Goal: Information Seeking & Learning: Learn about a topic

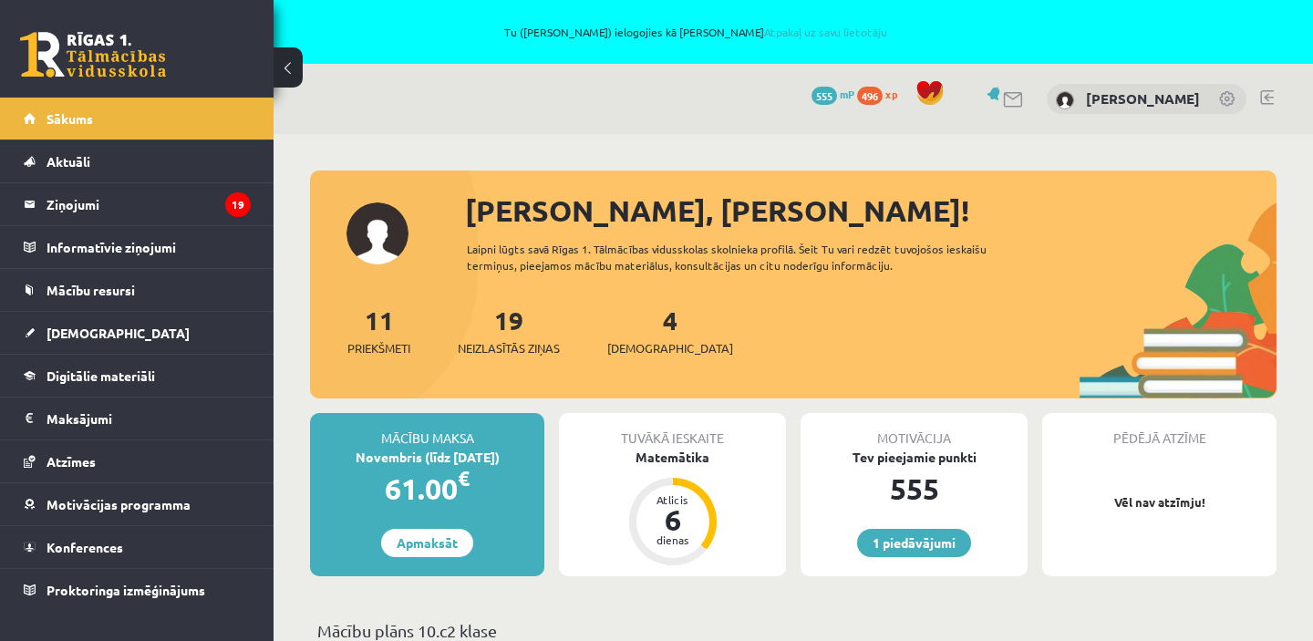
click at [1270, 91] on link at bounding box center [1267, 97] width 14 height 15
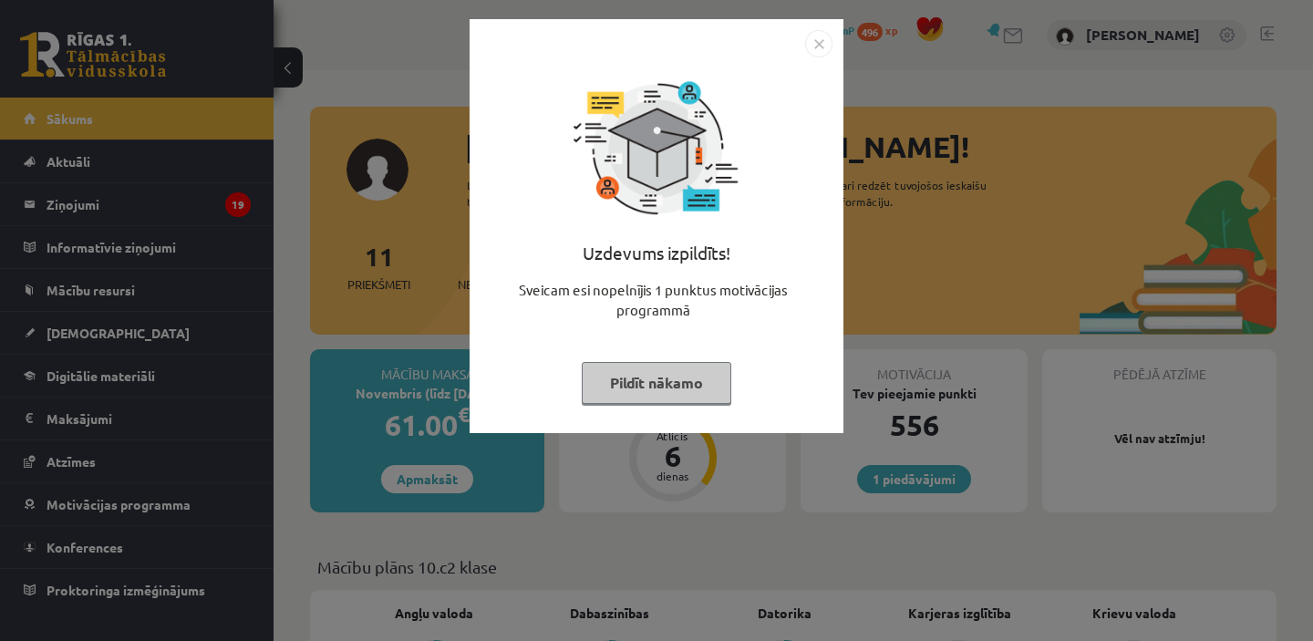
click at [692, 376] on button "Pildīt nākamo" at bounding box center [657, 383] width 150 height 42
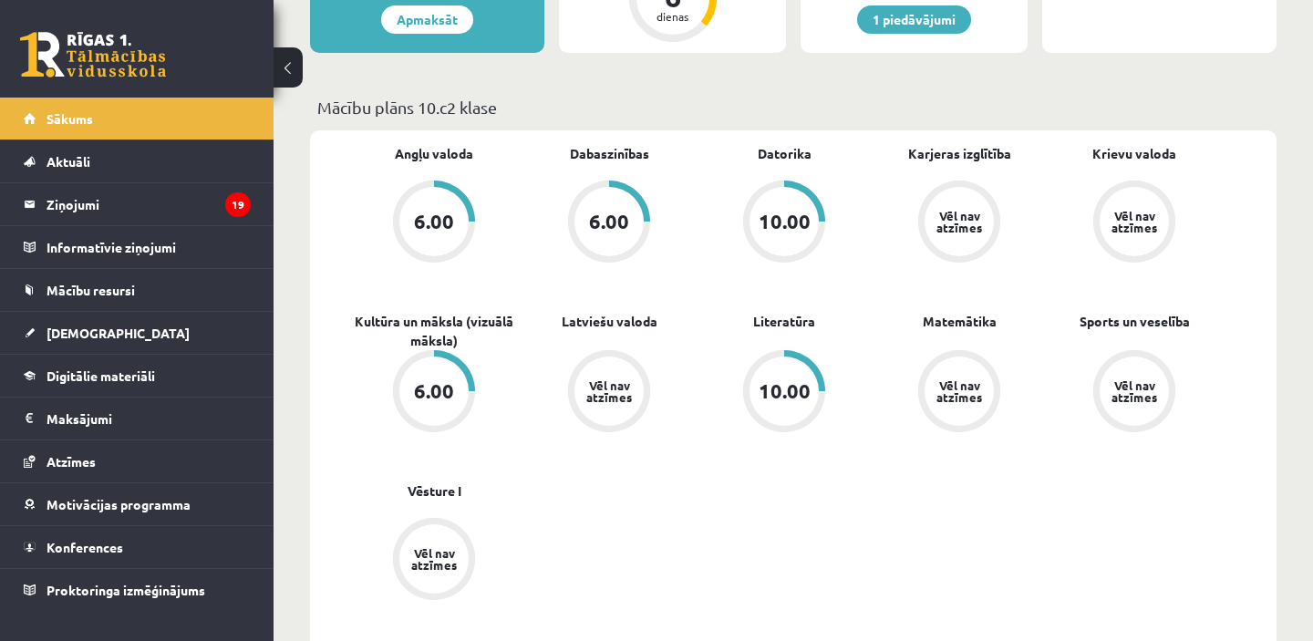
scroll to position [466, 0]
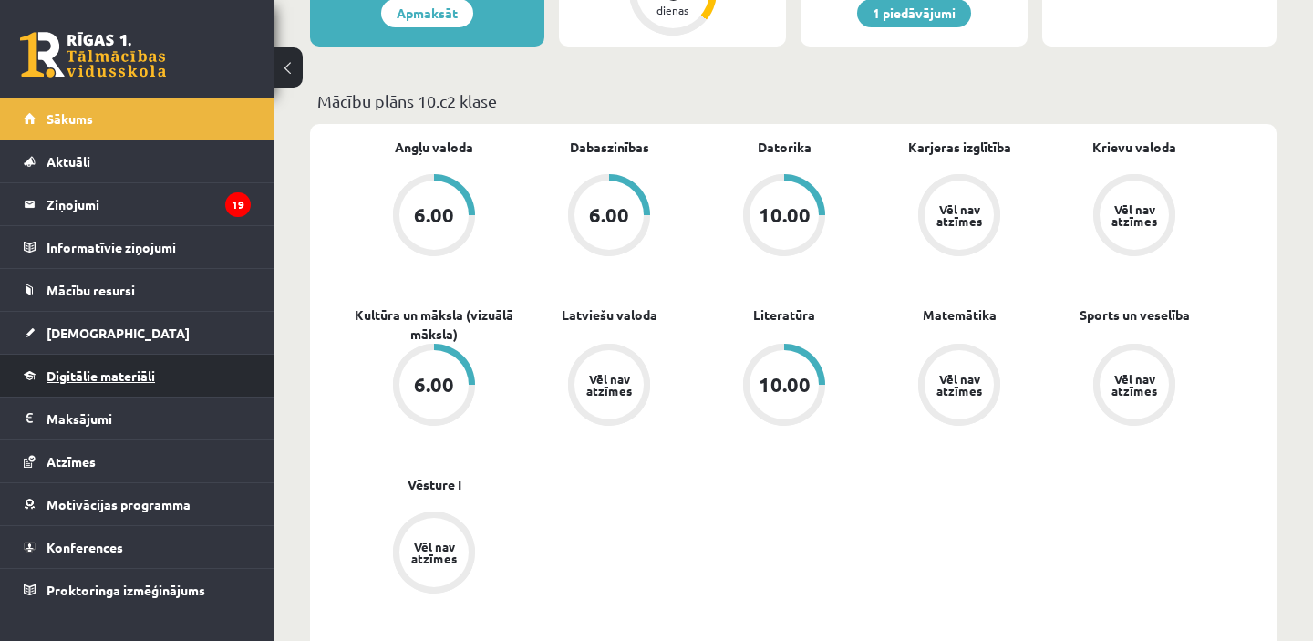
click at [128, 380] on span "Digitālie materiāli" at bounding box center [101, 375] width 109 height 16
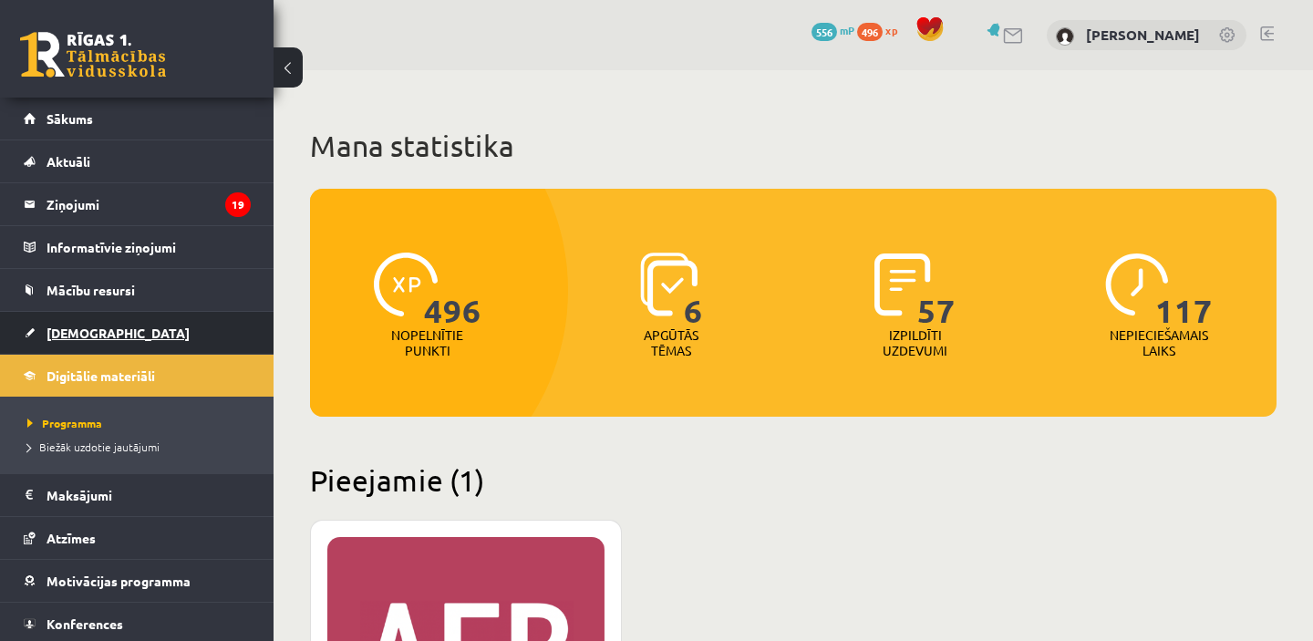
click at [77, 336] on span "[DEMOGRAPHIC_DATA]" at bounding box center [118, 333] width 143 height 16
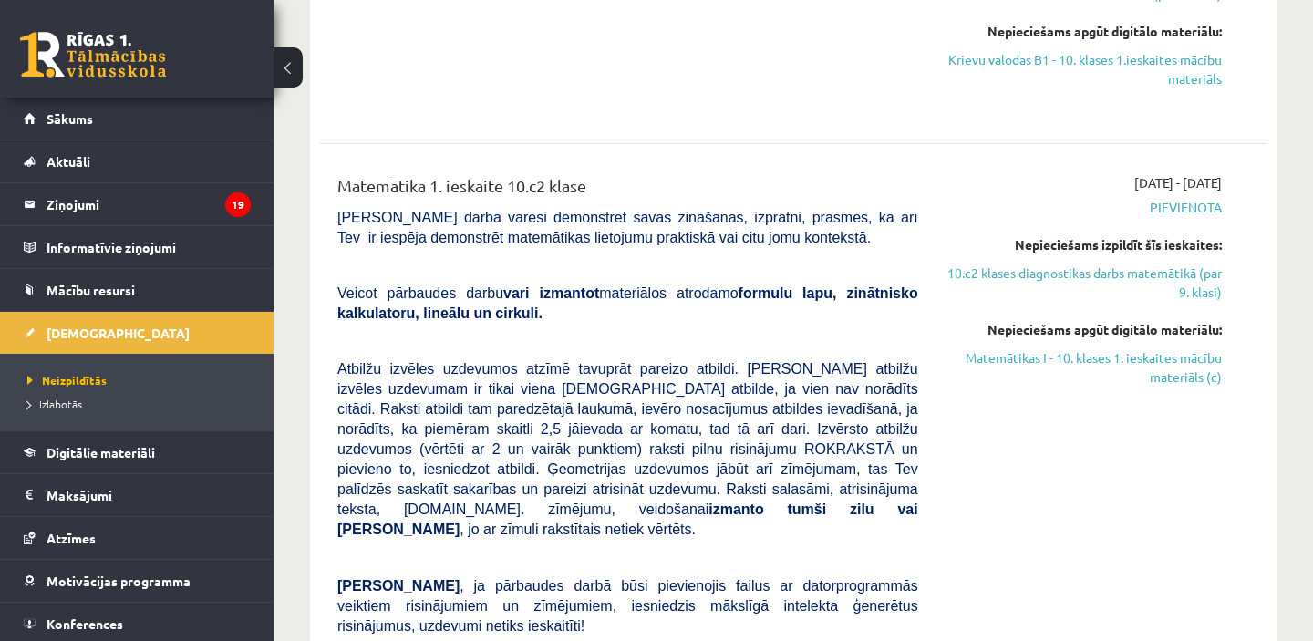
scroll to position [646, 0]
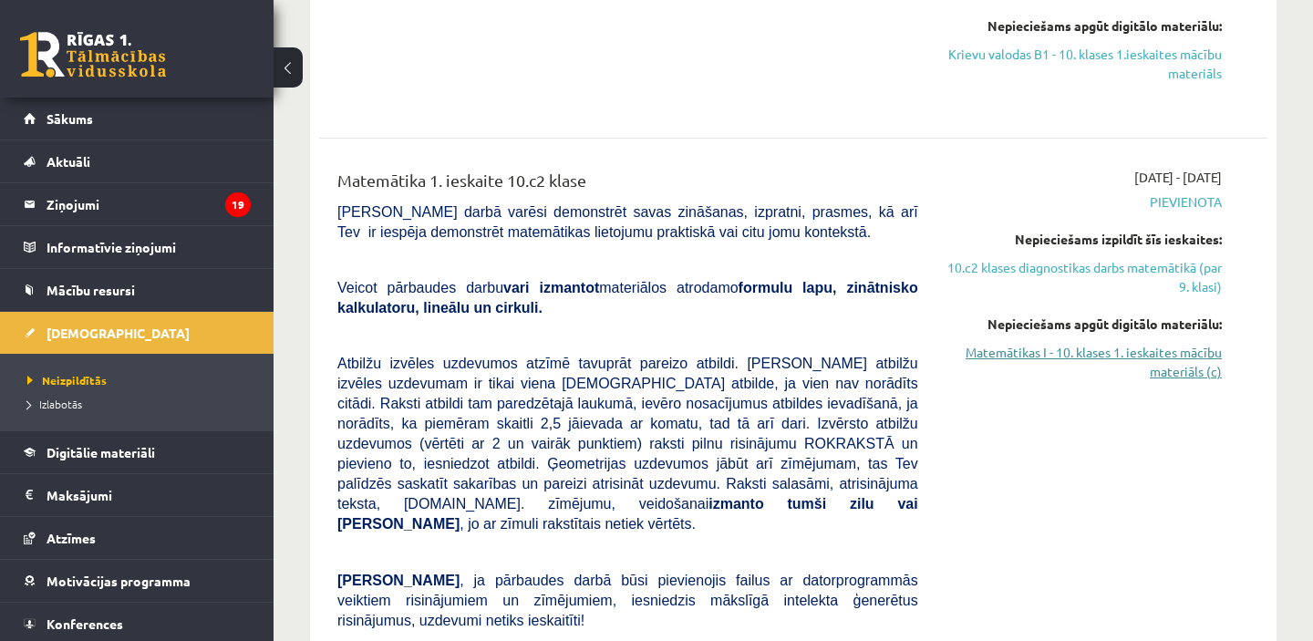
click at [1127, 352] on link "Matemātikas I - 10. klases 1. ieskaites mācību materiāls (c)" at bounding box center [1084, 362] width 276 height 38
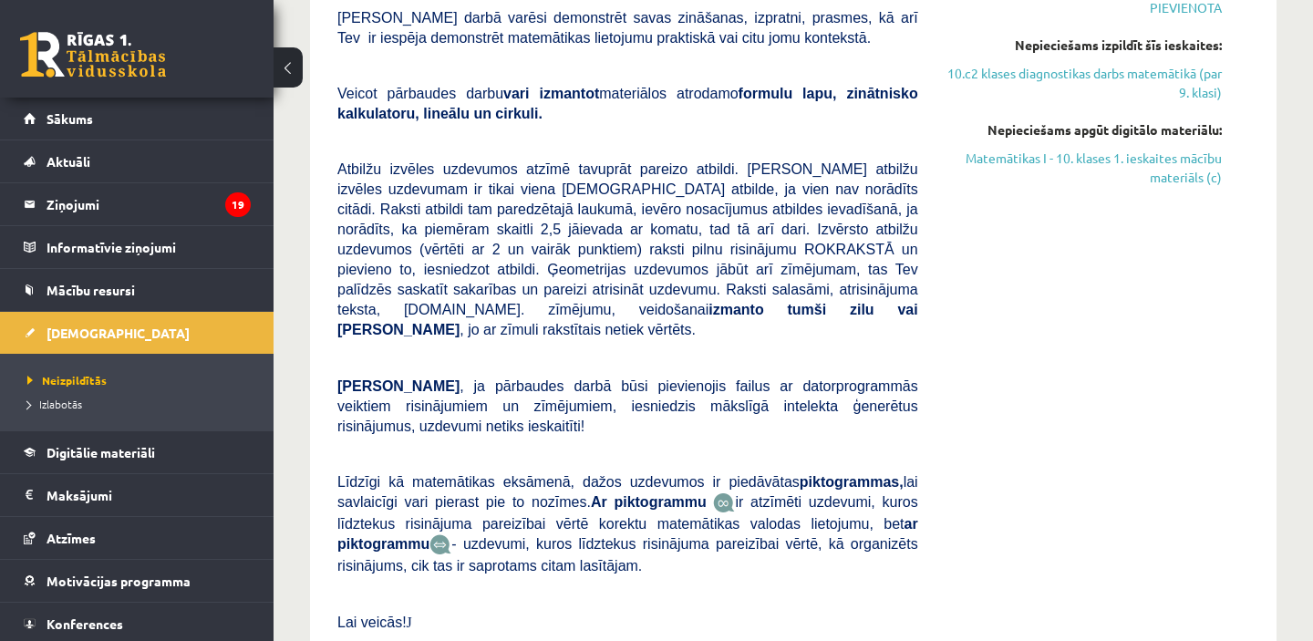
scroll to position [765, 0]
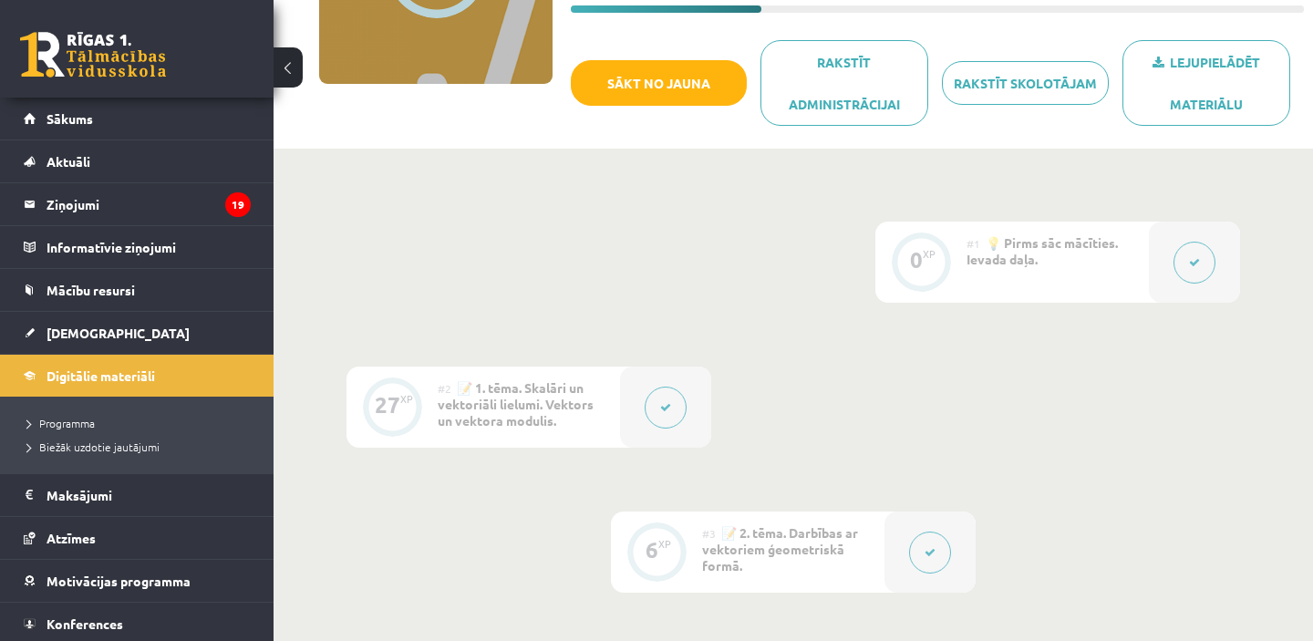
scroll to position [300, 0]
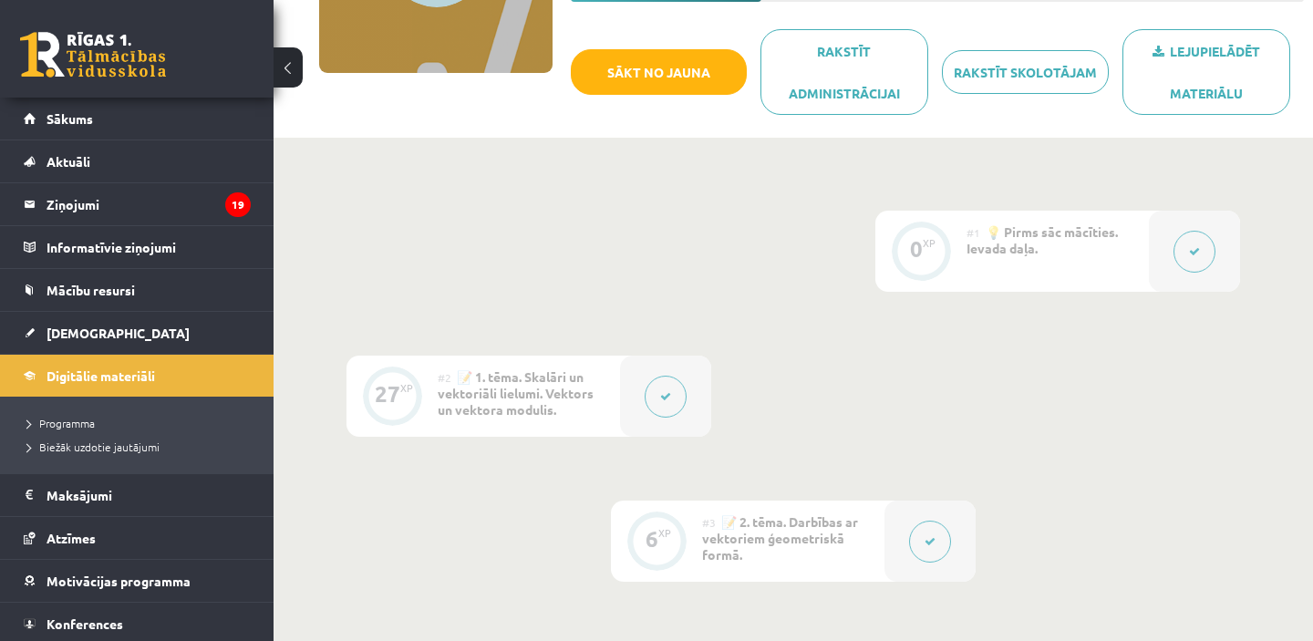
click at [545, 417] on div "#2 📝 1. tēma. Skalāri un vektoriāli lielumi. Vektors un vektora modulis." at bounding box center [529, 396] width 182 height 81
click at [545, 398] on span "📝 1. tēma. Skalāri un vektoriāli lielumi. Vektors un vektora modulis." at bounding box center [516, 392] width 156 height 49
click at [657, 395] on button at bounding box center [666, 397] width 42 height 42
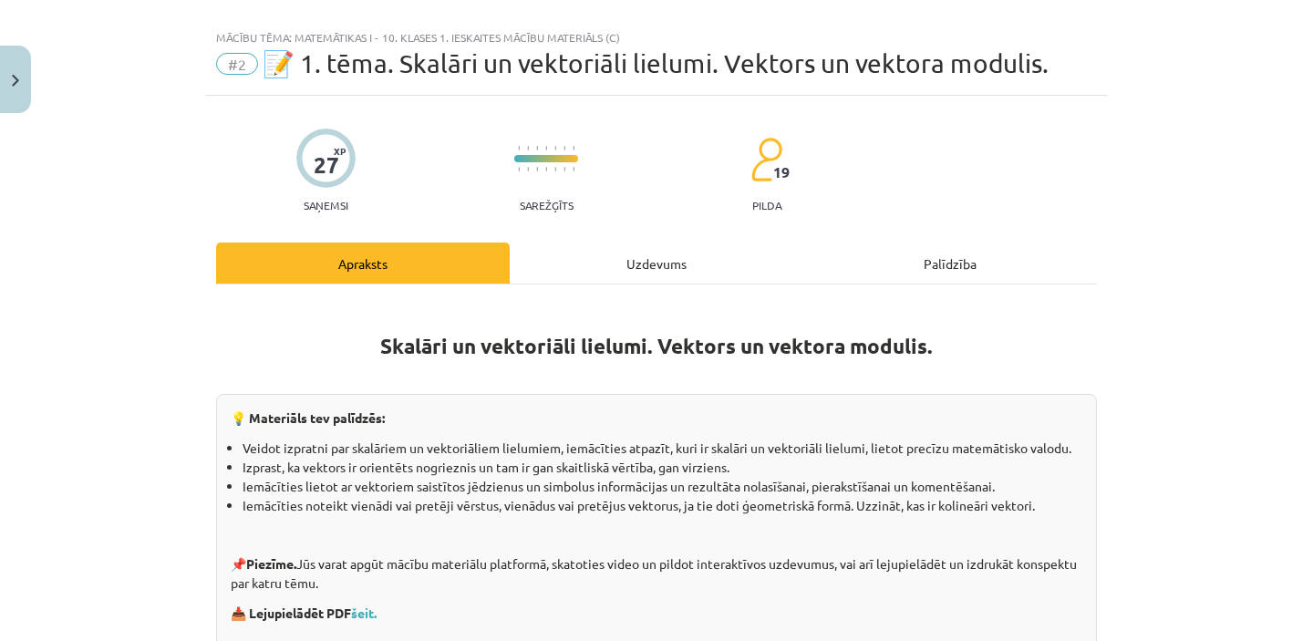
scroll to position [0, 0]
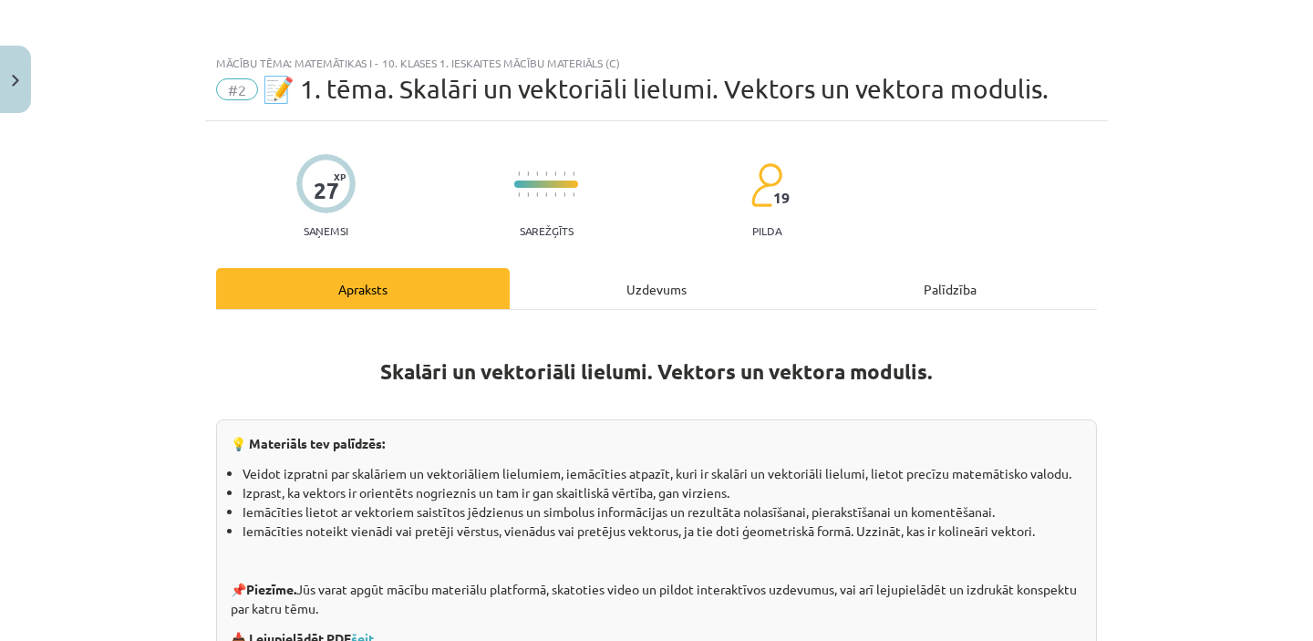
click at [656, 286] on div "Uzdevums" at bounding box center [657, 288] width 294 height 41
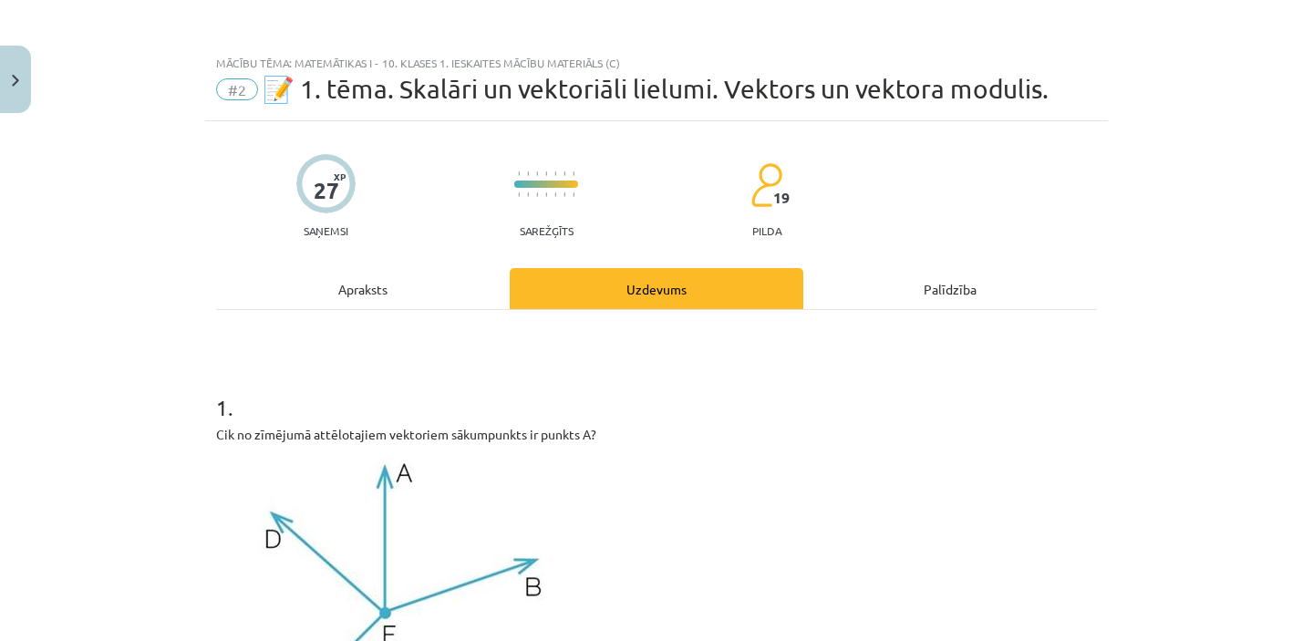
click at [361, 298] on div "Apraksts" at bounding box center [363, 288] width 294 height 41
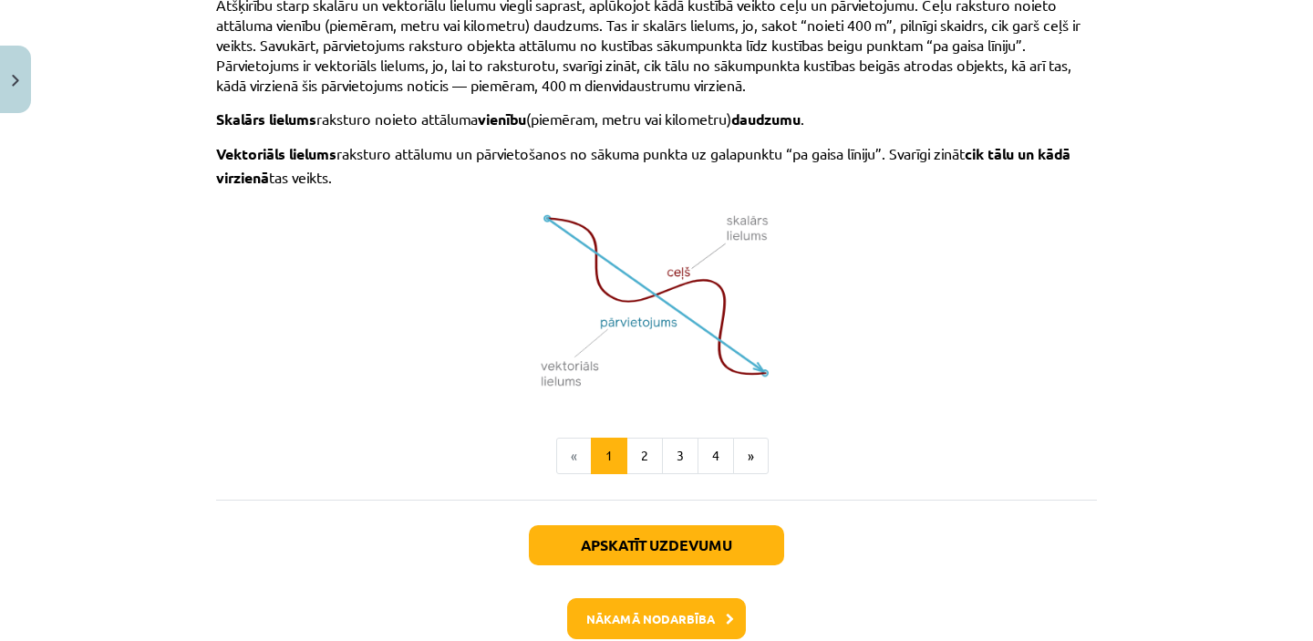
scroll to position [1290, 0]
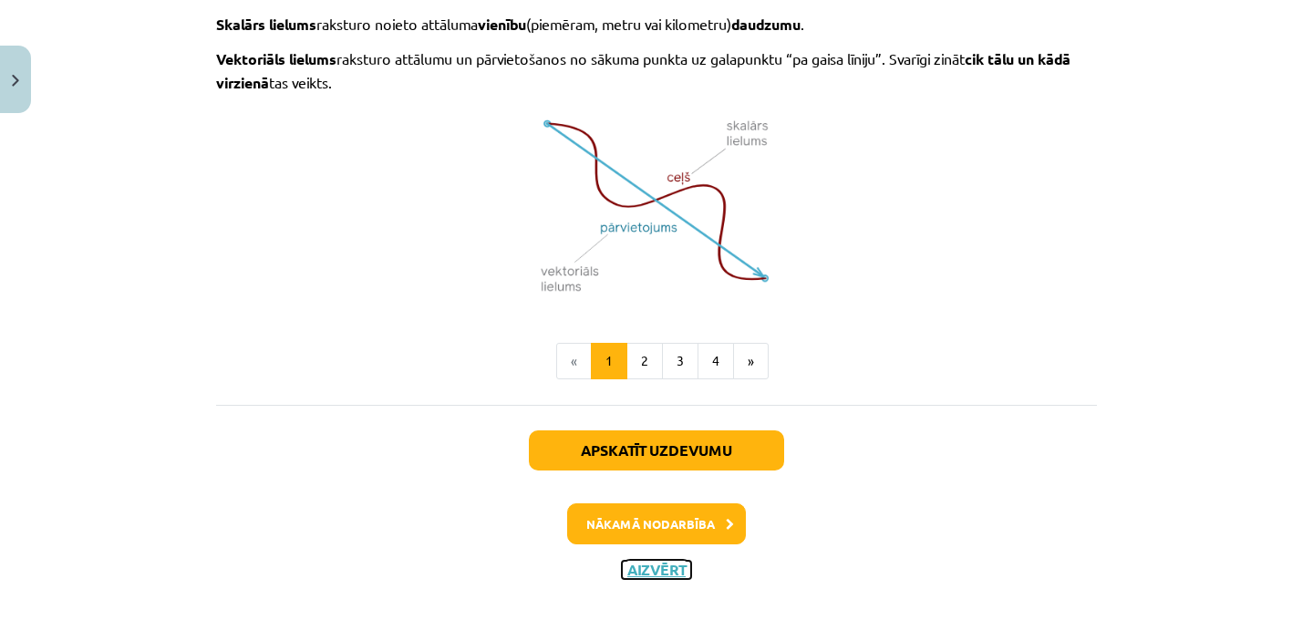
click at [673, 568] on button "Aizvērt" at bounding box center [656, 570] width 69 height 18
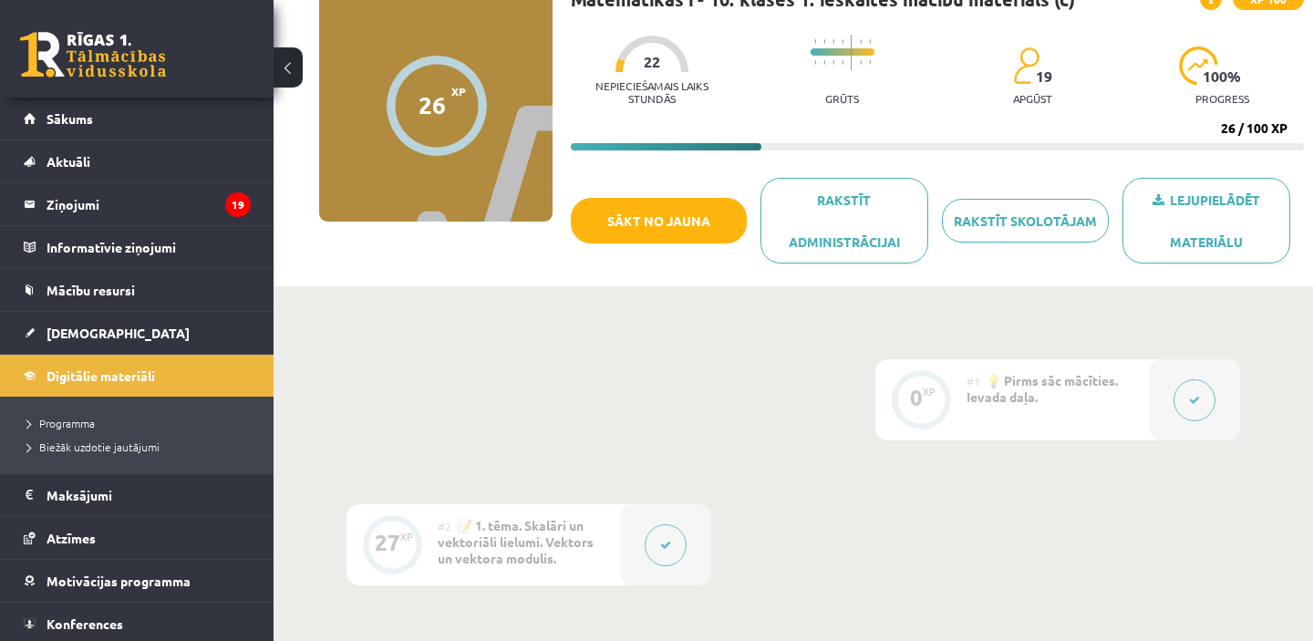
scroll to position [155, 0]
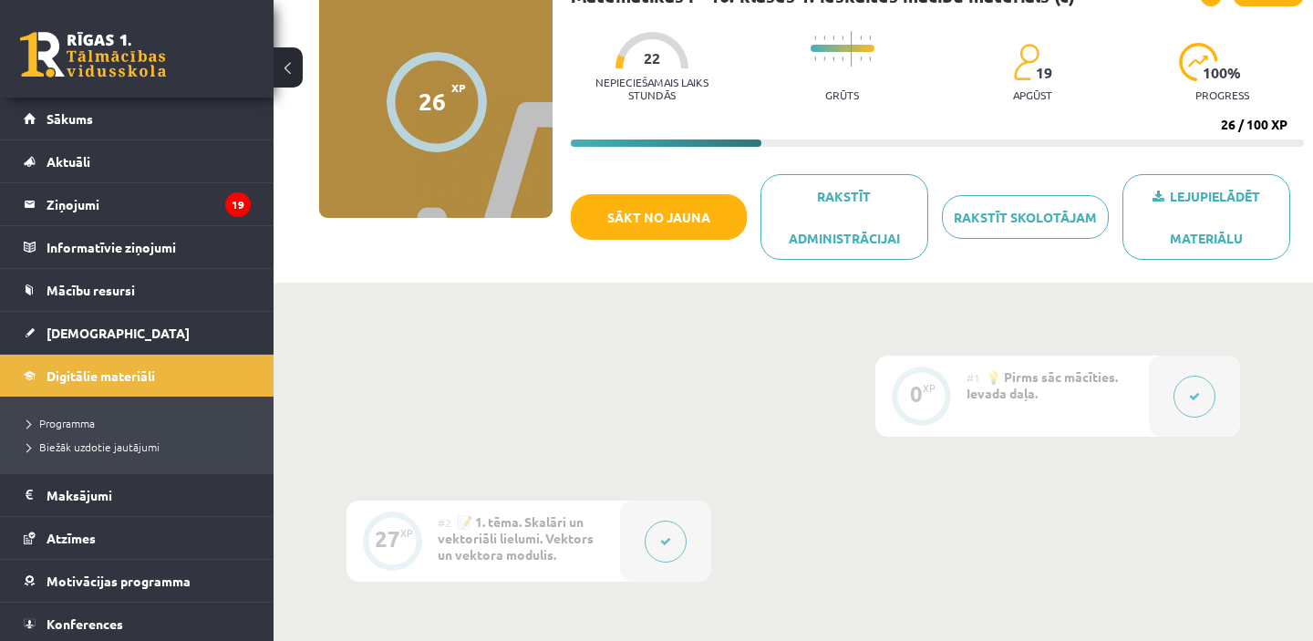
click at [658, 543] on button at bounding box center [666, 542] width 42 height 42
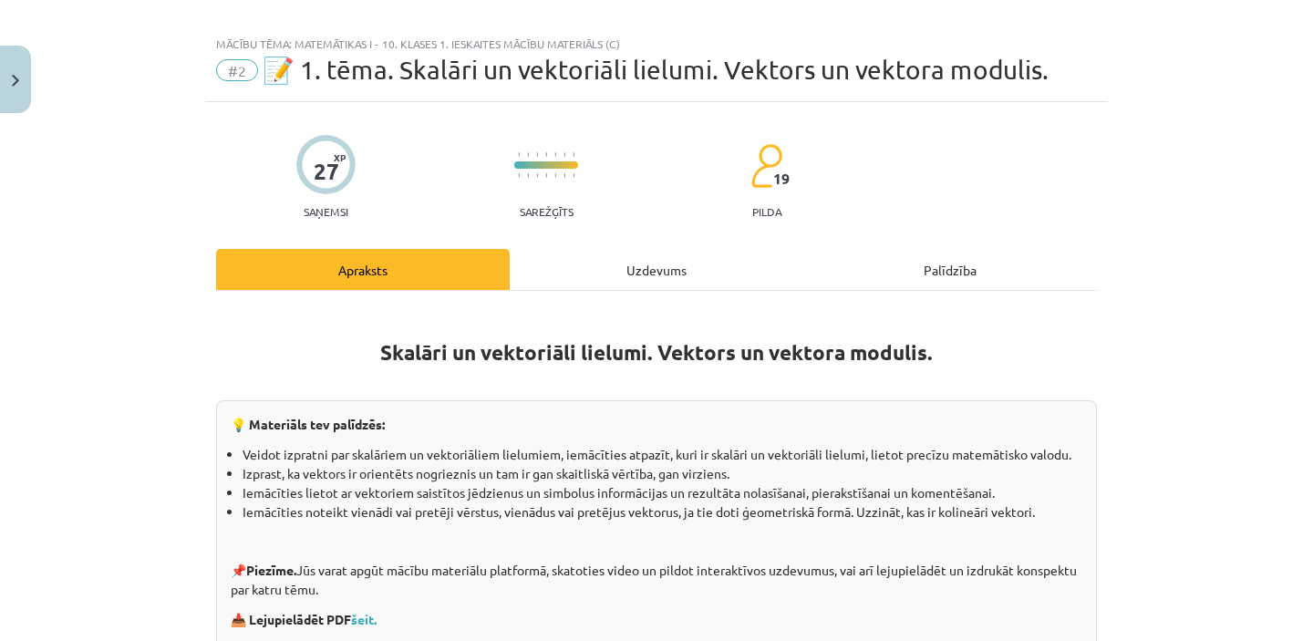
scroll to position [24, 0]
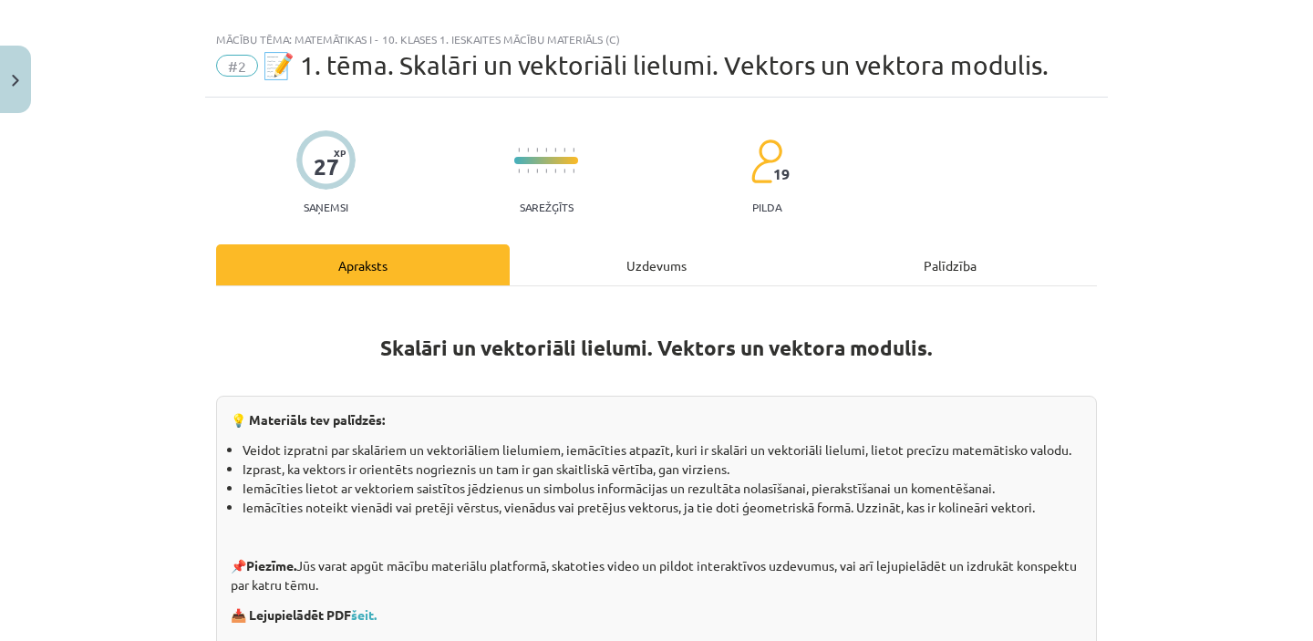
click at [649, 261] on div "Uzdevums" at bounding box center [657, 264] width 294 height 41
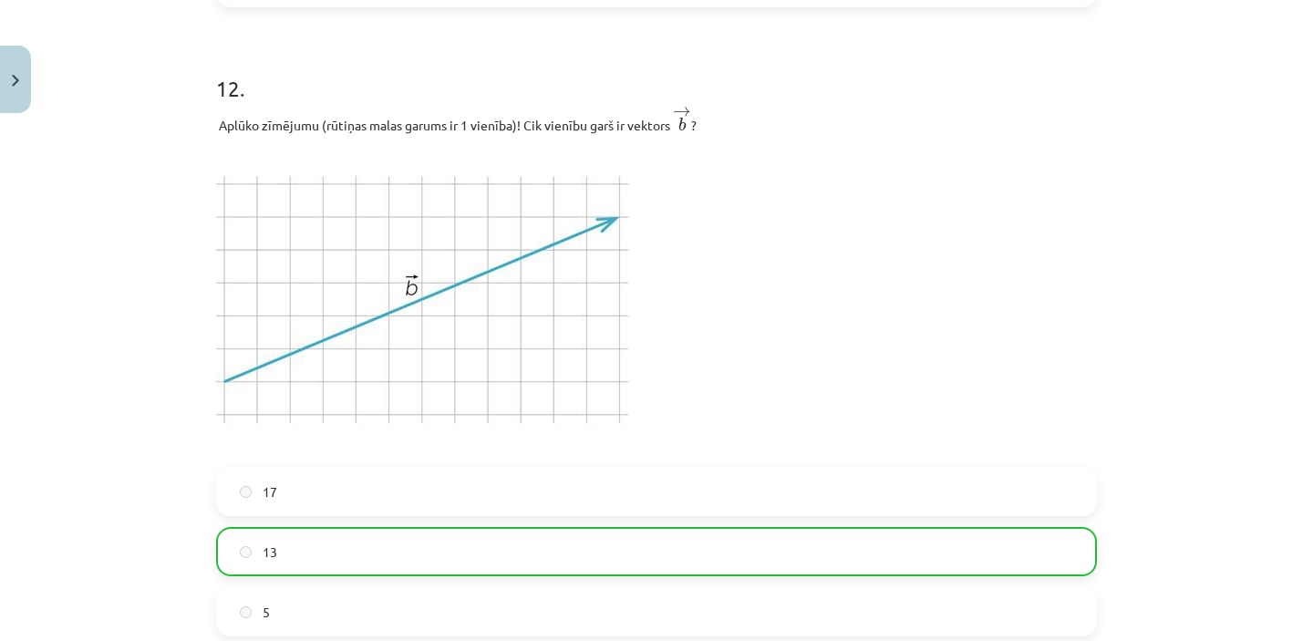
scroll to position [7159, 0]
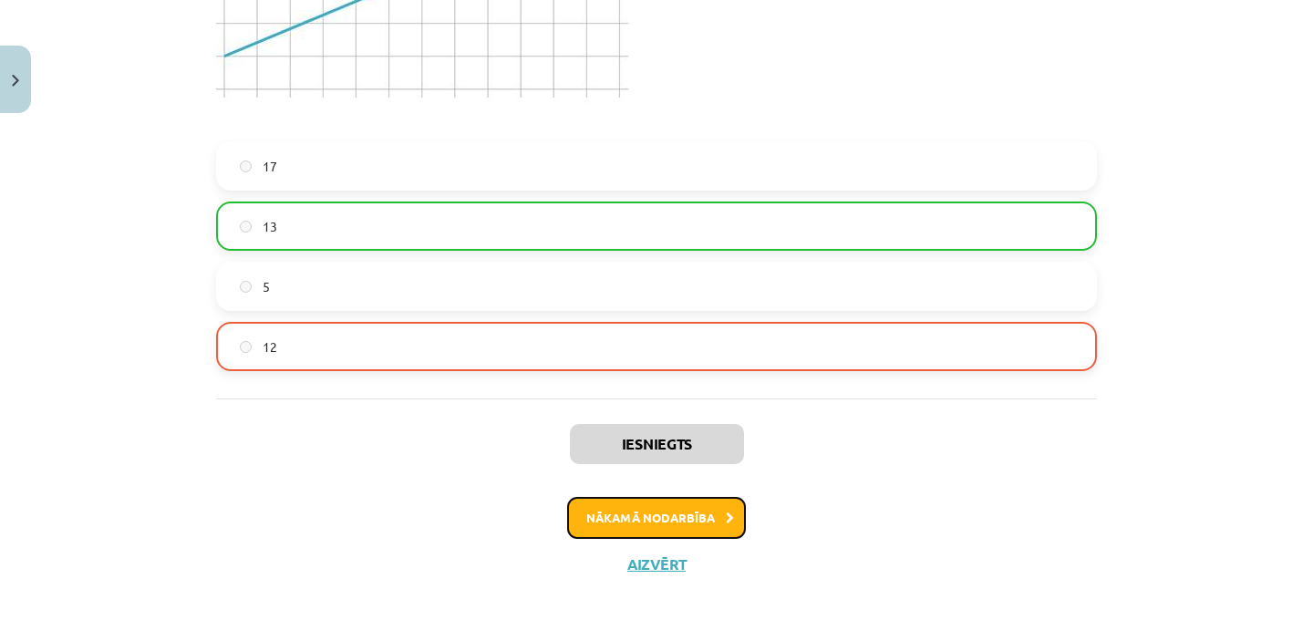
click at [659, 527] on button "Nākamā nodarbība" at bounding box center [656, 518] width 179 height 42
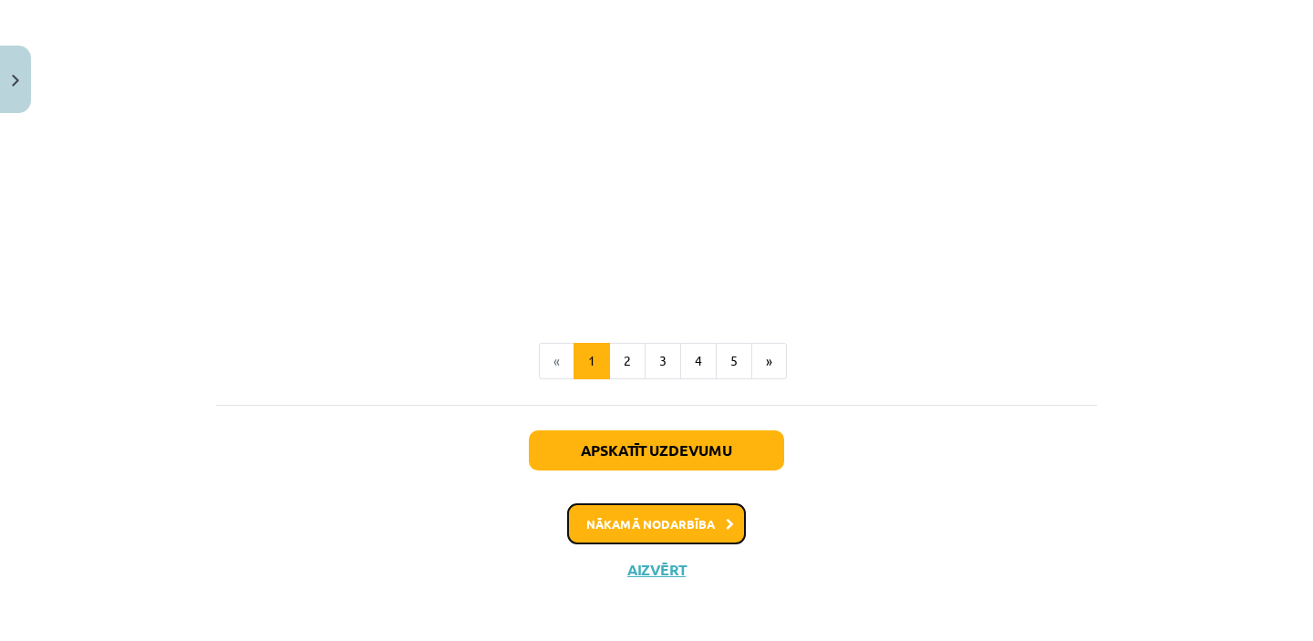
scroll to position [2880, 0]
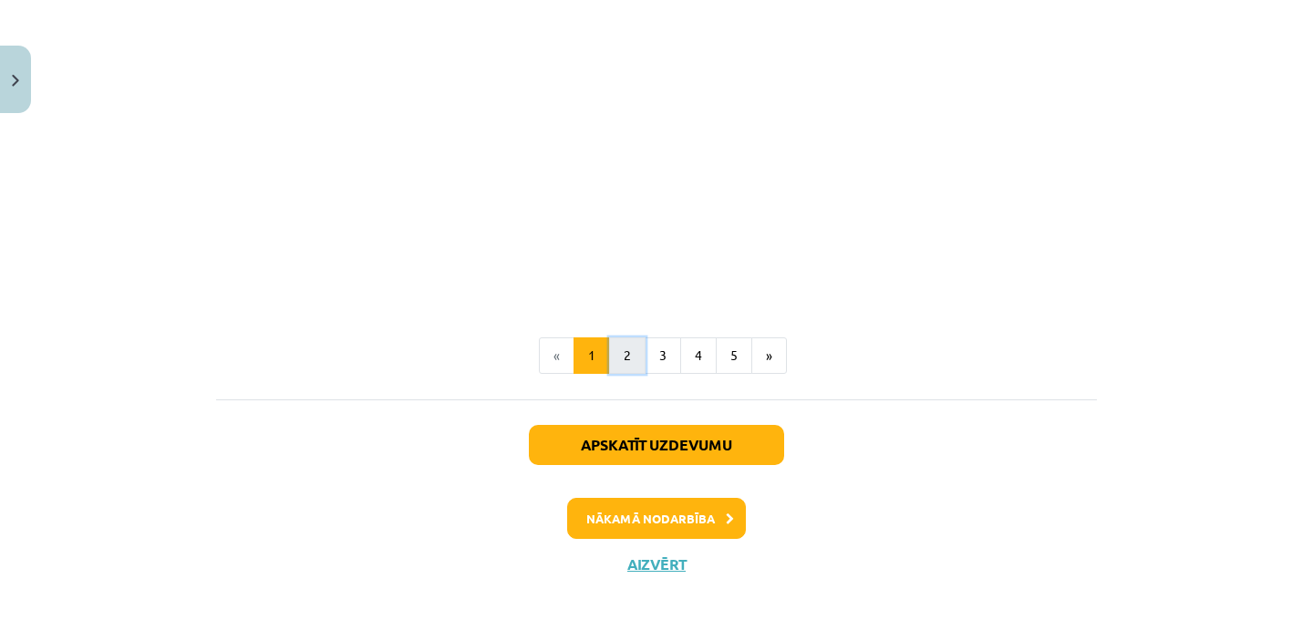
click at [628, 361] on button "2" at bounding box center [627, 355] width 36 height 36
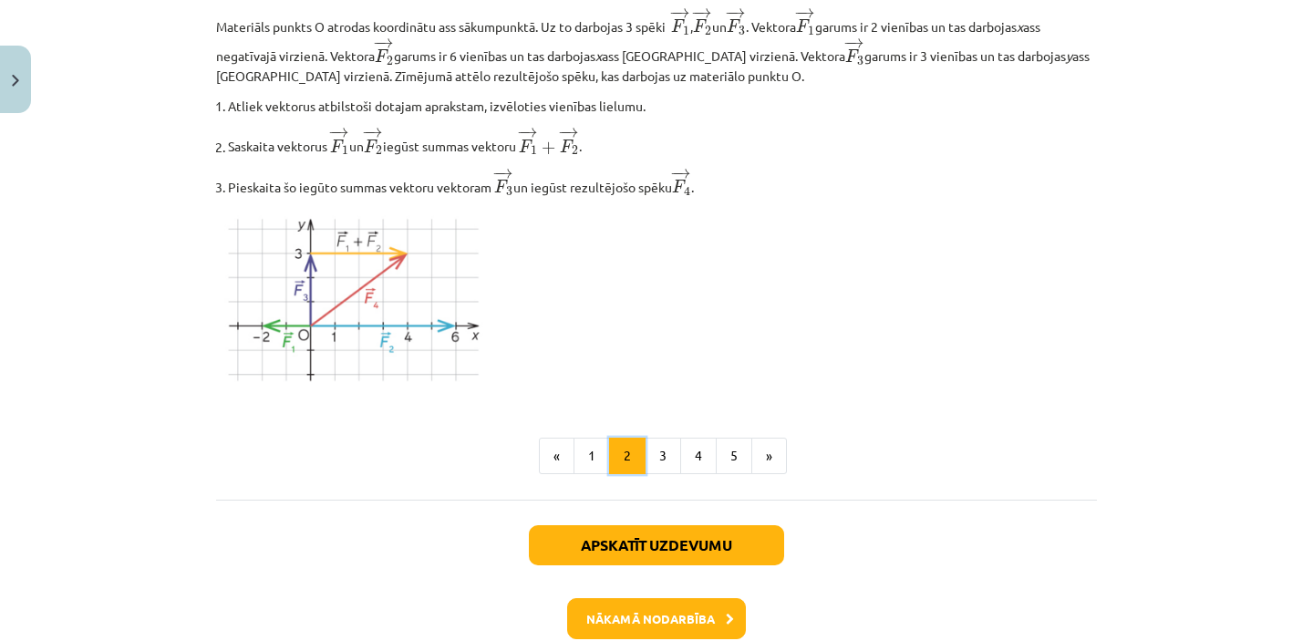
scroll to position [2255, 0]
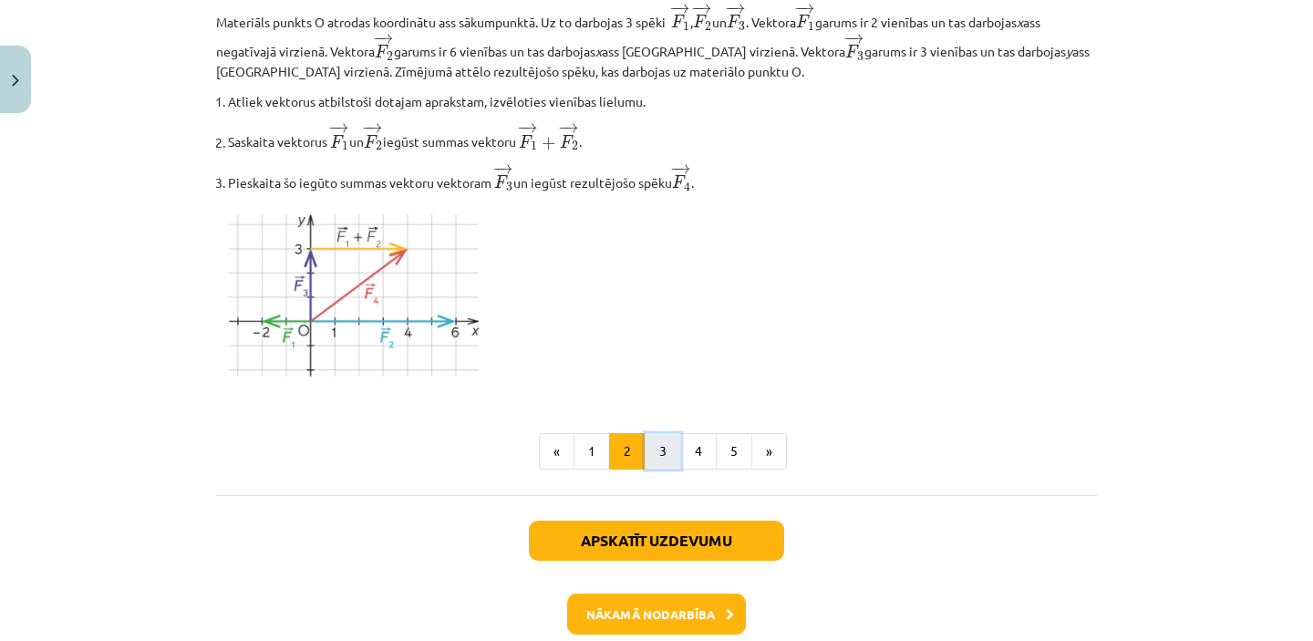
click at [662, 450] on button "3" at bounding box center [663, 451] width 36 height 36
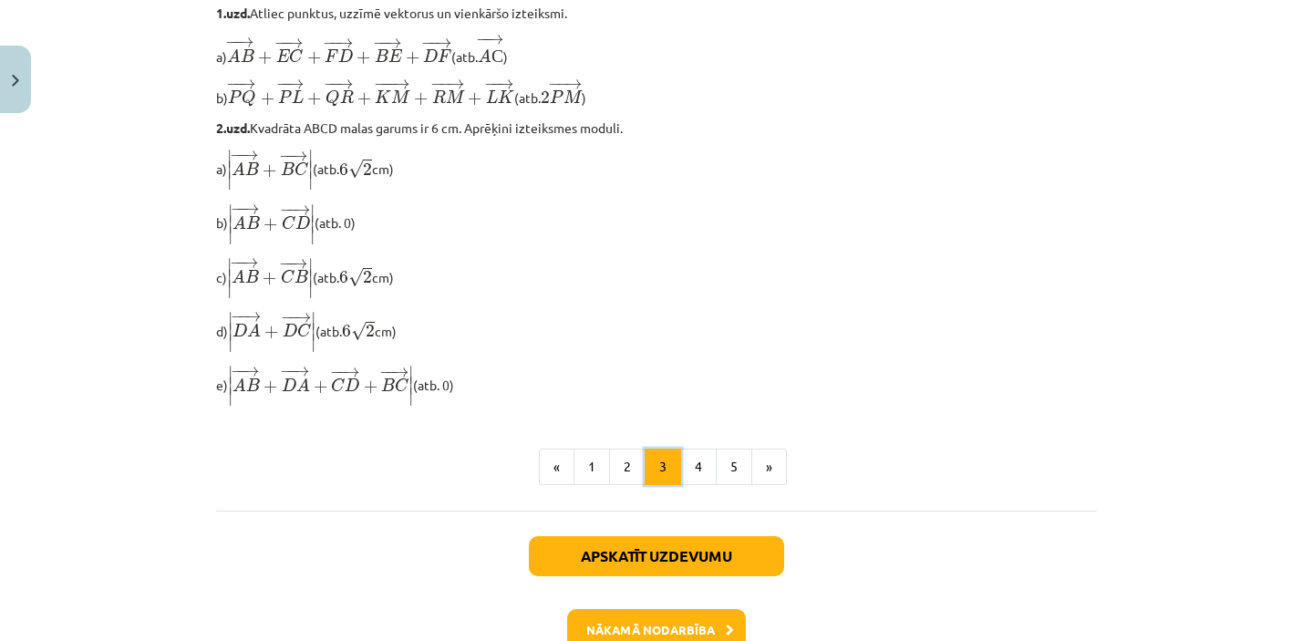
scroll to position [1533, 0]
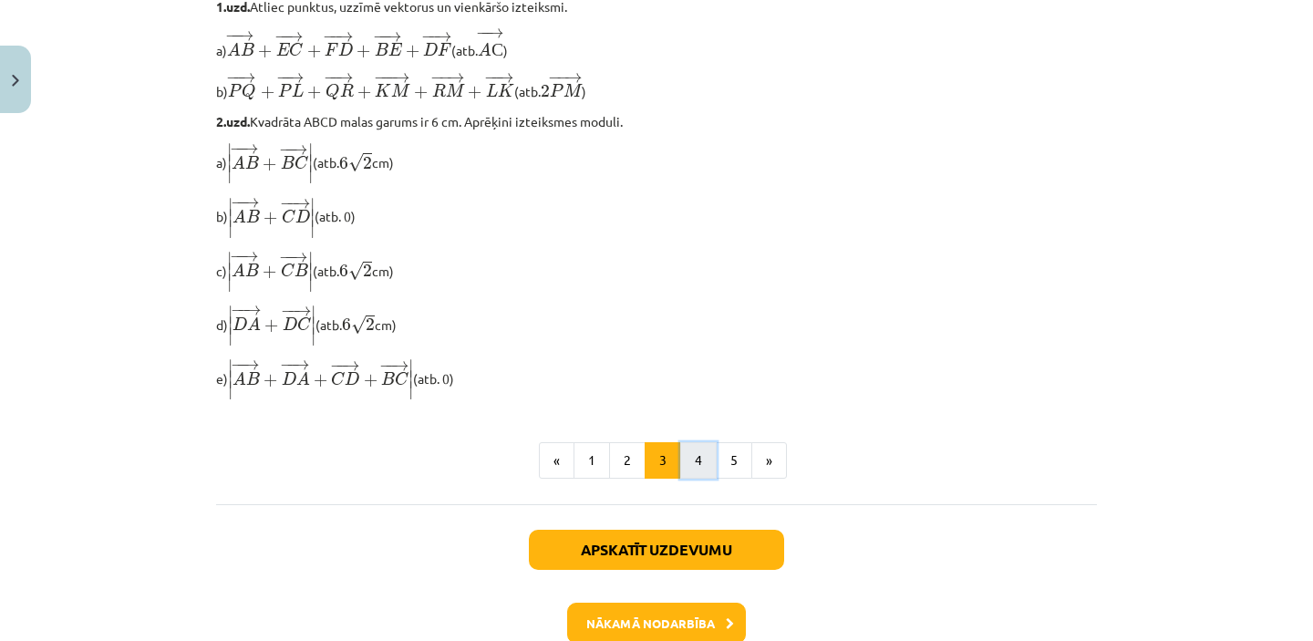
click at [697, 470] on button "4" at bounding box center [698, 460] width 36 height 36
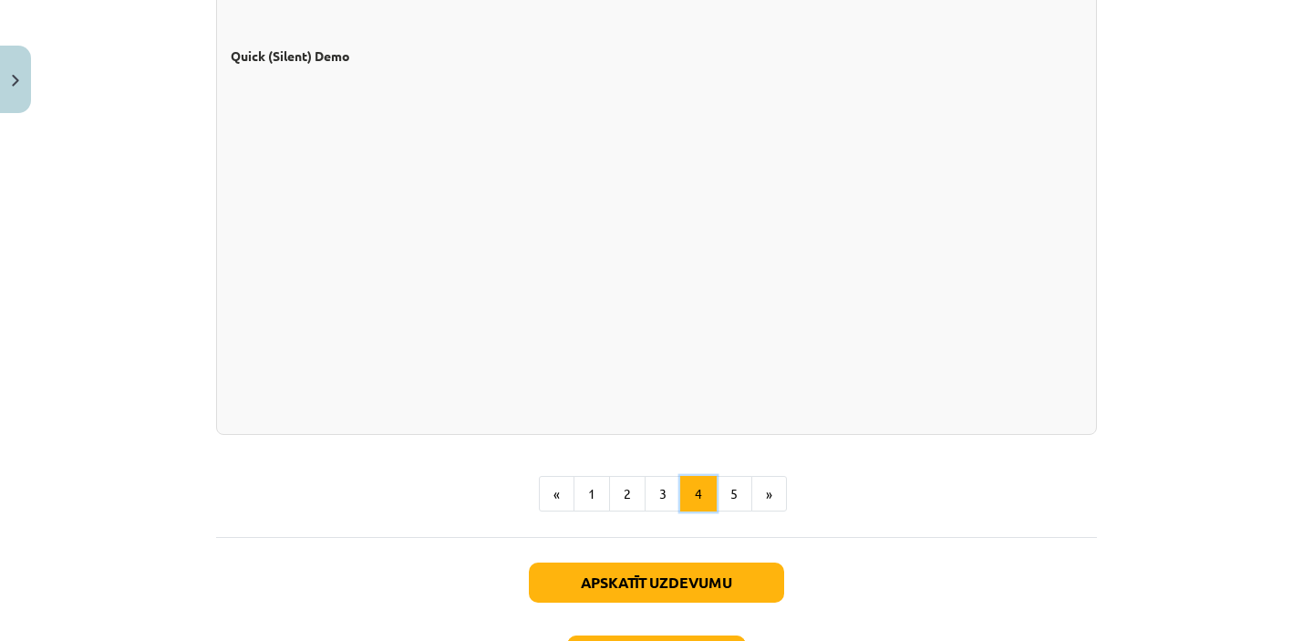
scroll to position [1762, 0]
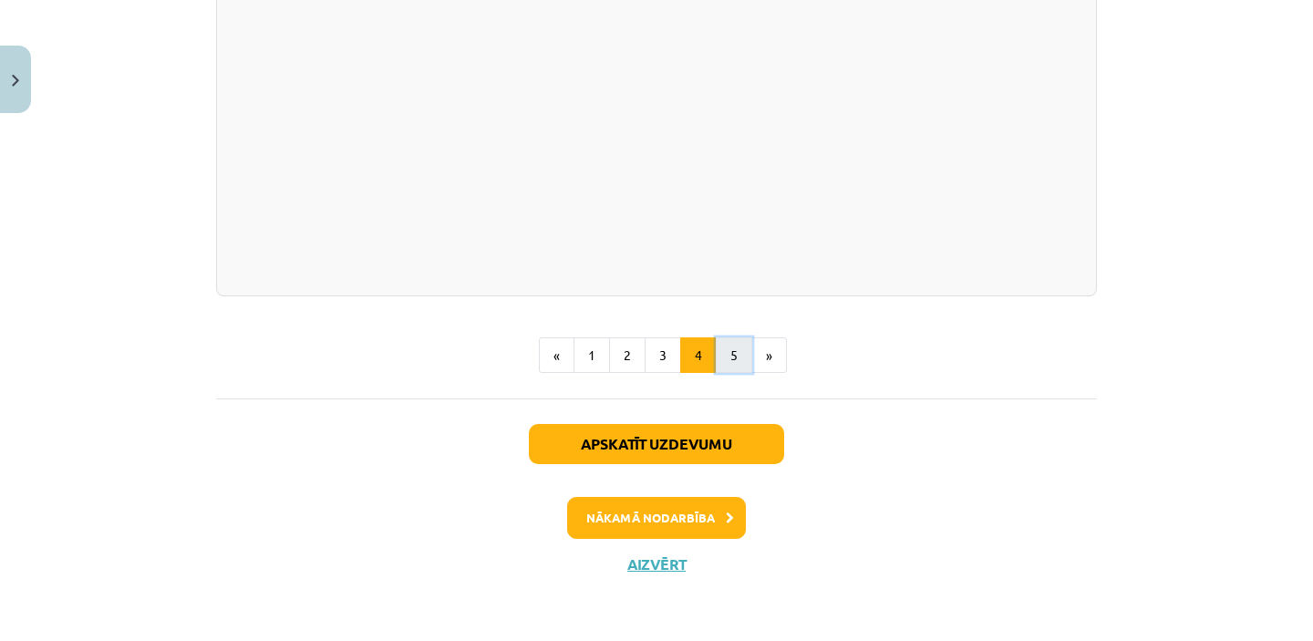
click at [740, 357] on button "5" at bounding box center [734, 355] width 36 height 36
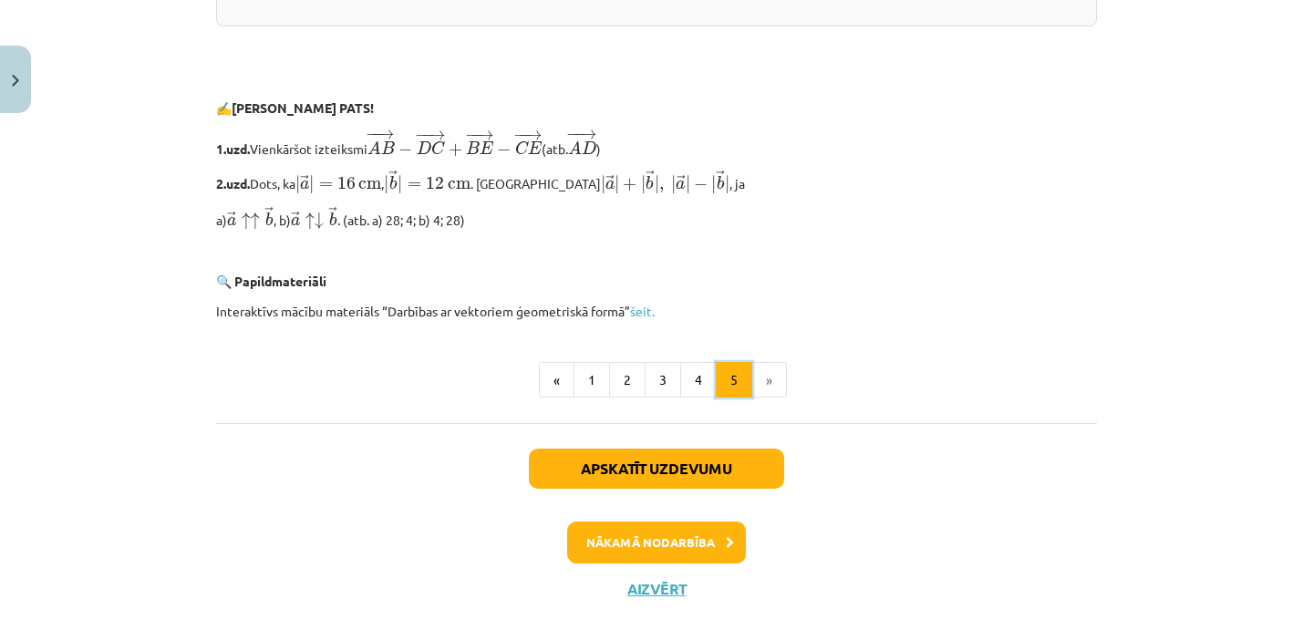
scroll to position [3944, 0]
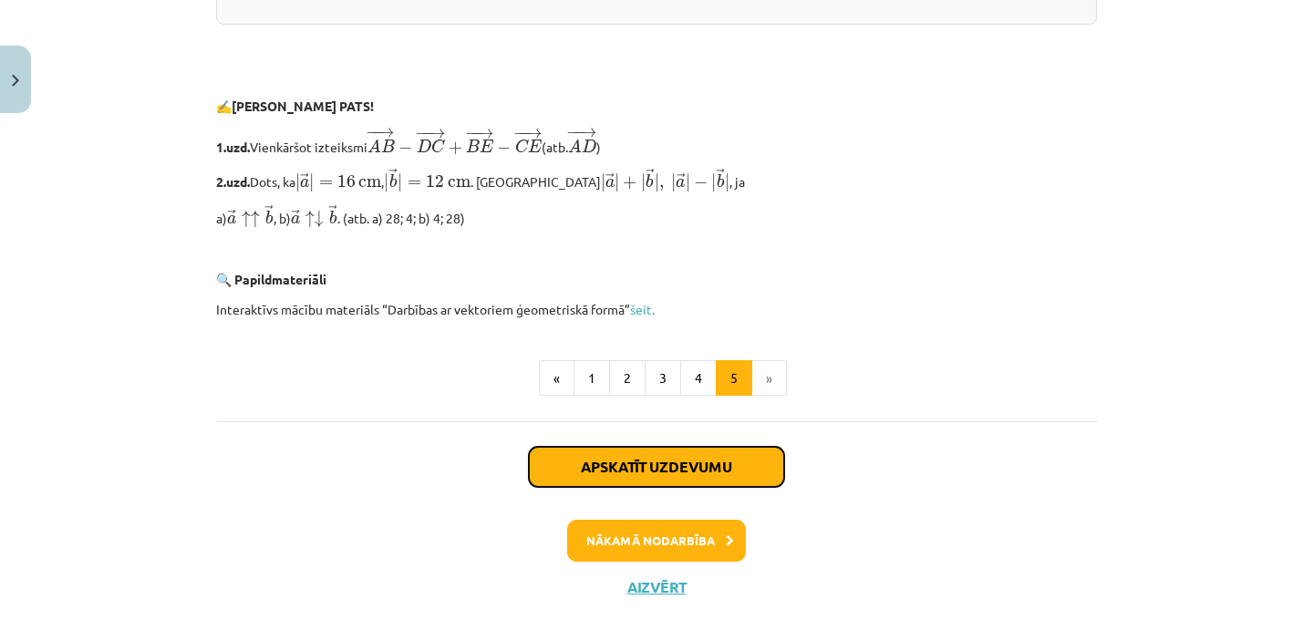
click at [610, 469] on button "Apskatīt uzdevumu" at bounding box center [656, 467] width 255 height 40
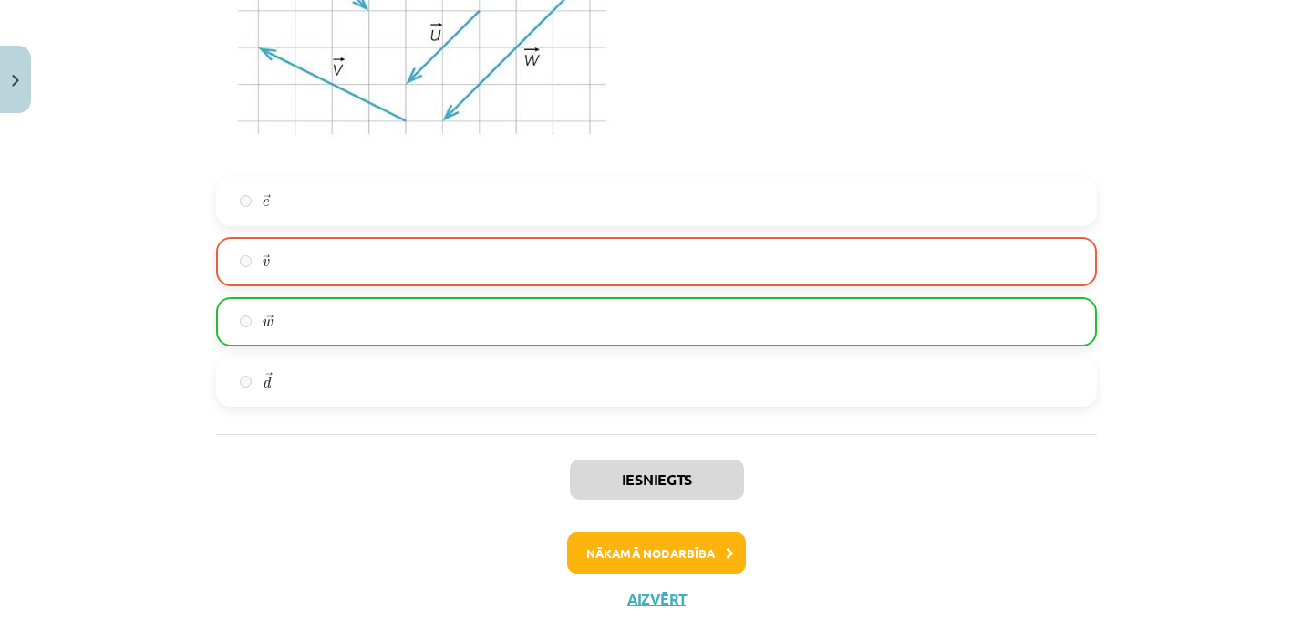
scroll to position [2957, 0]
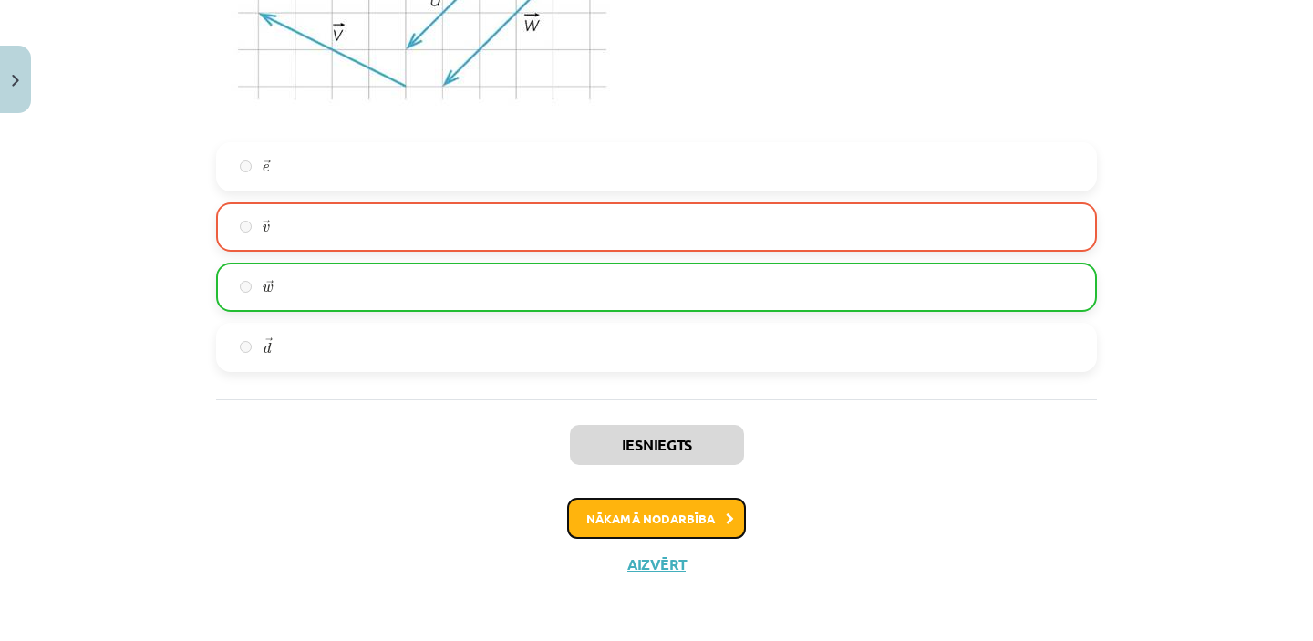
click at [649, 513] on button "Nākamā nodarbība" at bounding box center [656, 519] width 179 height 42
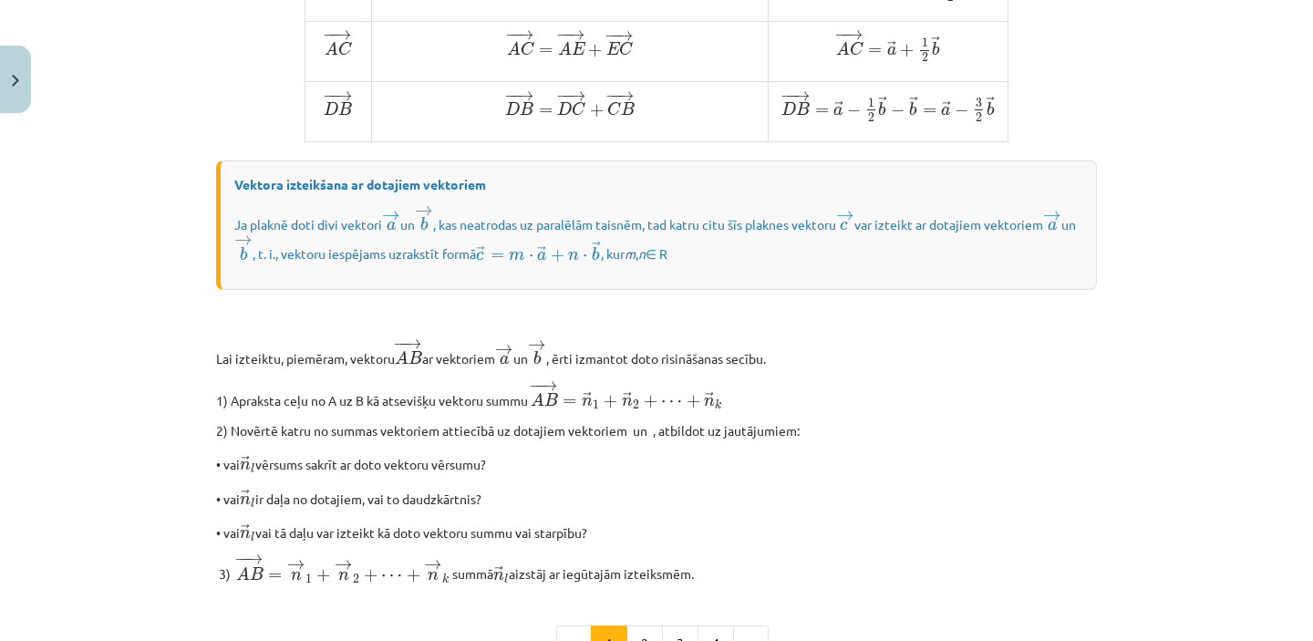
scroll to position [1285, 0]
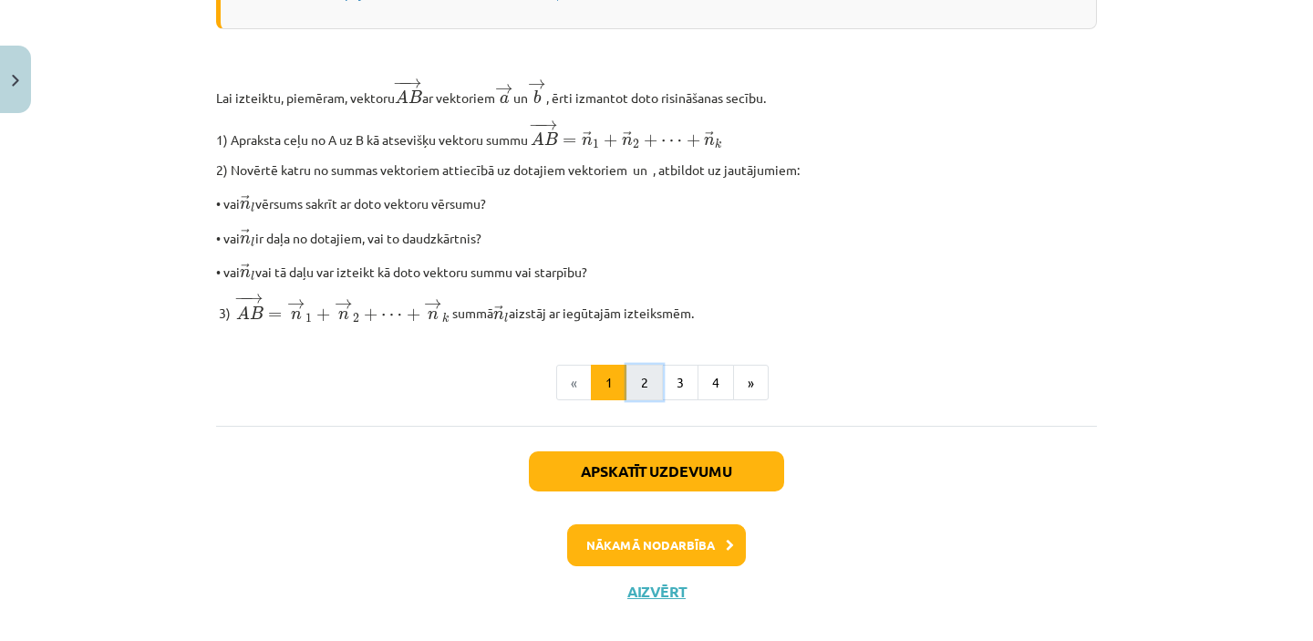
click at [644, 401] on button "2" at bounding box center [644, 383] width 36 height 36
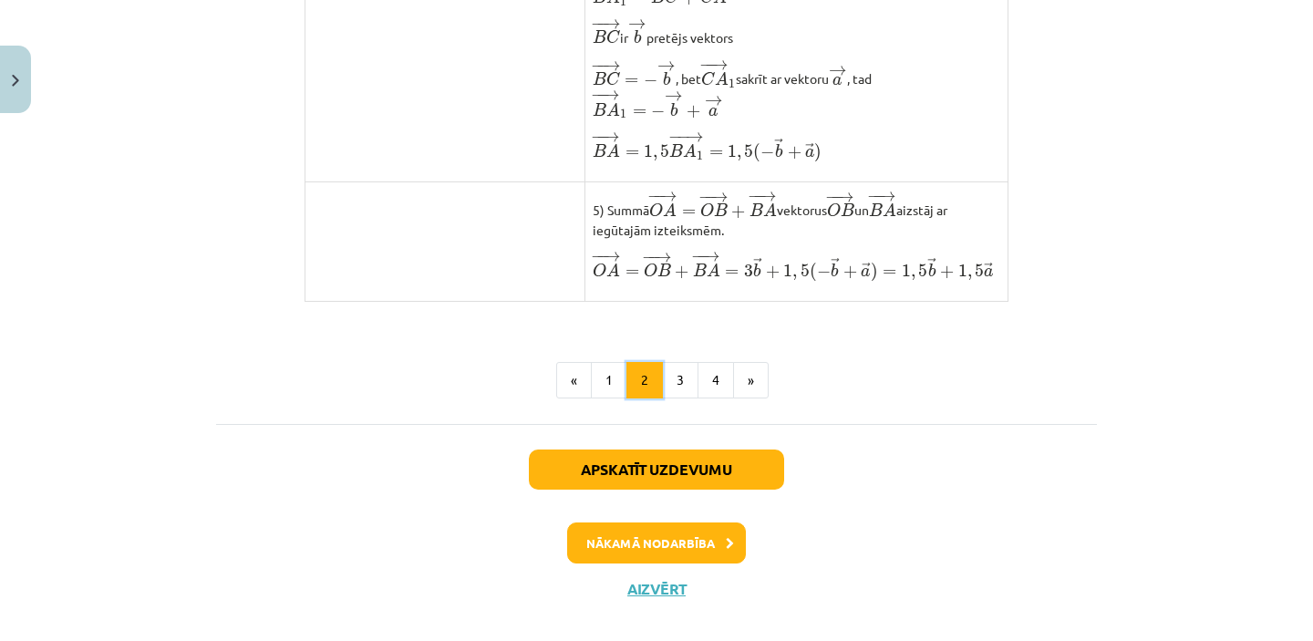
scroll to position [1566, 0]
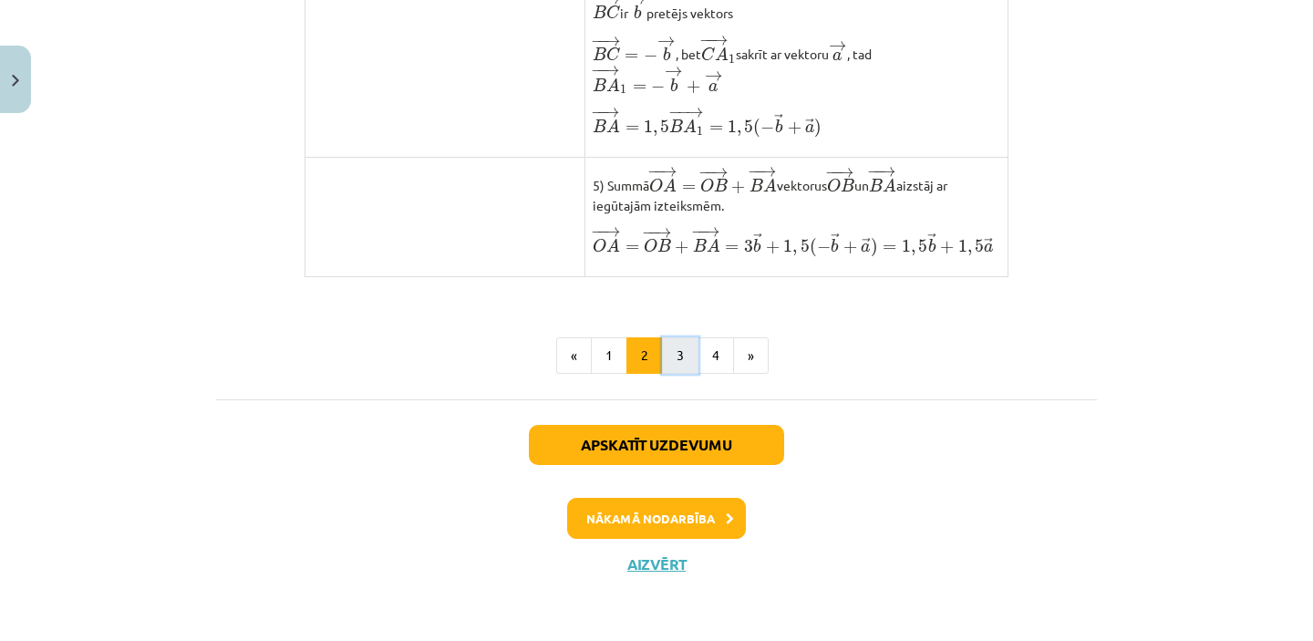
click at [688, 374] on button "3" at bounding box center [680, 355] width 36 height 36
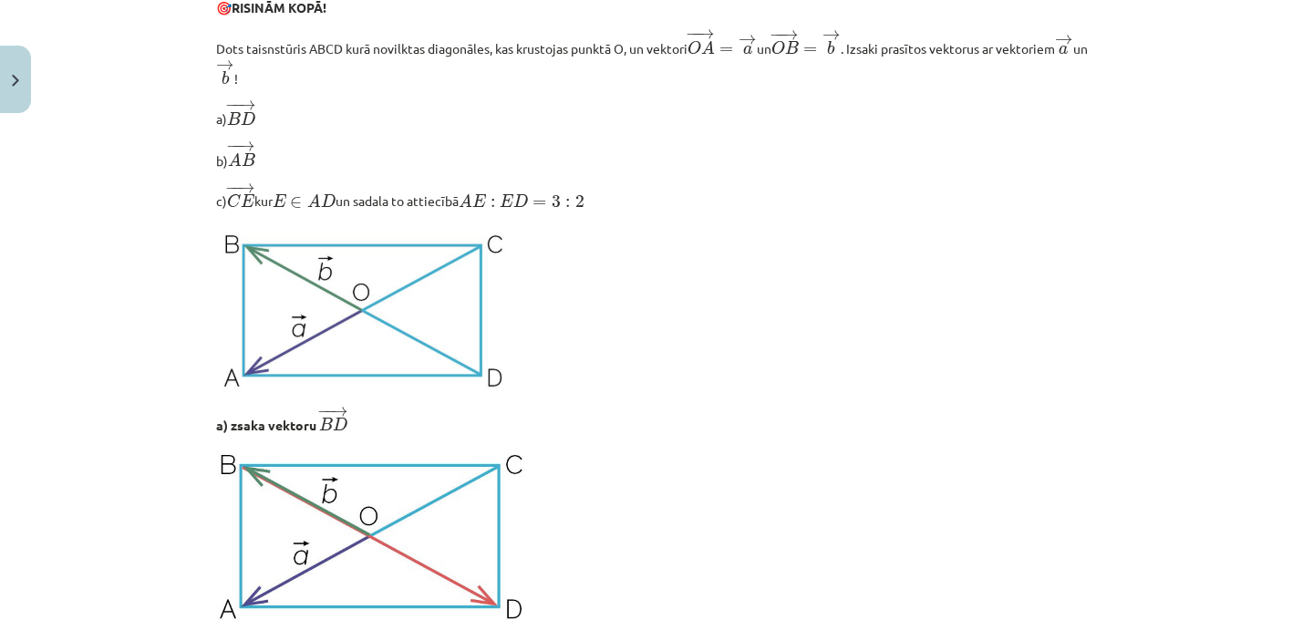
scroll to position [326, 0]
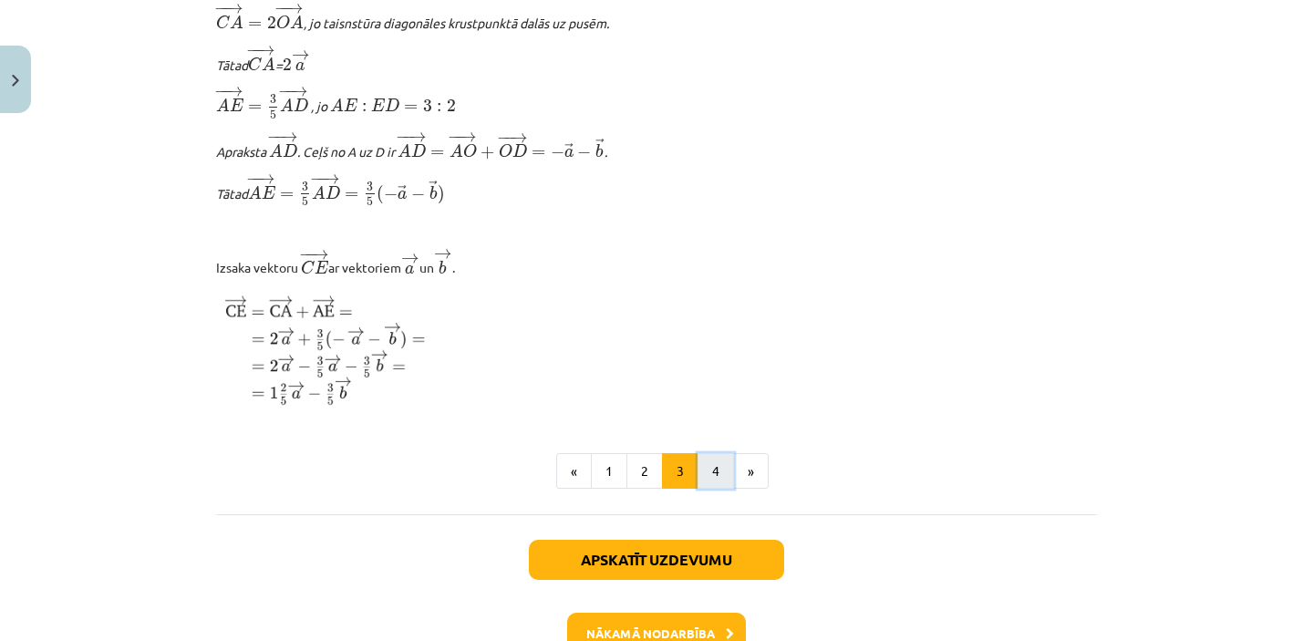
click at [718, 488] on button "4" at bounding box center [716, 471] width 36 height 36
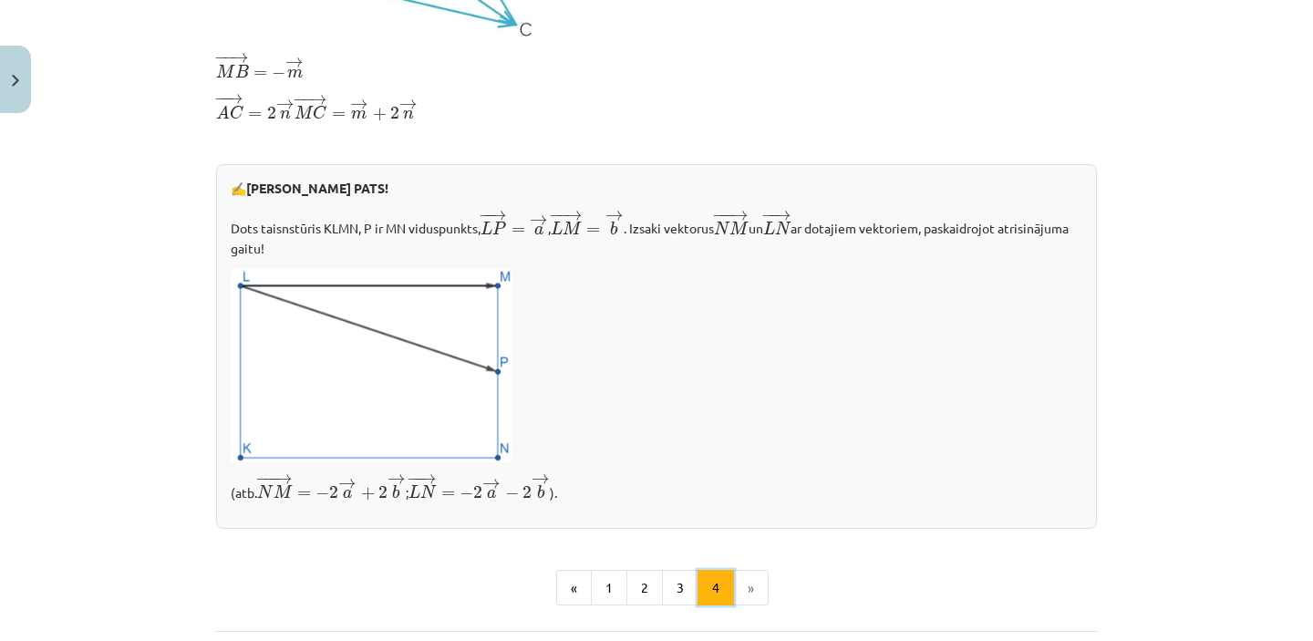
scroll to position [800, 0]
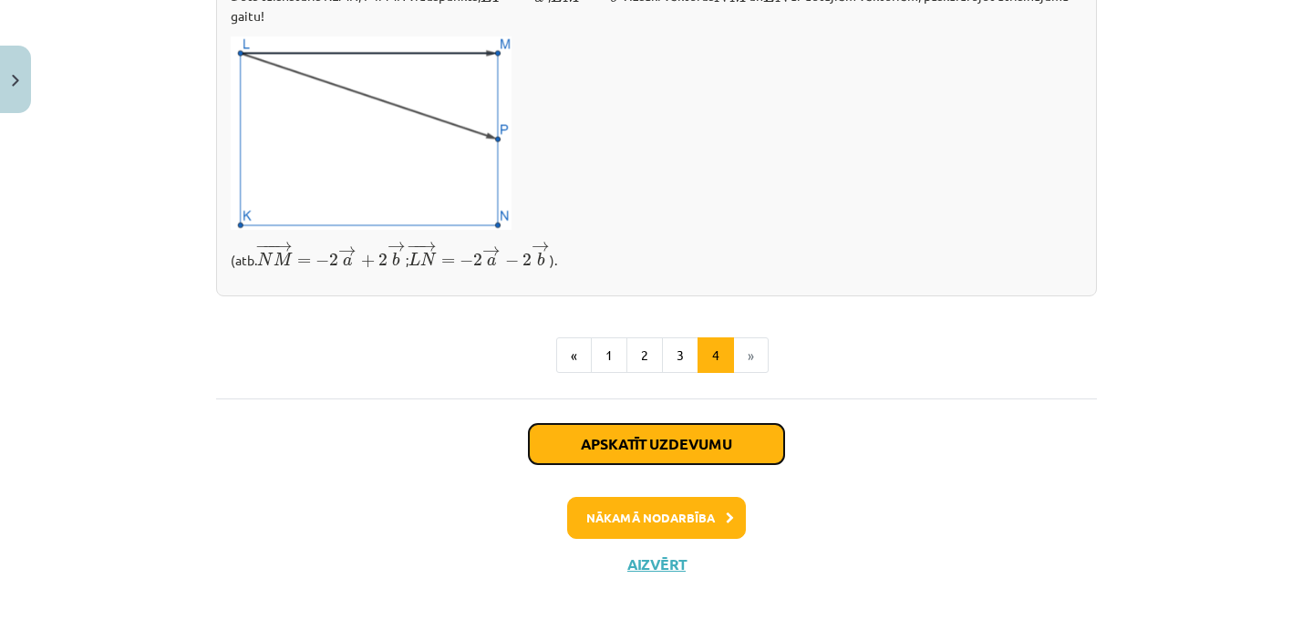
click at [690, 440] on button "Apskatīt uzdevumu" at bounding box center [656, 444] width 255 height 40
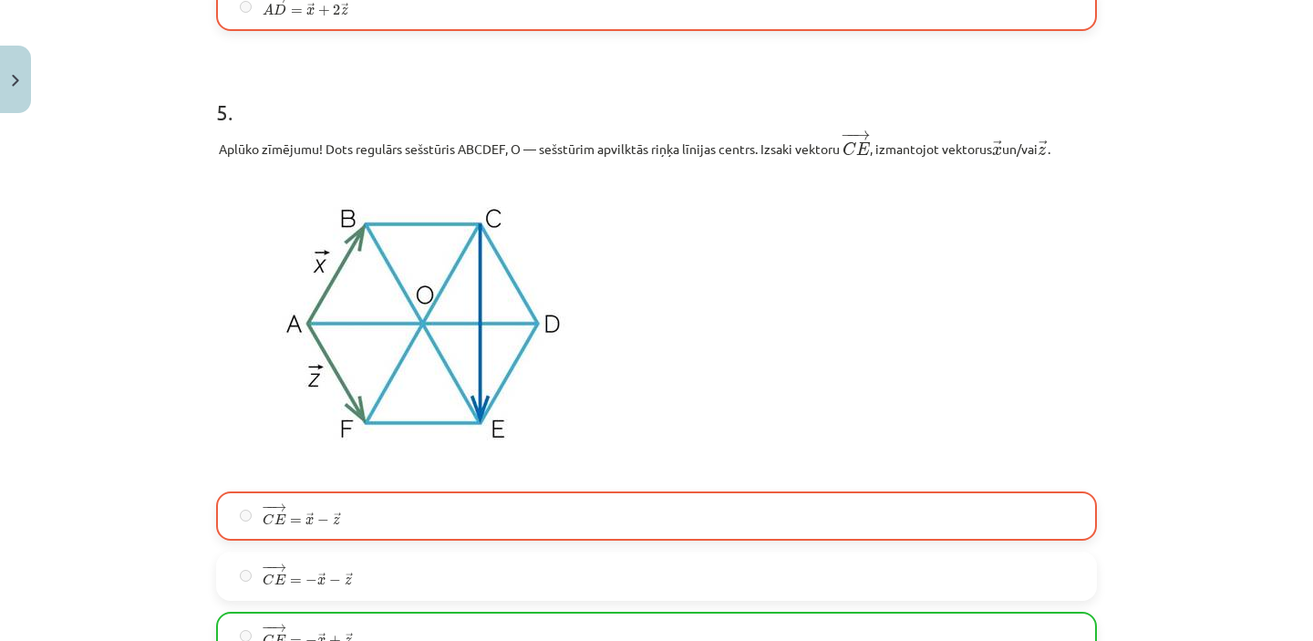
scroll to position [3462, 0]
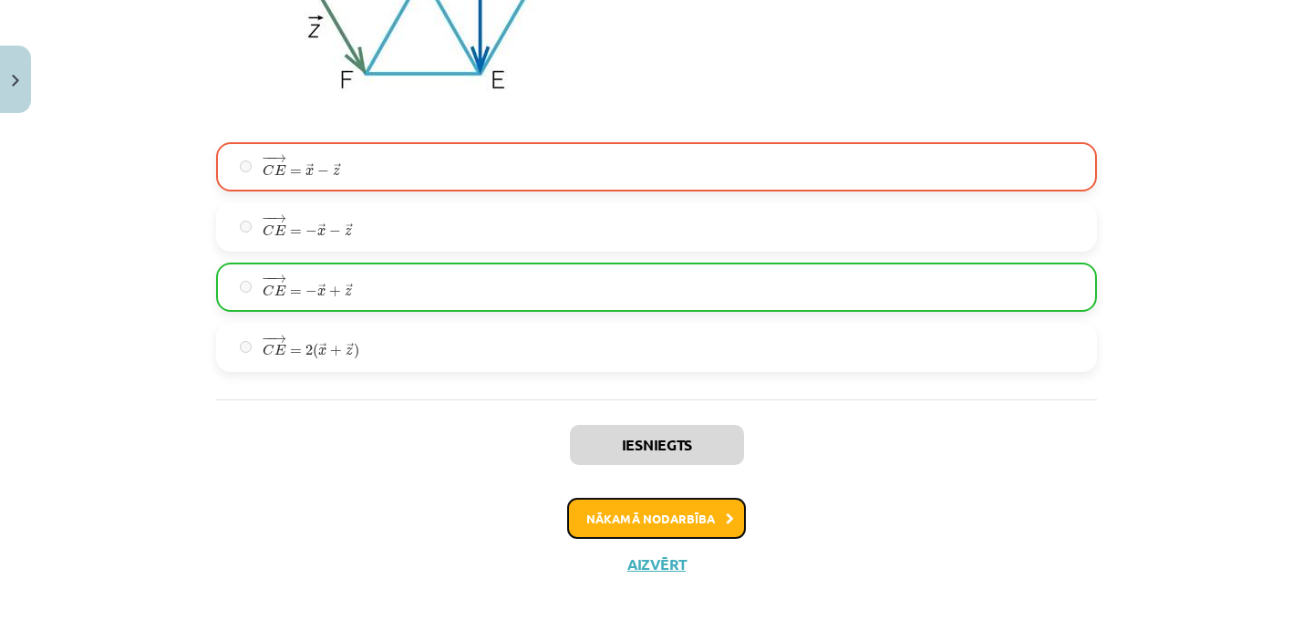
click at [680, 513] on button "Nākamā nodarbība" at bounding box center [656, 519] width 179 height 42
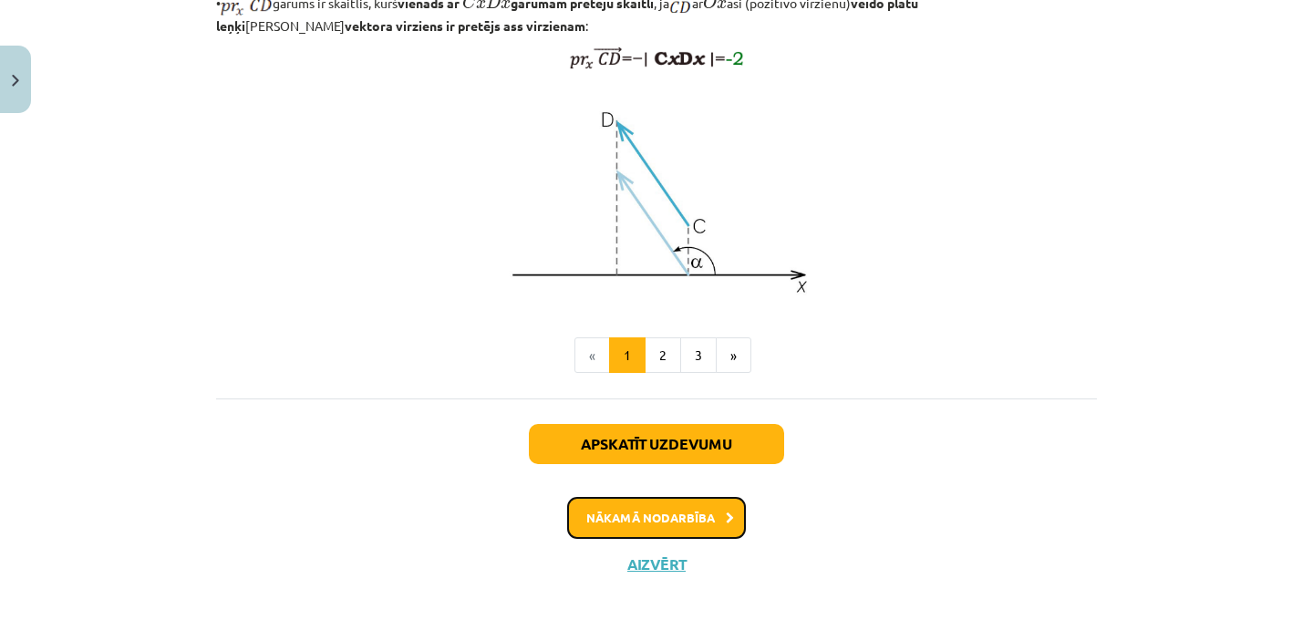
scroll to position [0, 0]
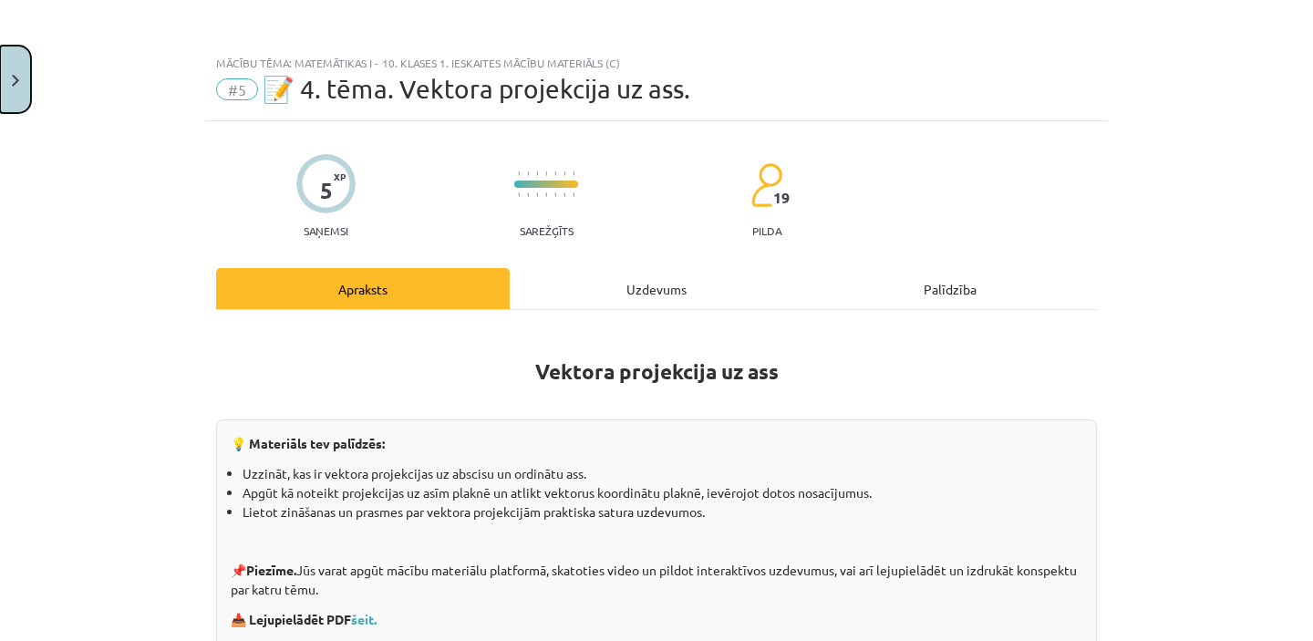
click at [12, 83] on img "Close" at bounding box center [15, 81] width 7 height 12
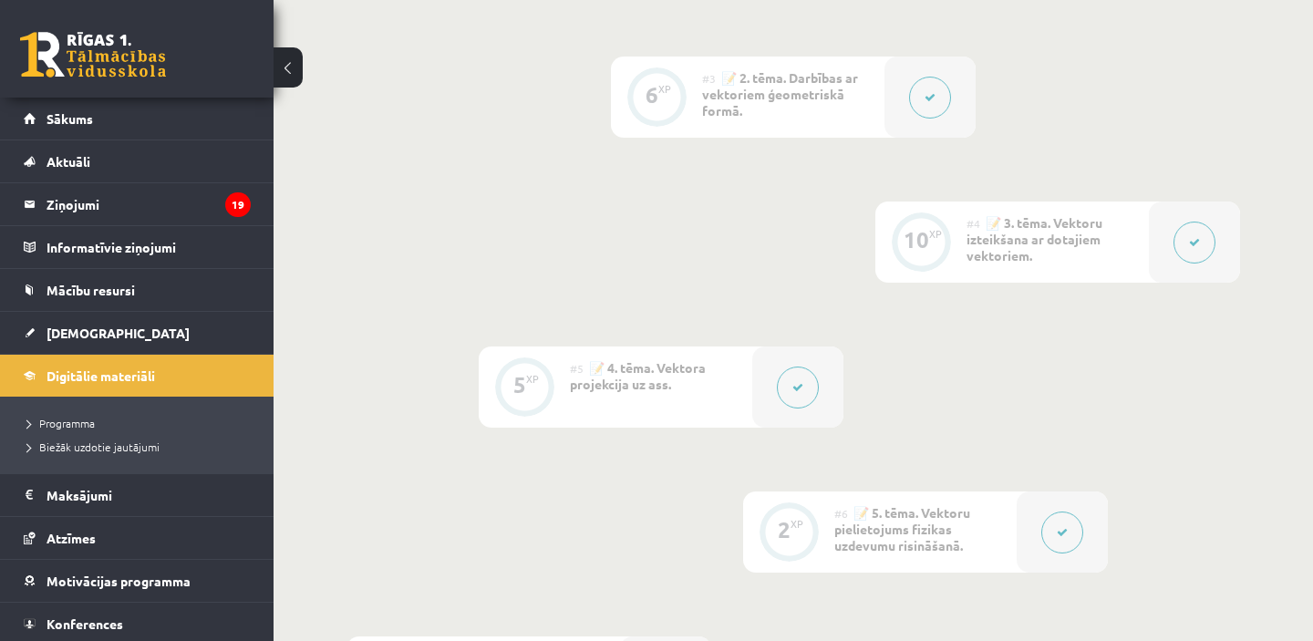
scroll to position [750, 0]
click at [801, 373] on button at bounding box center [798, 381] width 42 height 42
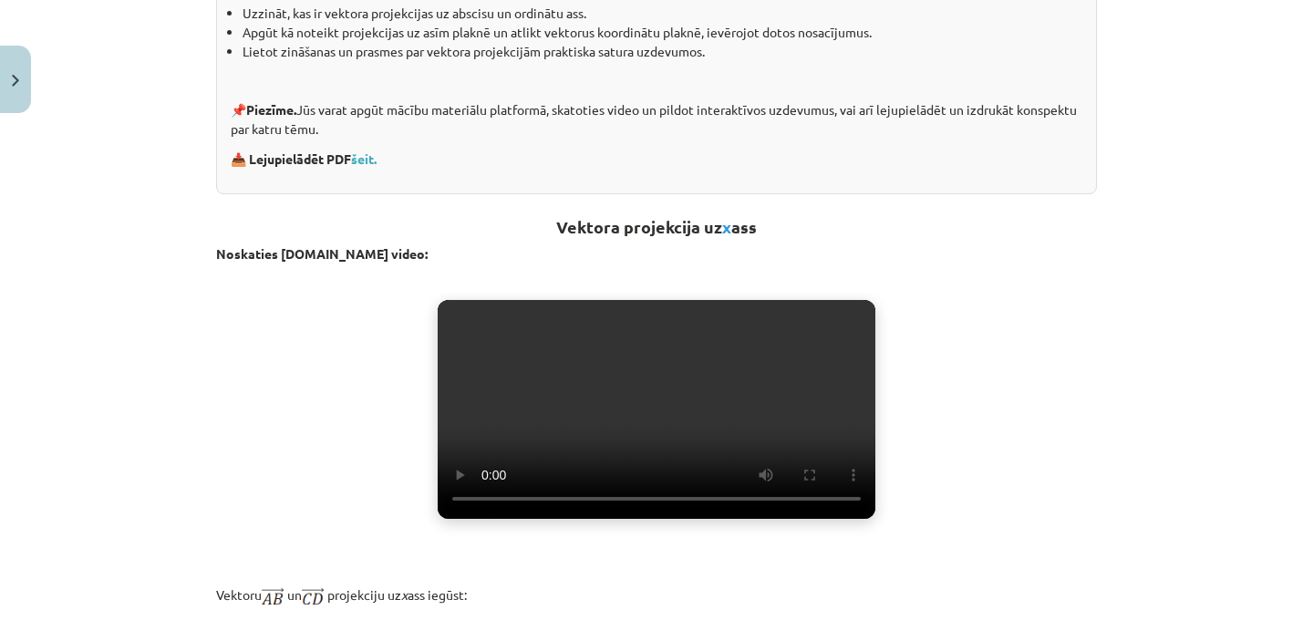
scroll to position [512, 0]
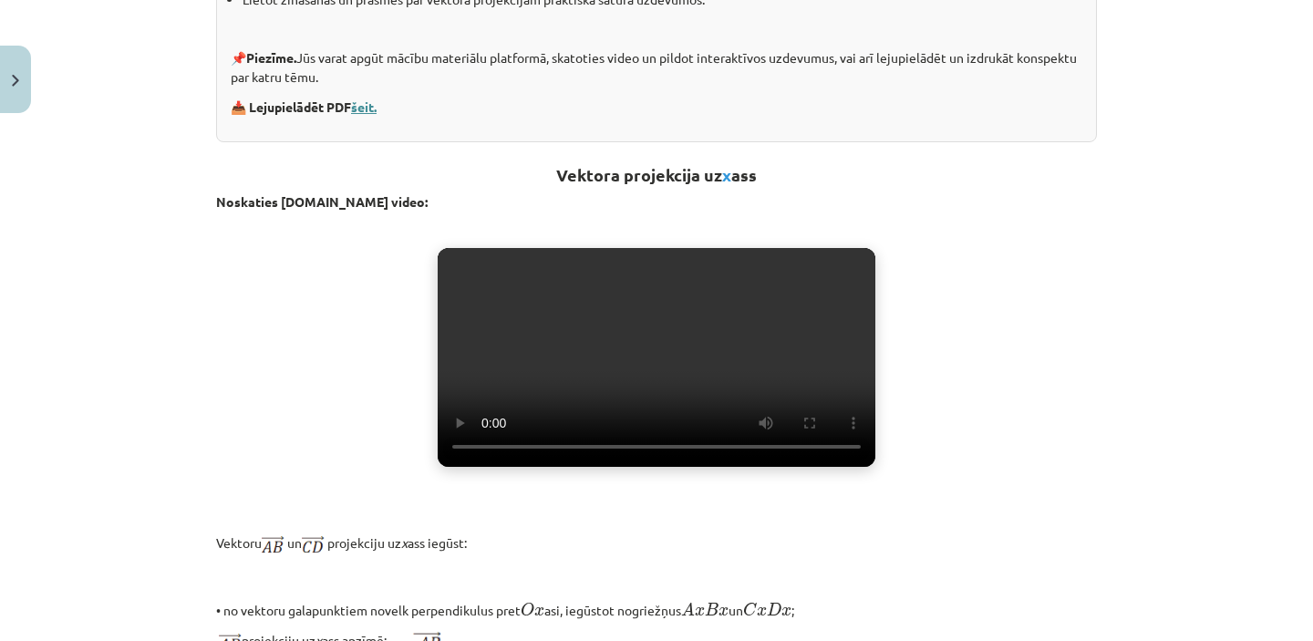
click at [367, 104] on link "šeit." at bounding box center [364, 106] width 26 height 16
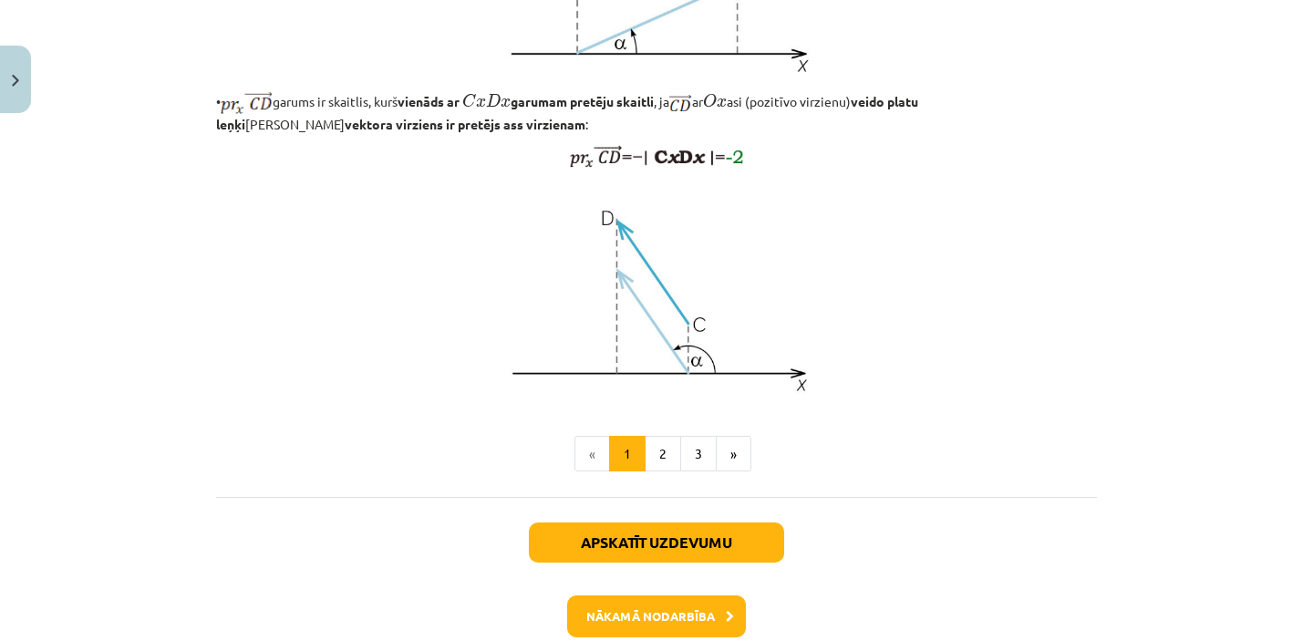
scroll to position [1439, 0]
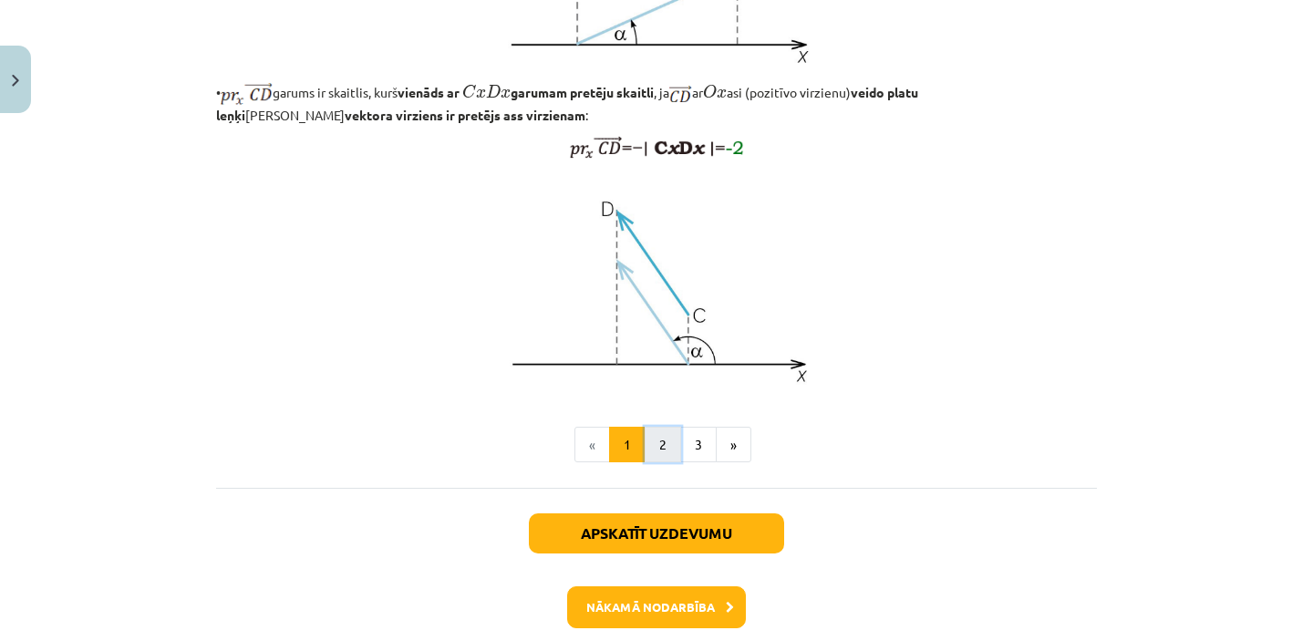
click at [661, 463] on button "2" at bounding box center [663, 445] width 36 height 36
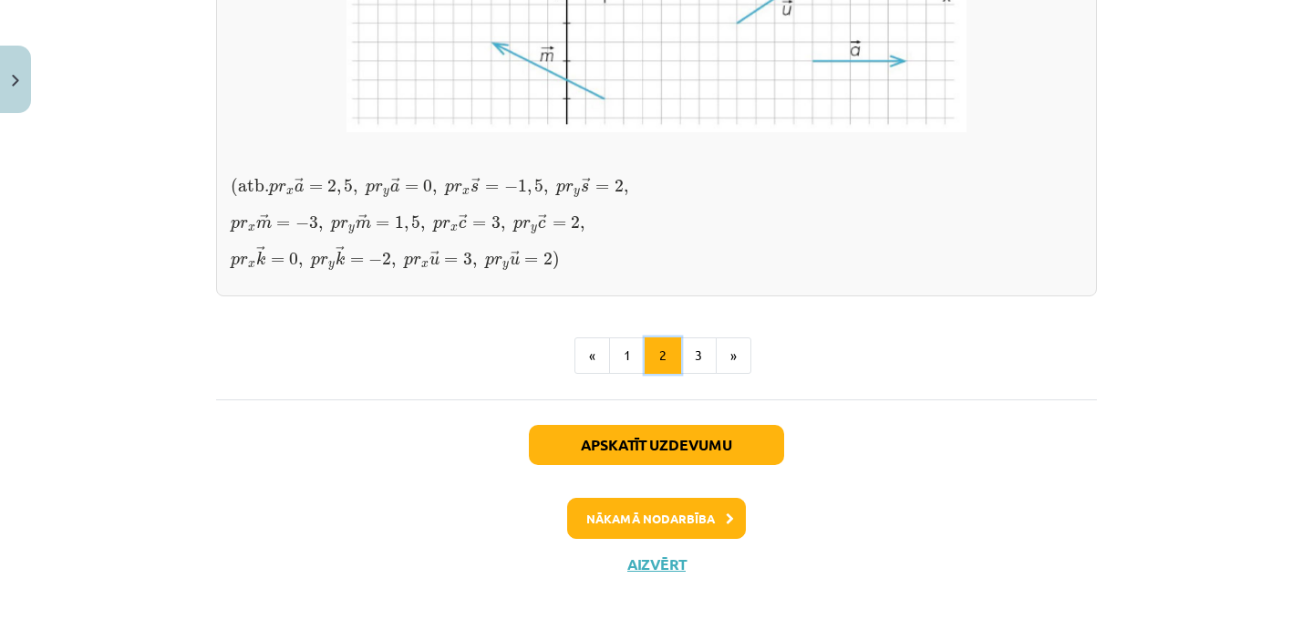
scroll to position [1613, 0]
click at [701, 374] on button "3" at bounding box center [698, 355] width 36 height 36
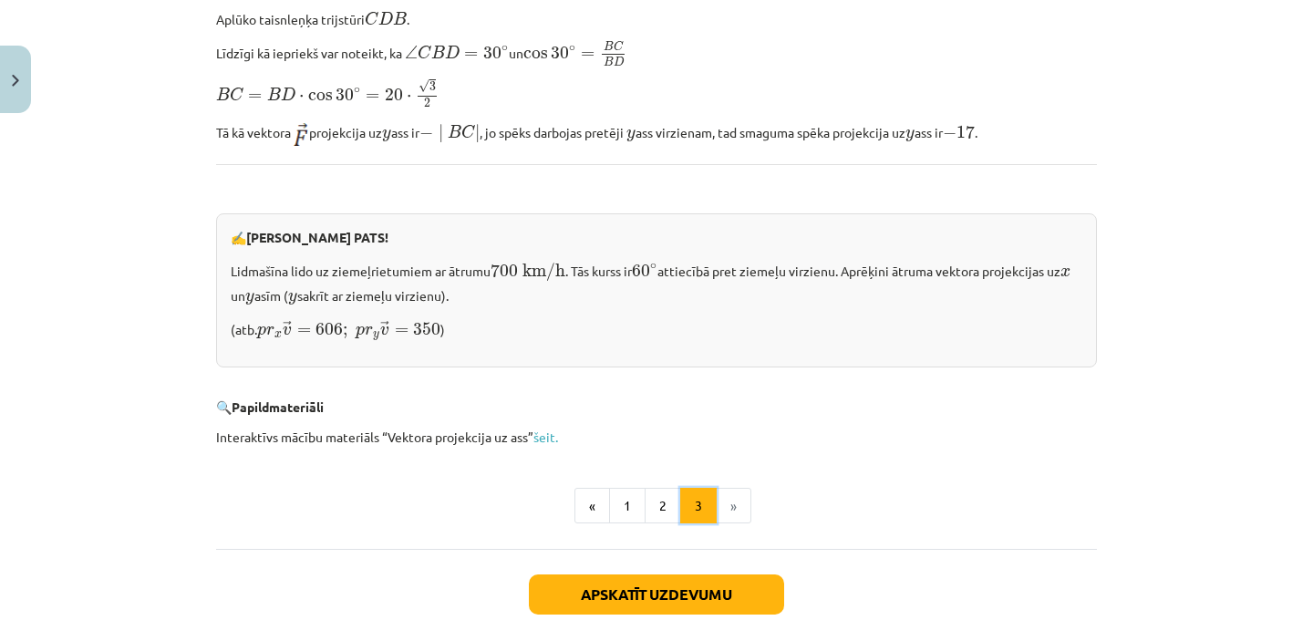
scroll to position [1822, 0]
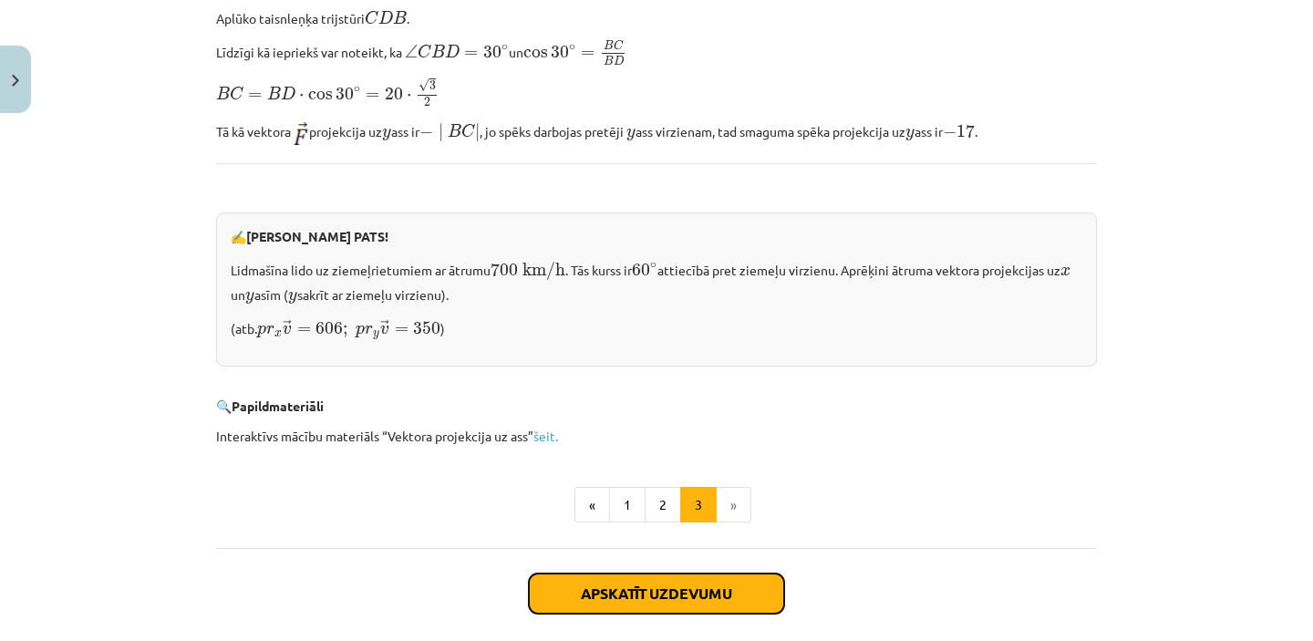
click at [661, 581] on button "Apskatīt uzdevumu" at bounding box center [656, 594] width 255 height 40
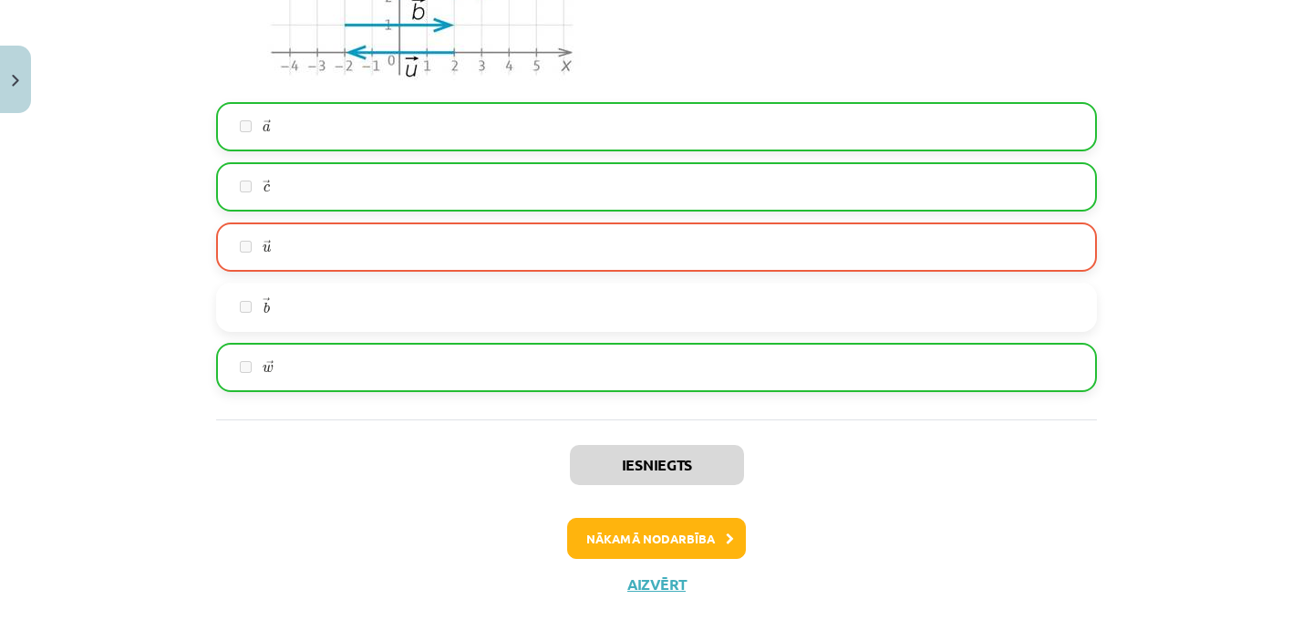
scroll to position [1712, 0]
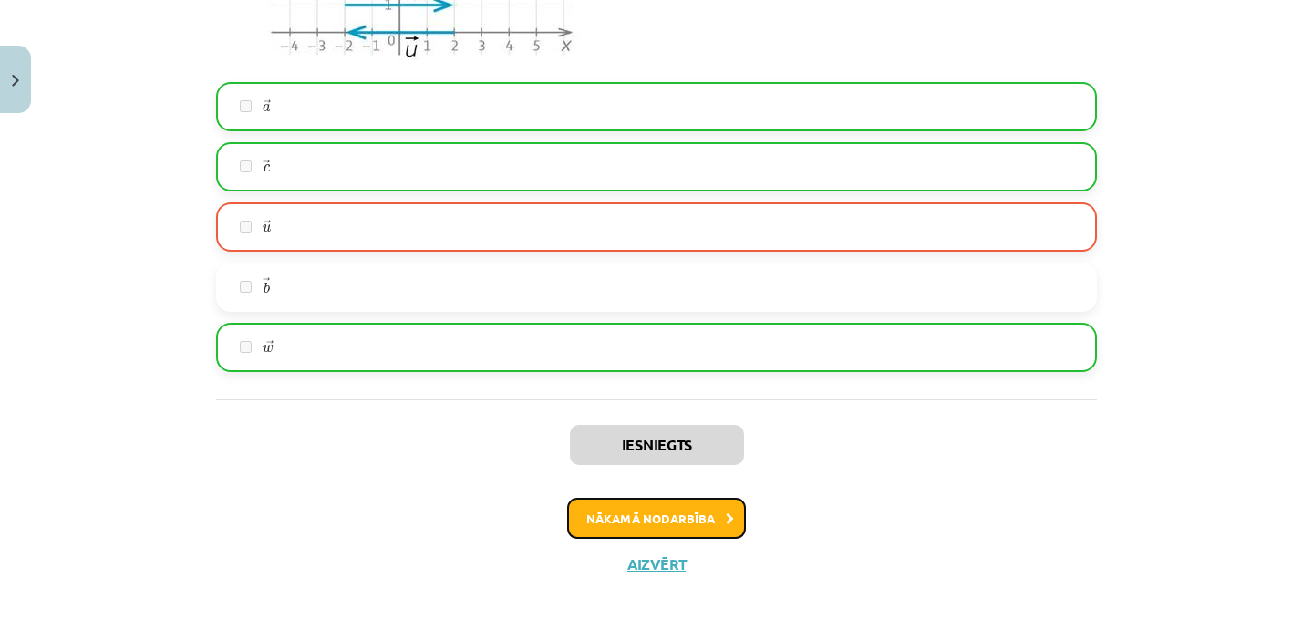
click at [707, 512] on button "Nākamā nodarbība" at bounding box center [656, 519] width 179 height 42
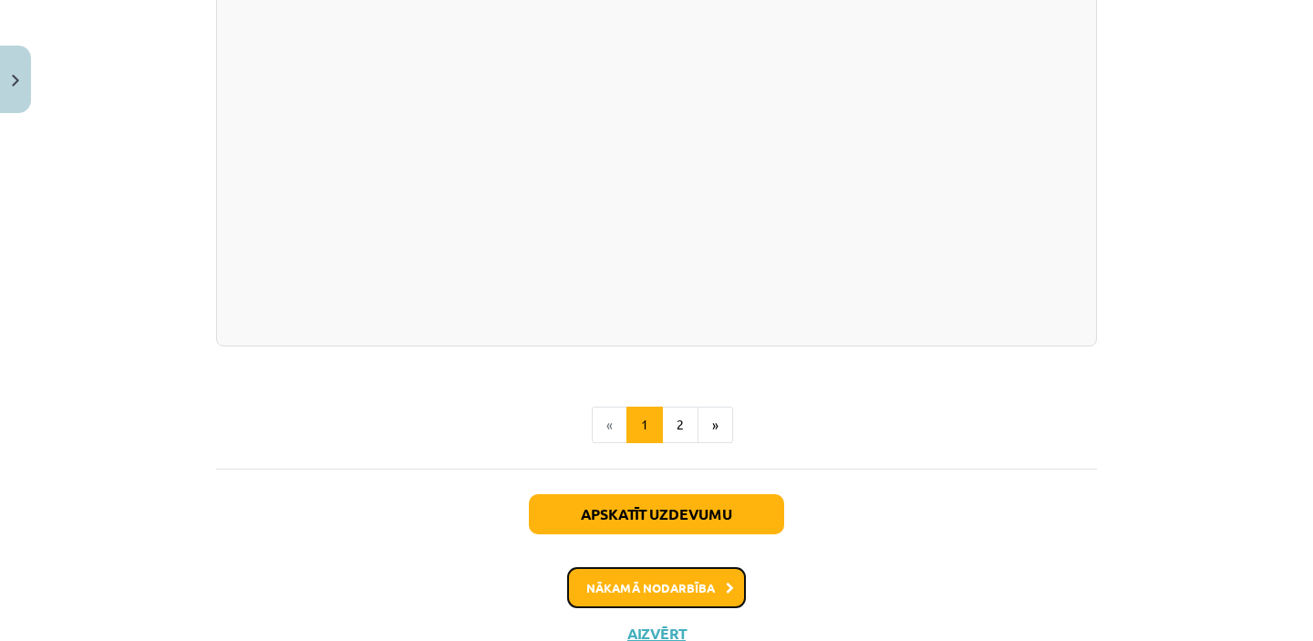
scroll to position [1949, 0]
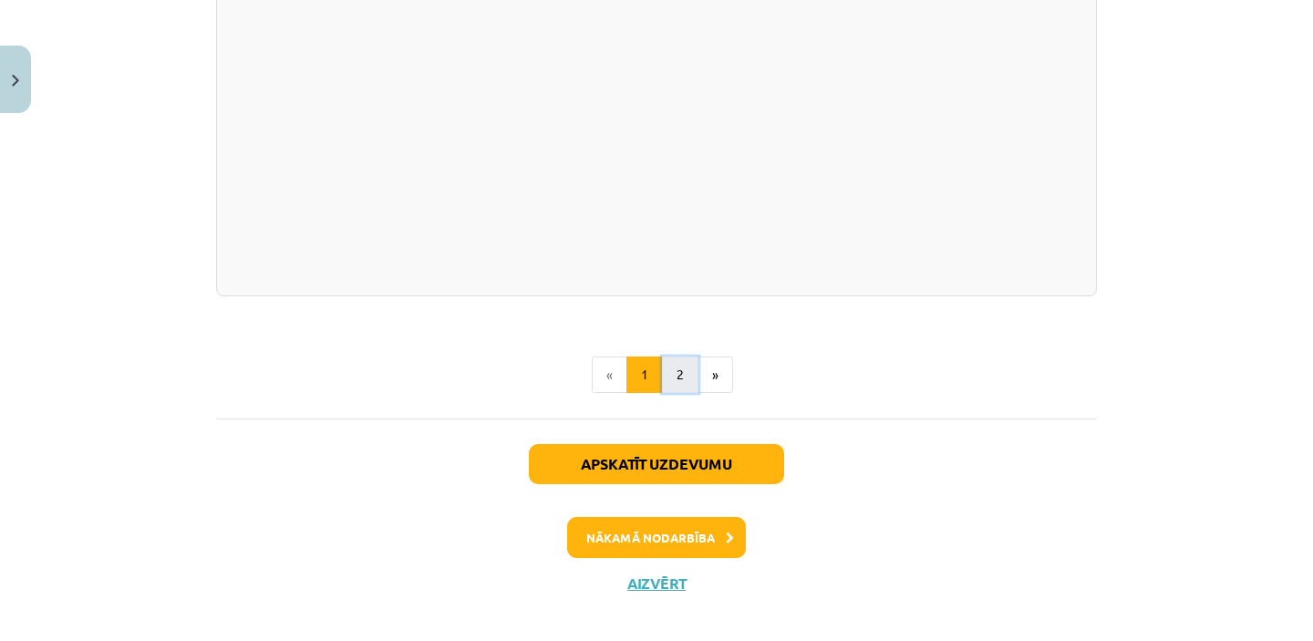
click at [679, 393] on button "2" at bounding box center [680, 375] width 36 height 36
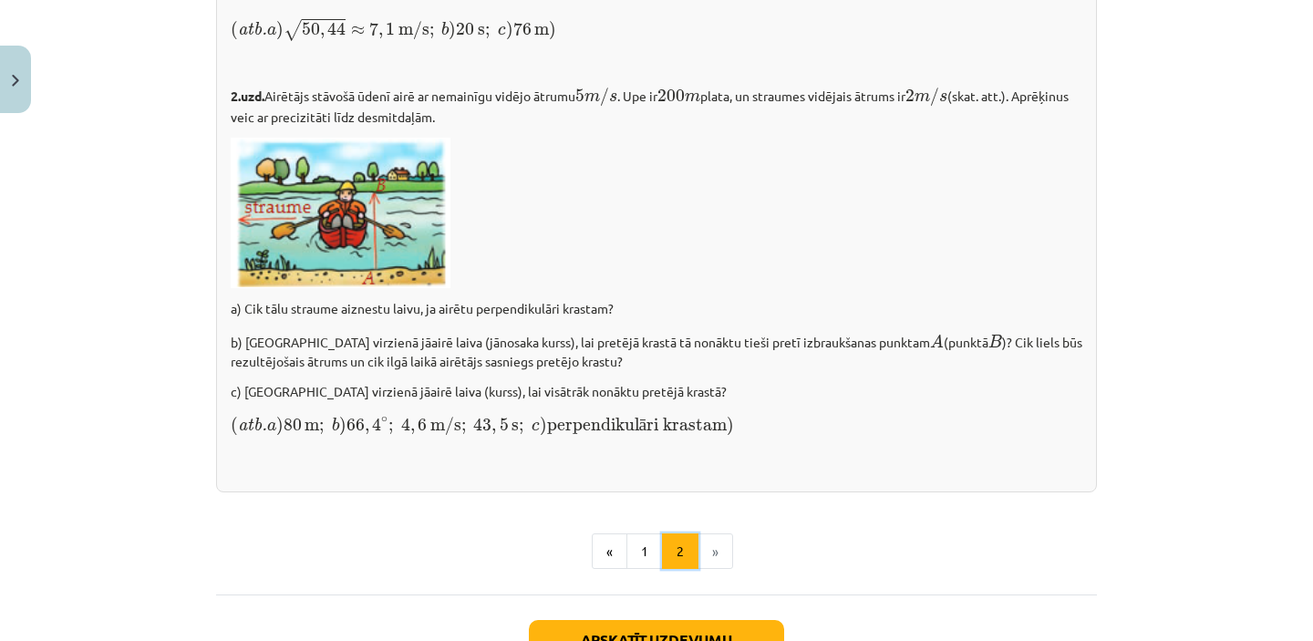
scroll to position [2517, 0]
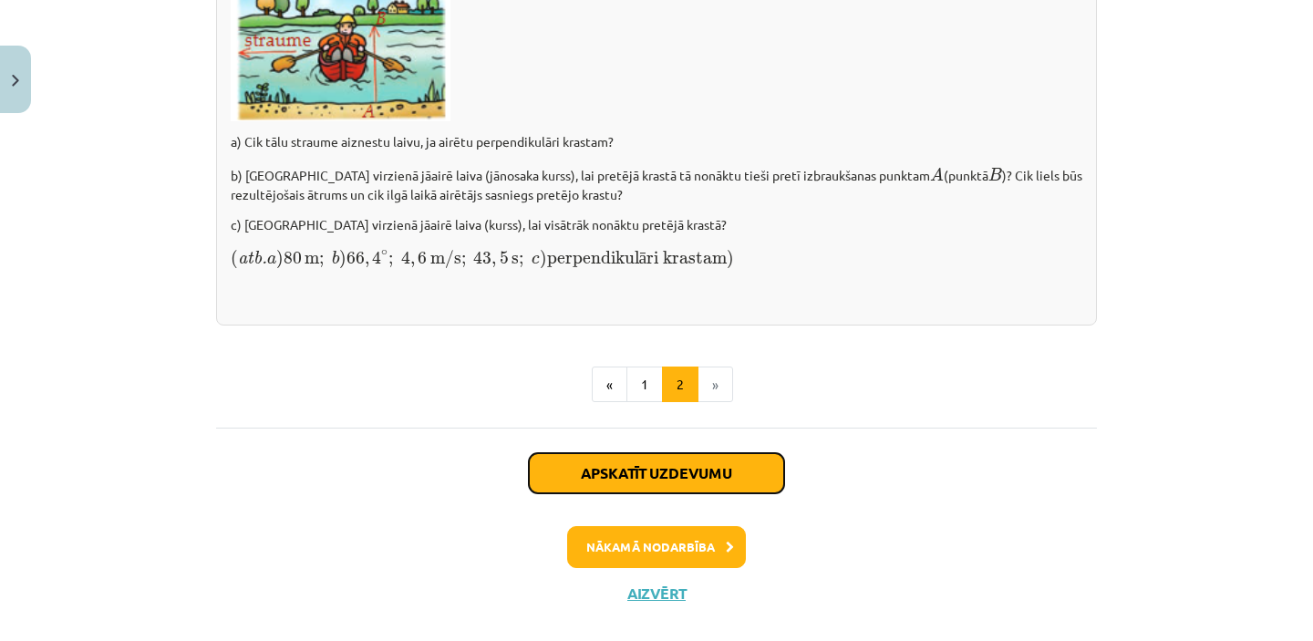
click at [707, 481] on button "Apskatīt uzdevumu" at bounding box center [656, 473] width 255 height 40
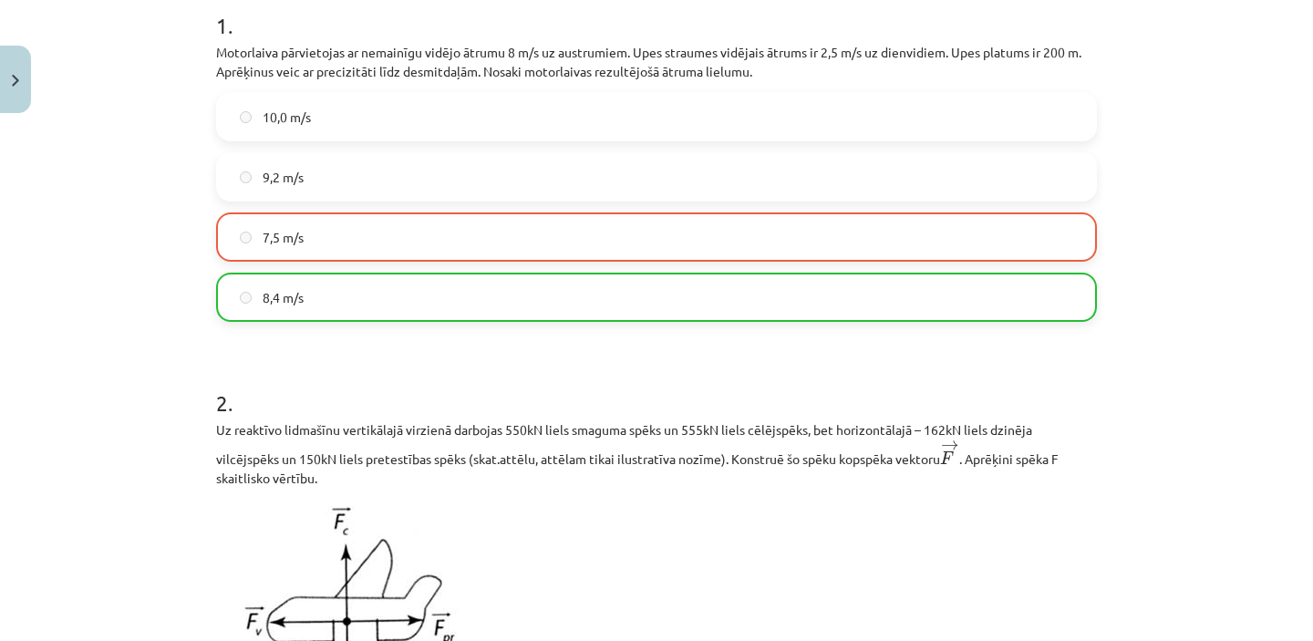
scroll to position [0, 0]
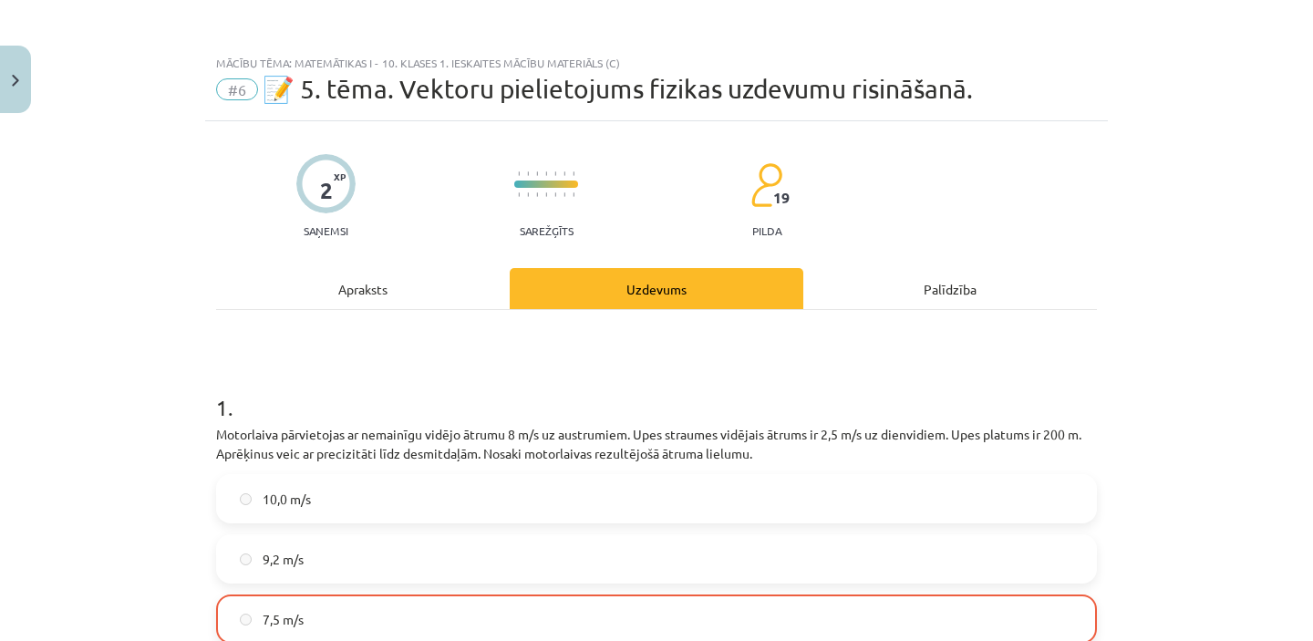
click at [355, 295] on div "Apraksts" at bounding box center [363, 288] width 294 height 41
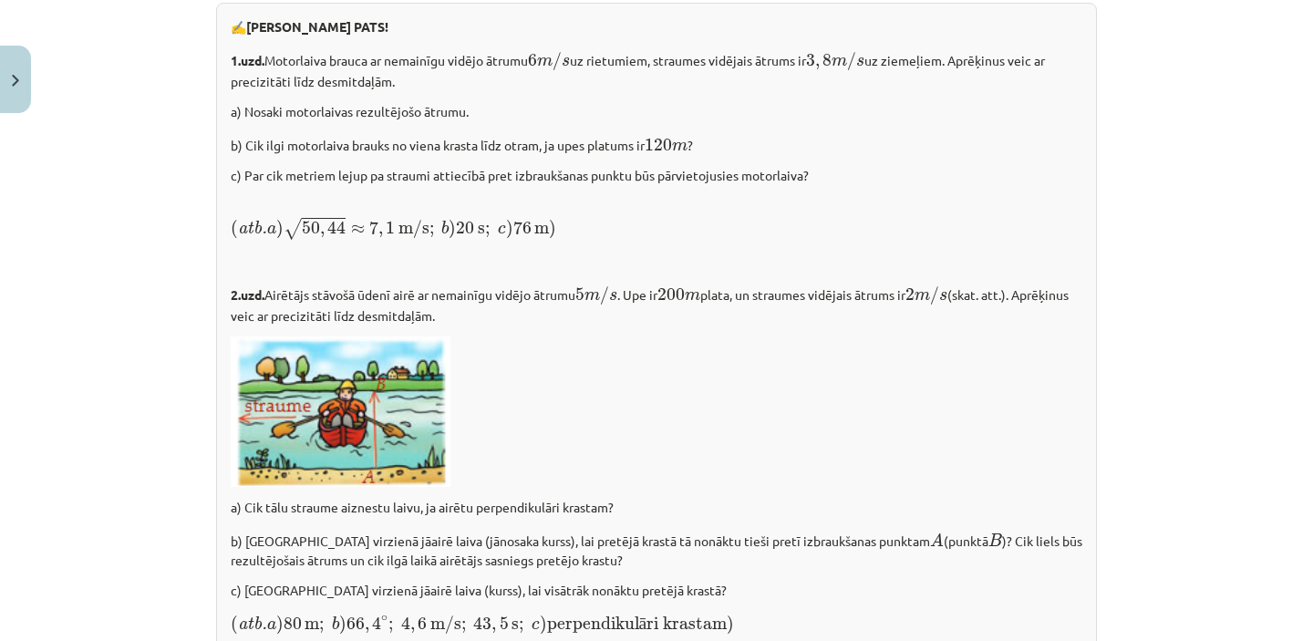
scroll to position [2707, 0]
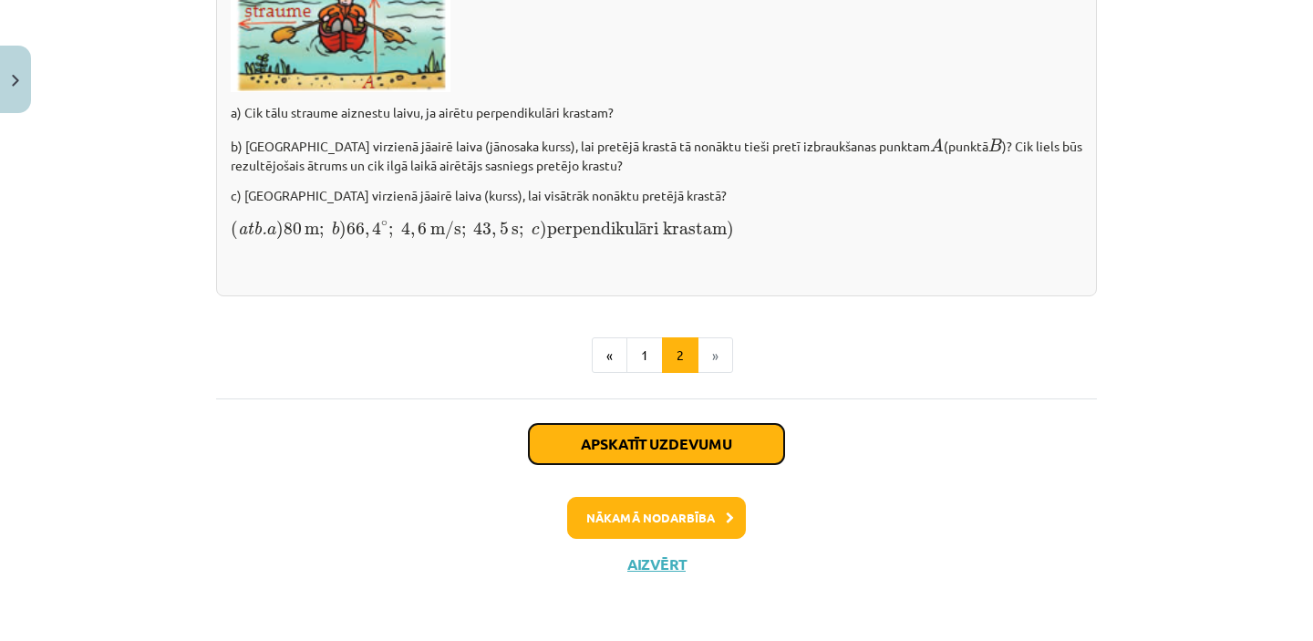
click at [636, 444] on button "Apskatīt uzdevumu" at bounding box center [656, 444] width 255 height 40
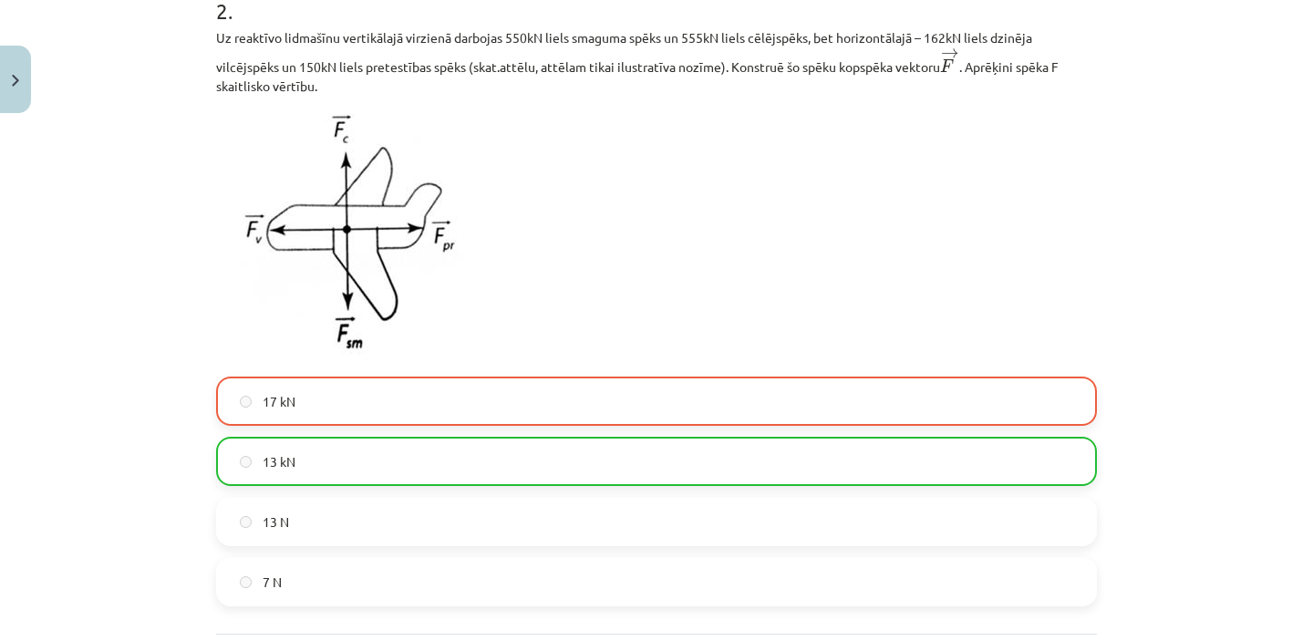
scroll to position [0, 0]
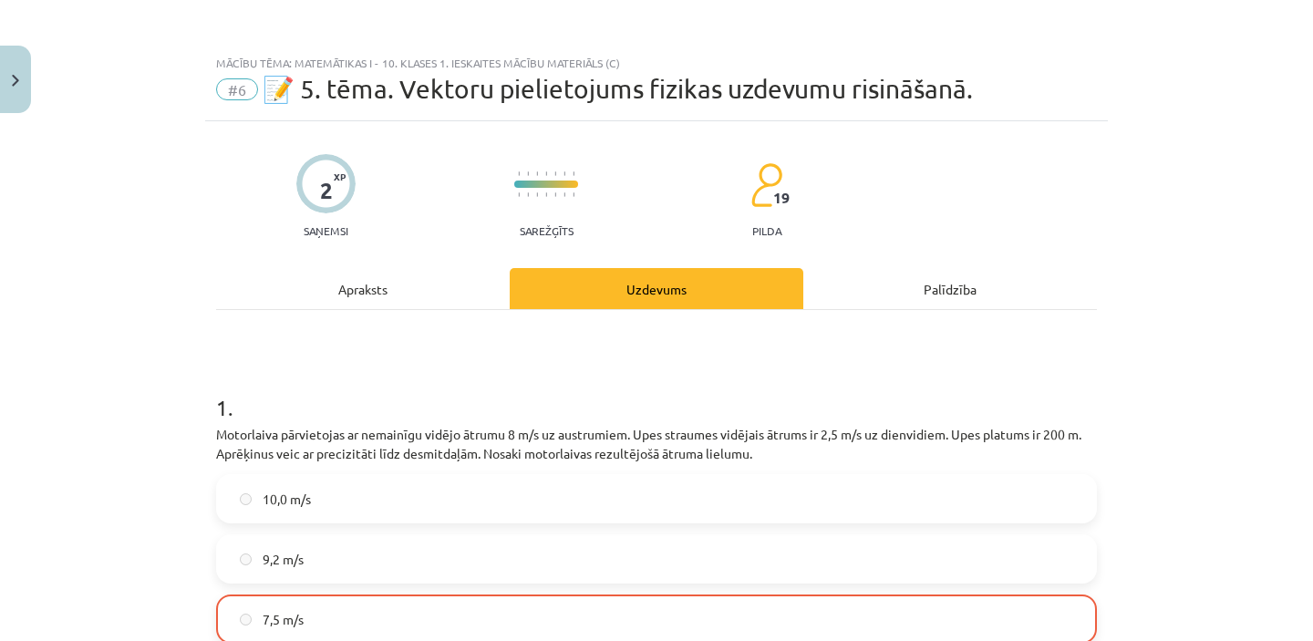
click at [361, 287] on div "Apraksts" at bounding box center [363, 288] width 294 height 41
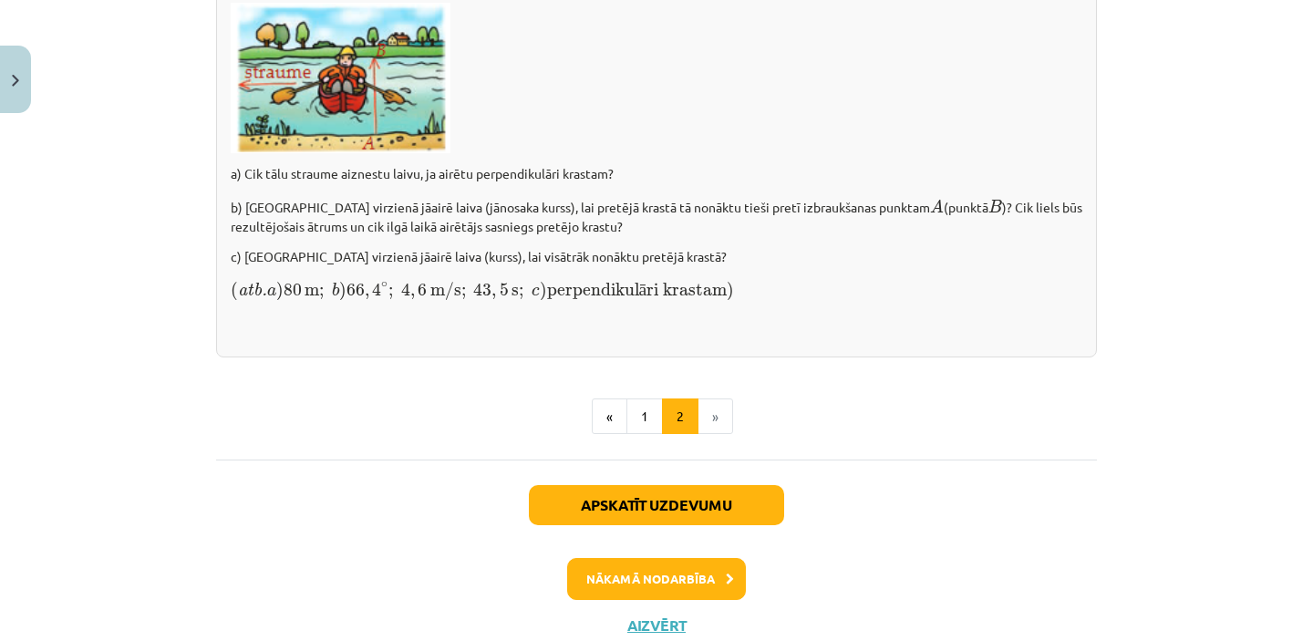
scroll to position [2635, 0]
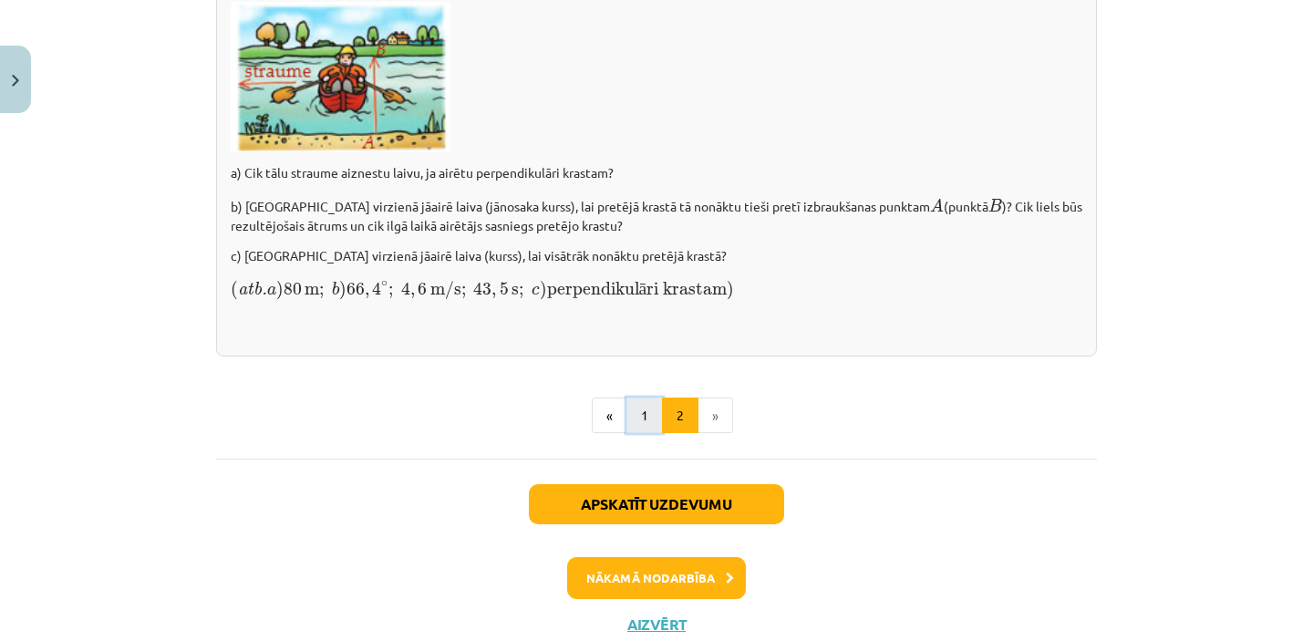
click at [642, 427] on button "1" at bounding box center [644, 416] width 36 height 36
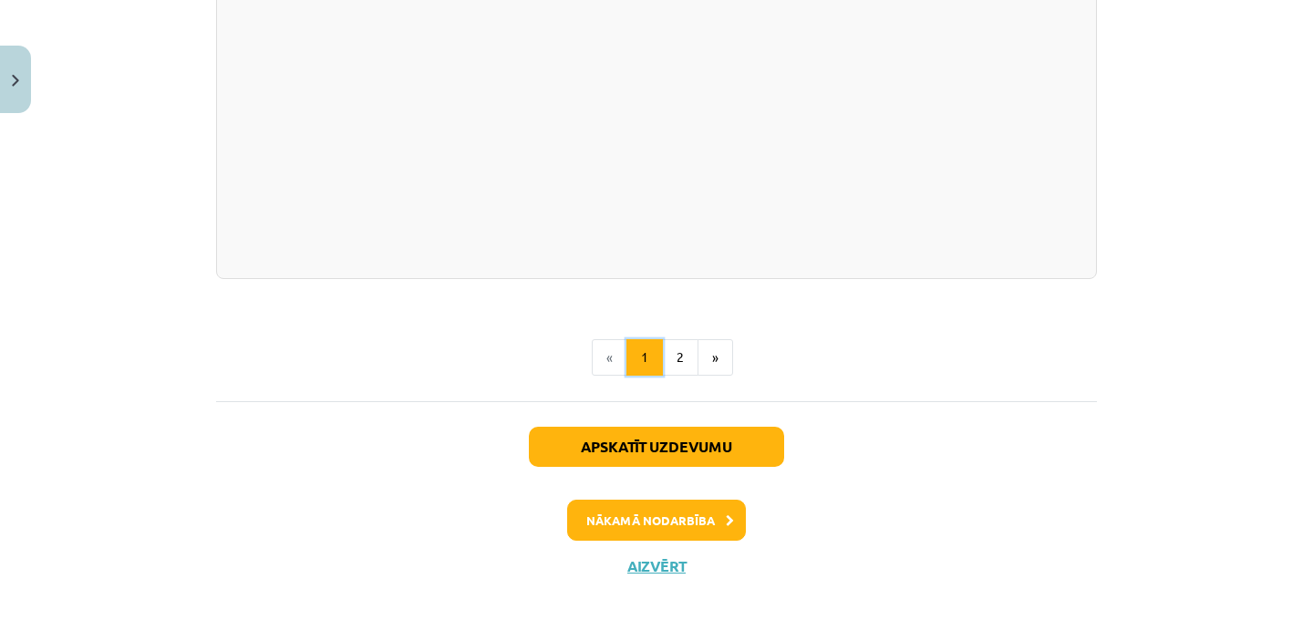
scroll to position [1988, 0]
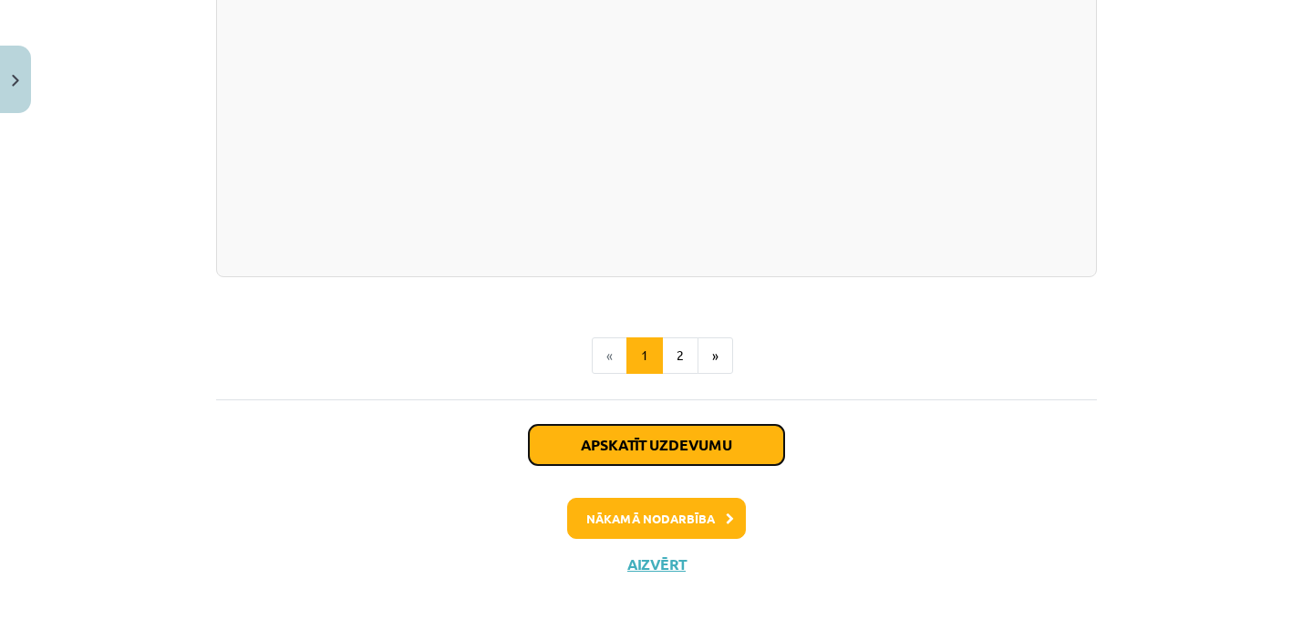
click at [683, 446] on button "Apskatīt uzdevumu" at bounding box center [656, 445] width 255 height 40
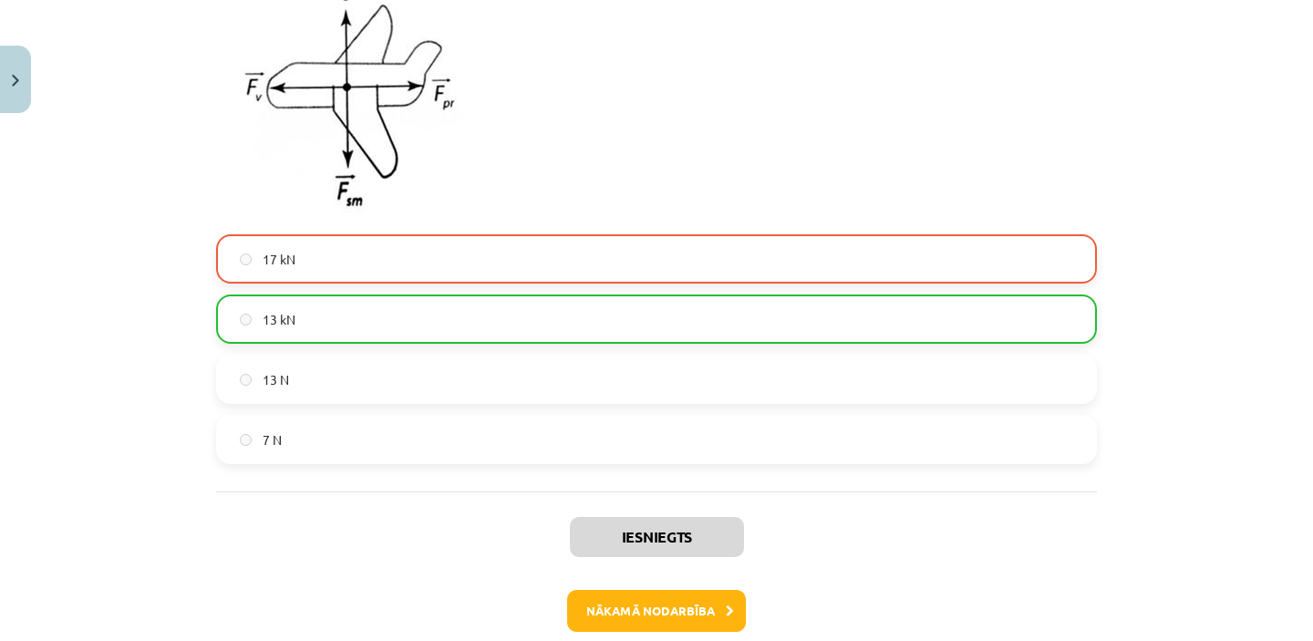
scroll to position [1010, 0]
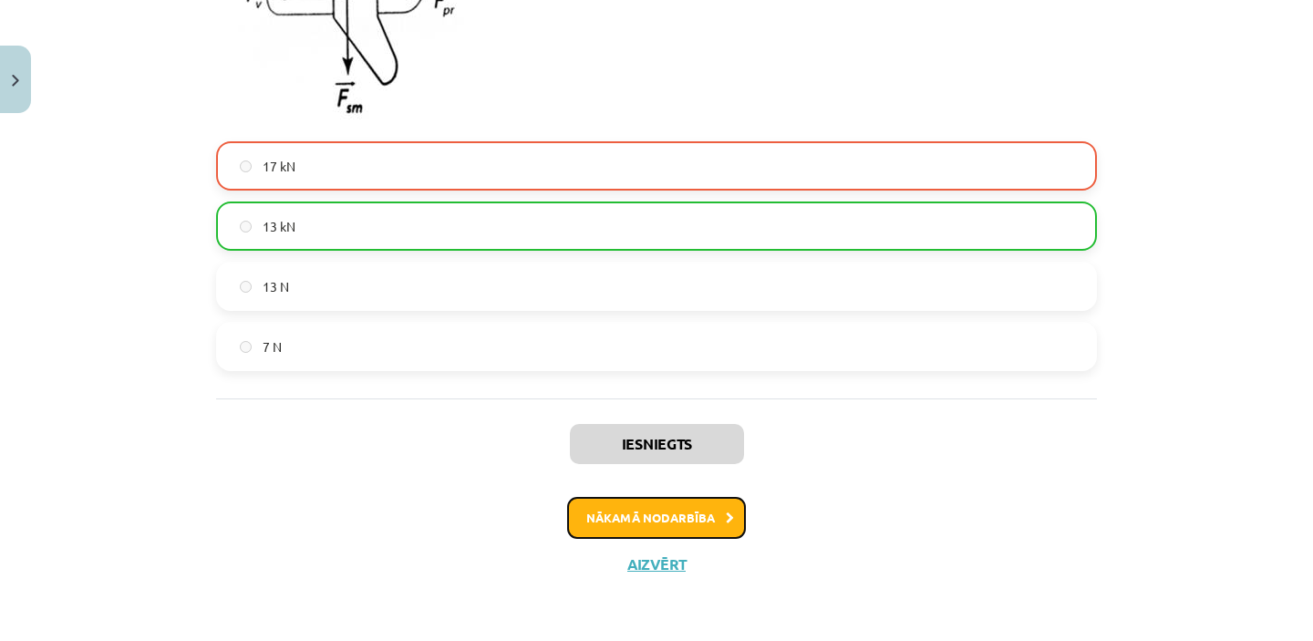
click at [710, 522] on button "Nākamā nodarbība" at bounding box center [656, 518] width 179 height 42
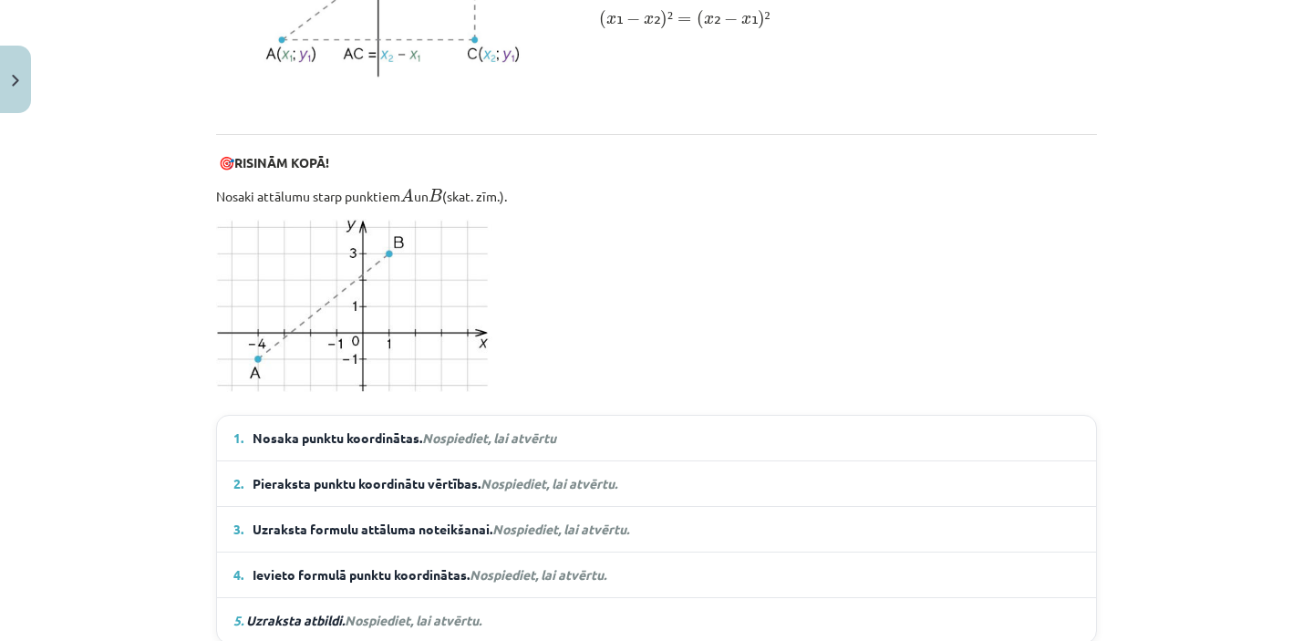
scroll to position [1068, 0]
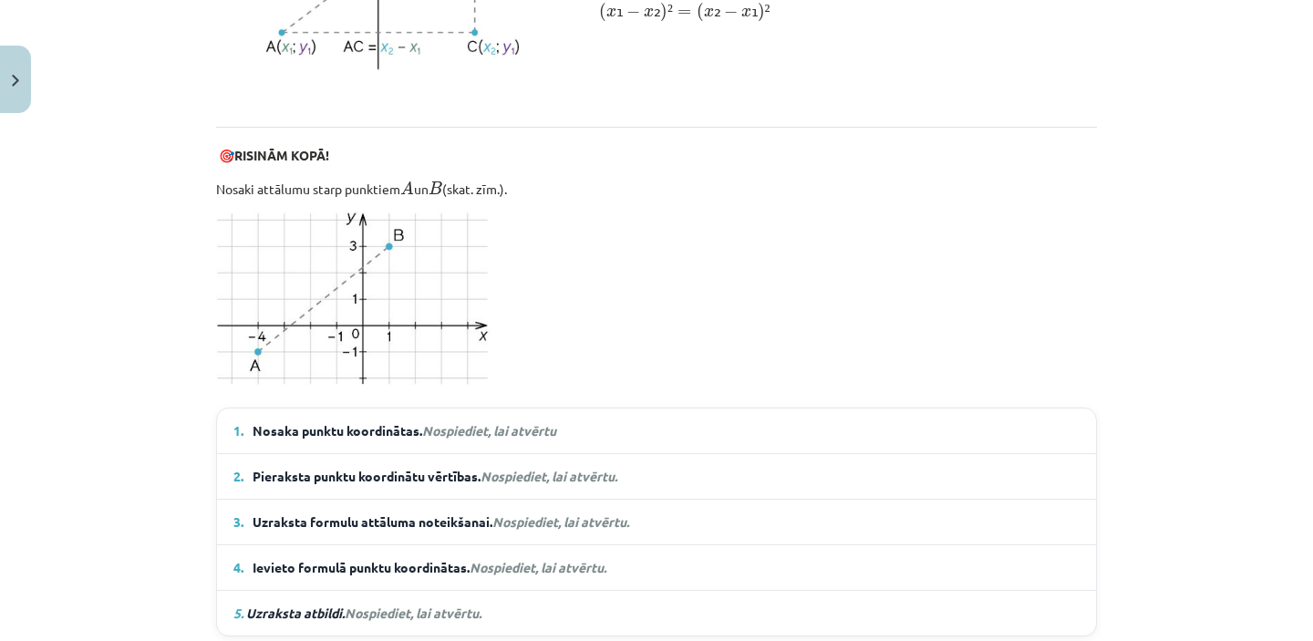
click at [481, 429] on em "Nospiediet, lai atvērtu" at bounding box center [489, 430] width 134 height 16
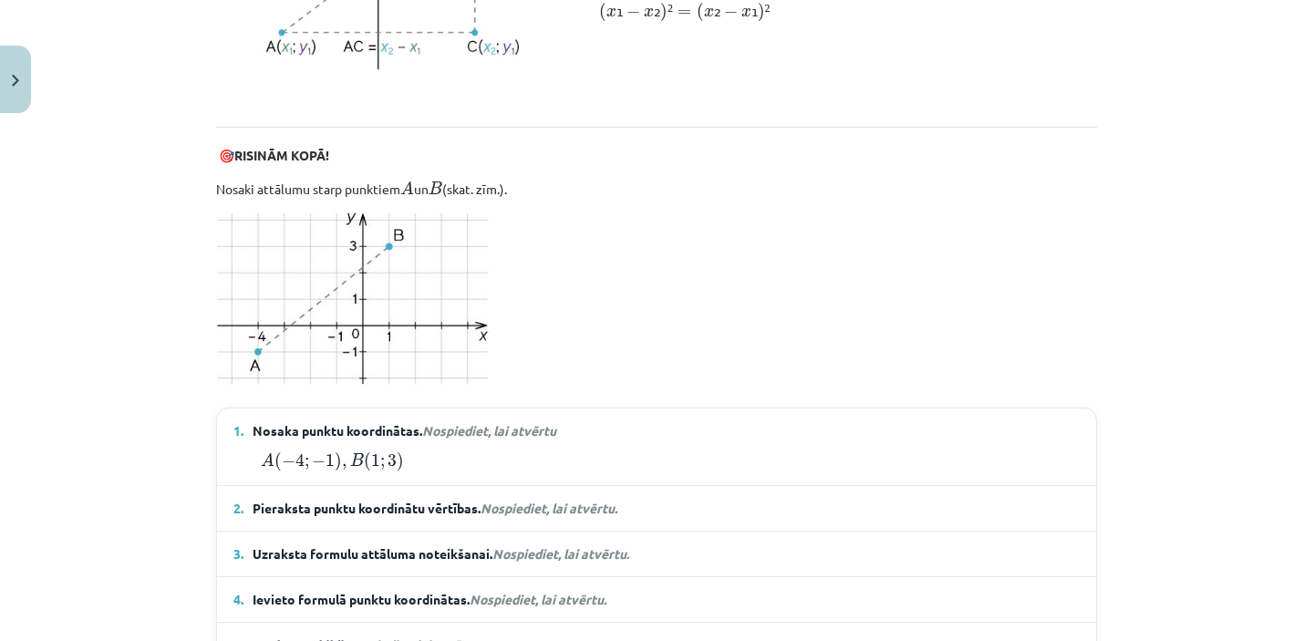
click at [481, 429] on em "Nospiediet, lai atvērtu" at bounding box center [489, 430] width 134 height 16
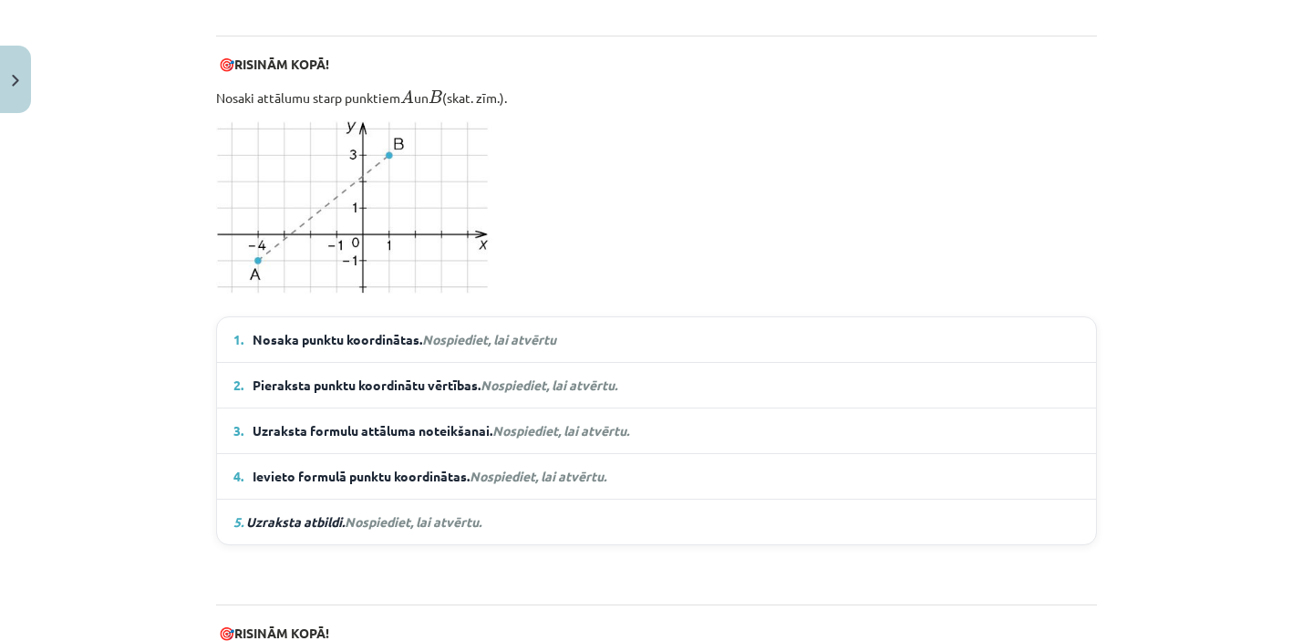
scroll to position [1158, 0]
click at [532, 384] on span "Nospiediet, lai atvērtu." at bounding box center [549, 385] width 137 height 16
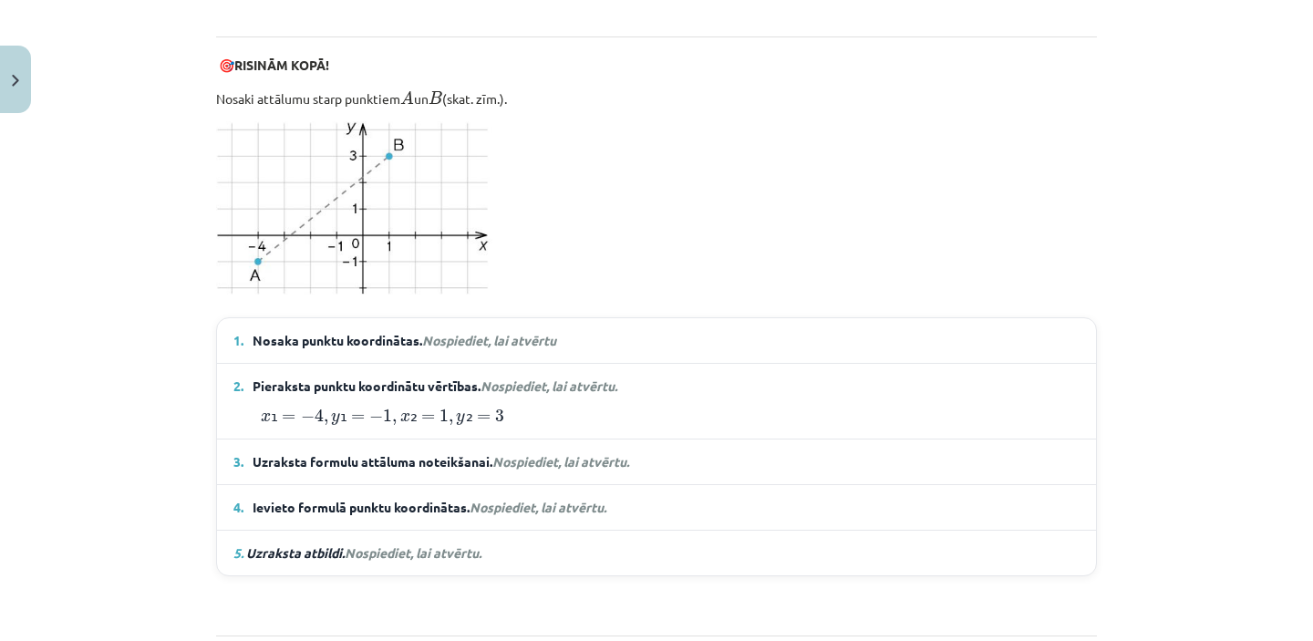
click at [534, 381] on span "Nospiediet, lai atvērtu." at bounding box center [549, 385] width 137 height 16
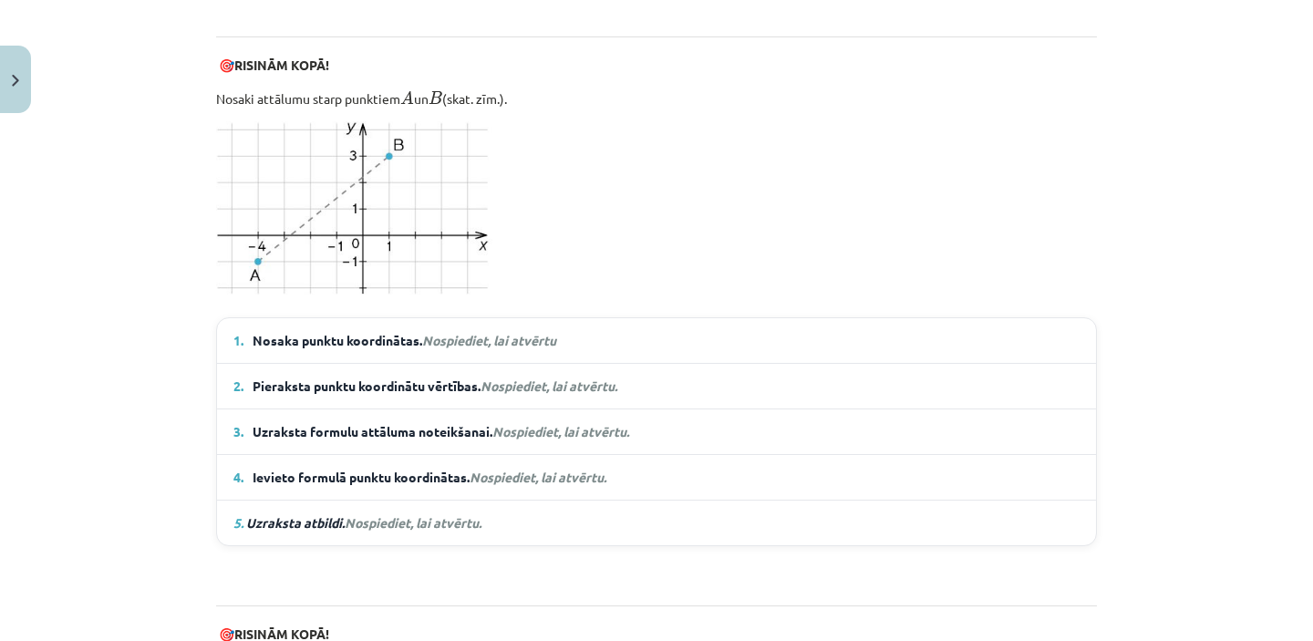
click at [546, 431] on span "Nospiediet, lai atvērtu." at bounding box center [560, 431] width 137 height 16
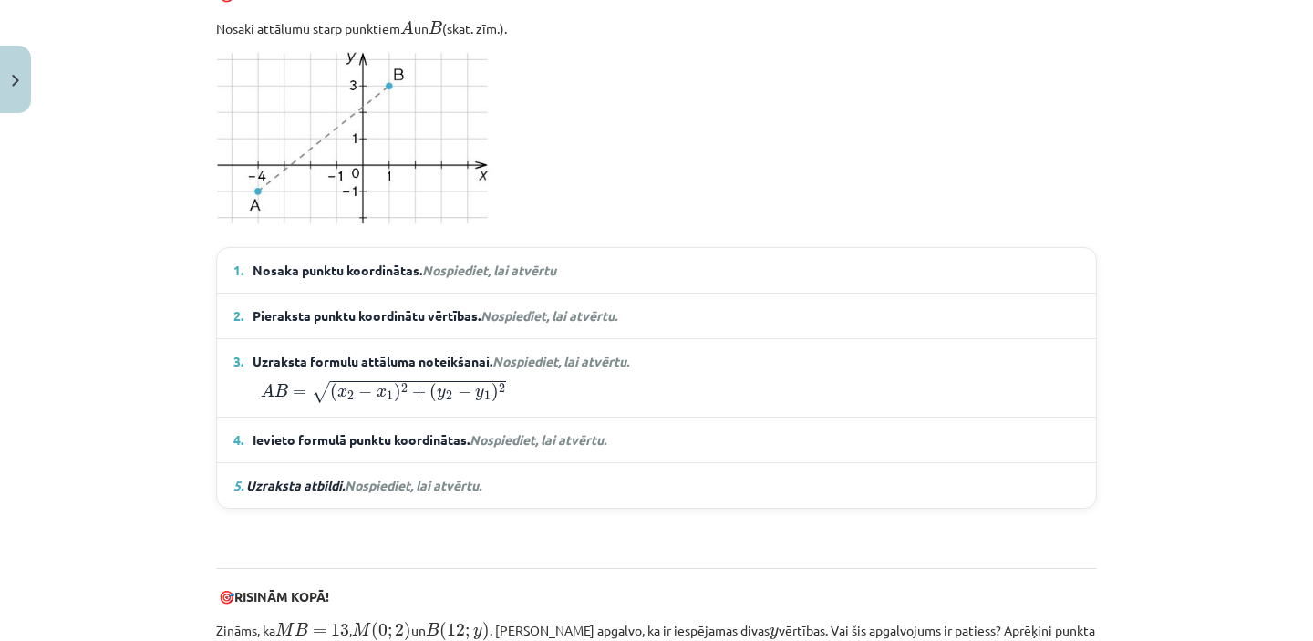
scroll to position [1230, 0]
click at [557, 357] on span "Nospiediet, lai atvērtu." at bounding box center [560, 359] width 137 height 16
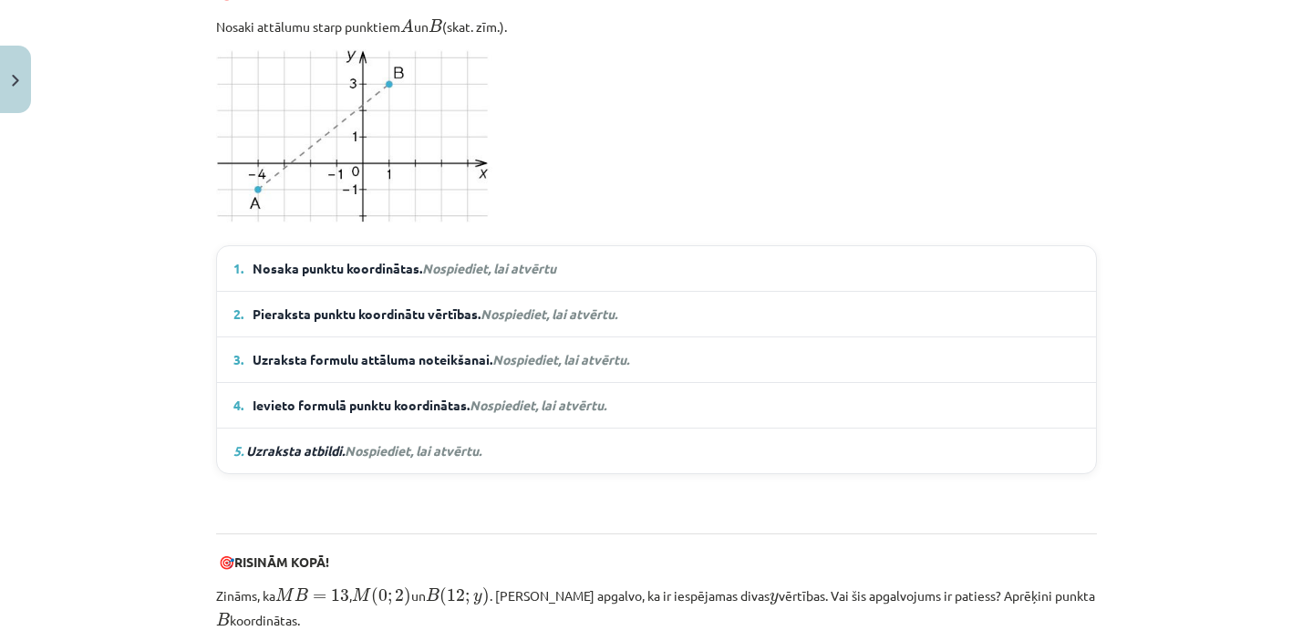
click at [562, 408] on span "Nospiediet, lai atvērtu." at bounding box center [538, 405] width 137 height 16
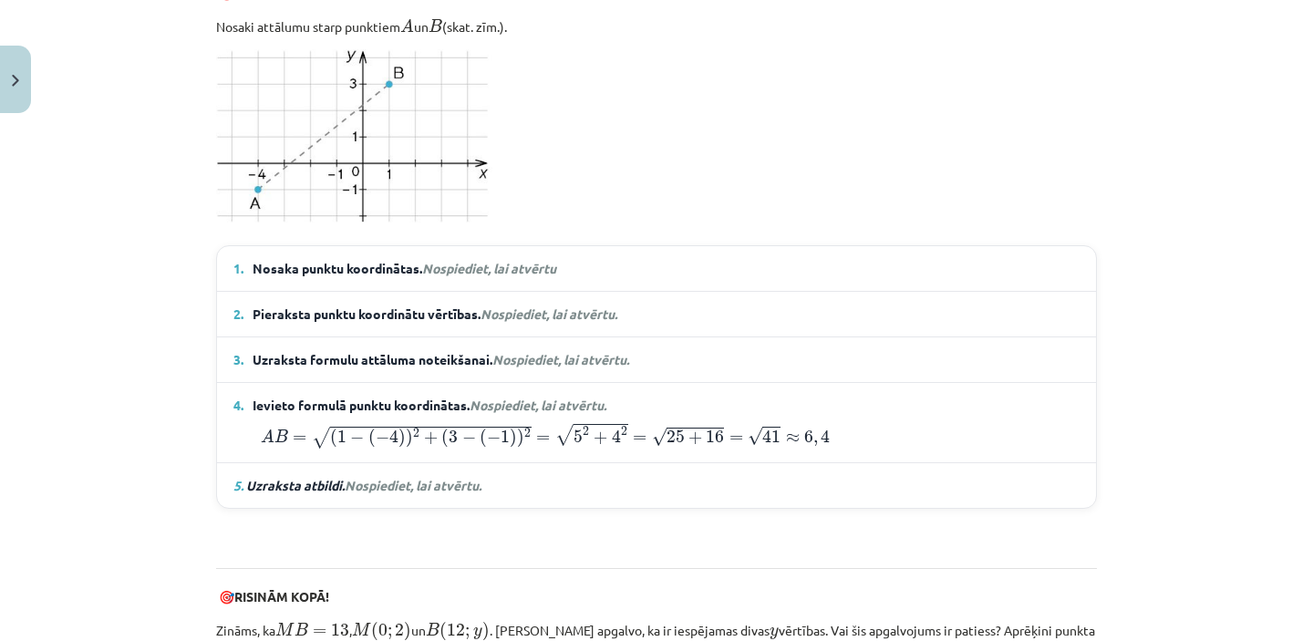
click at [562, 403] on span "Nospiediet, lai atvērtu." at bounding box center [538, 405] width 137 height 16
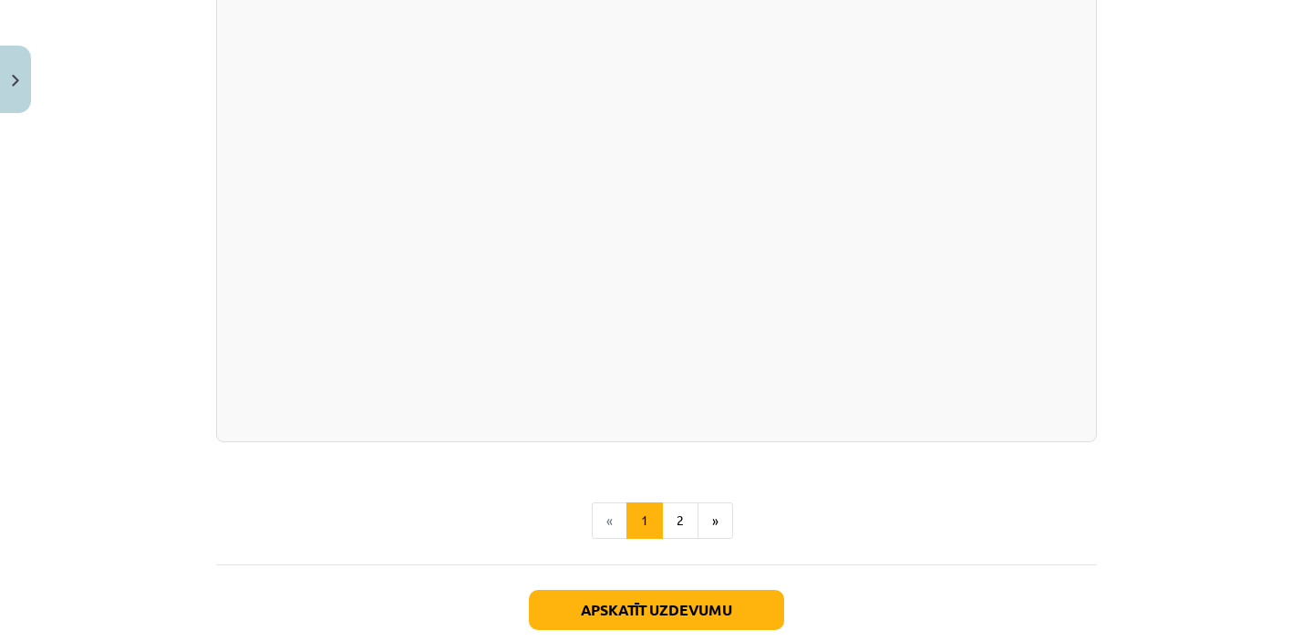
scroll to position [3267, 0]
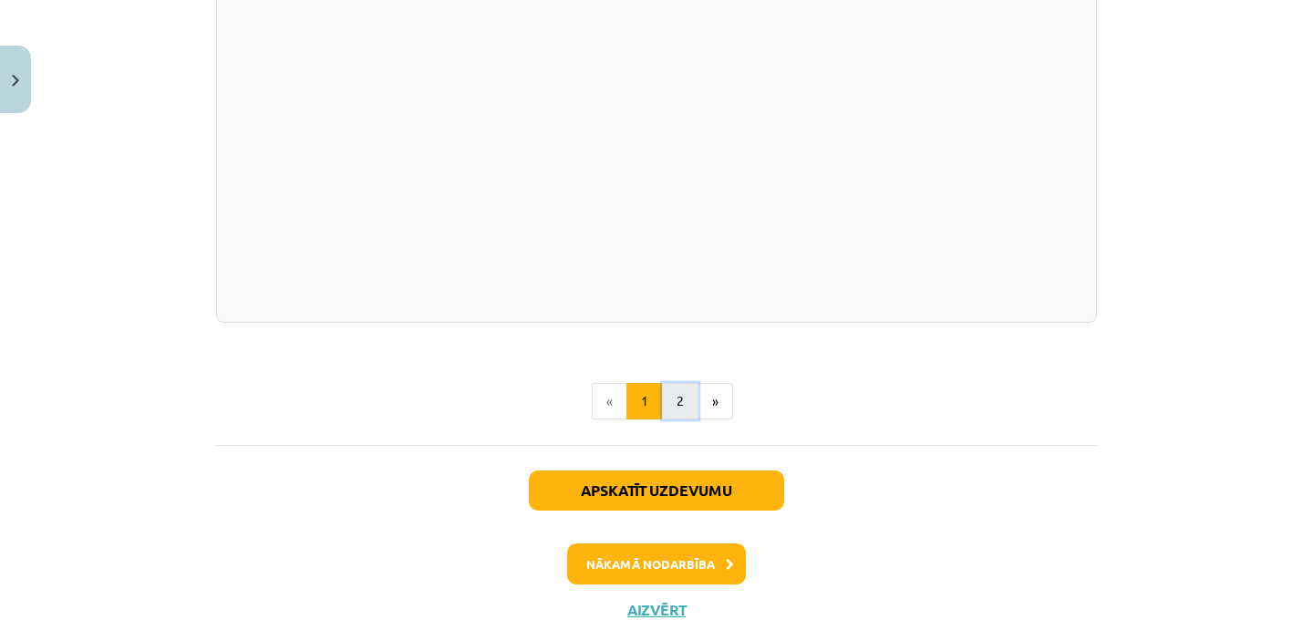
click at [686, 395] on button "2" at bounding box center [680, 401] width 36 height 36
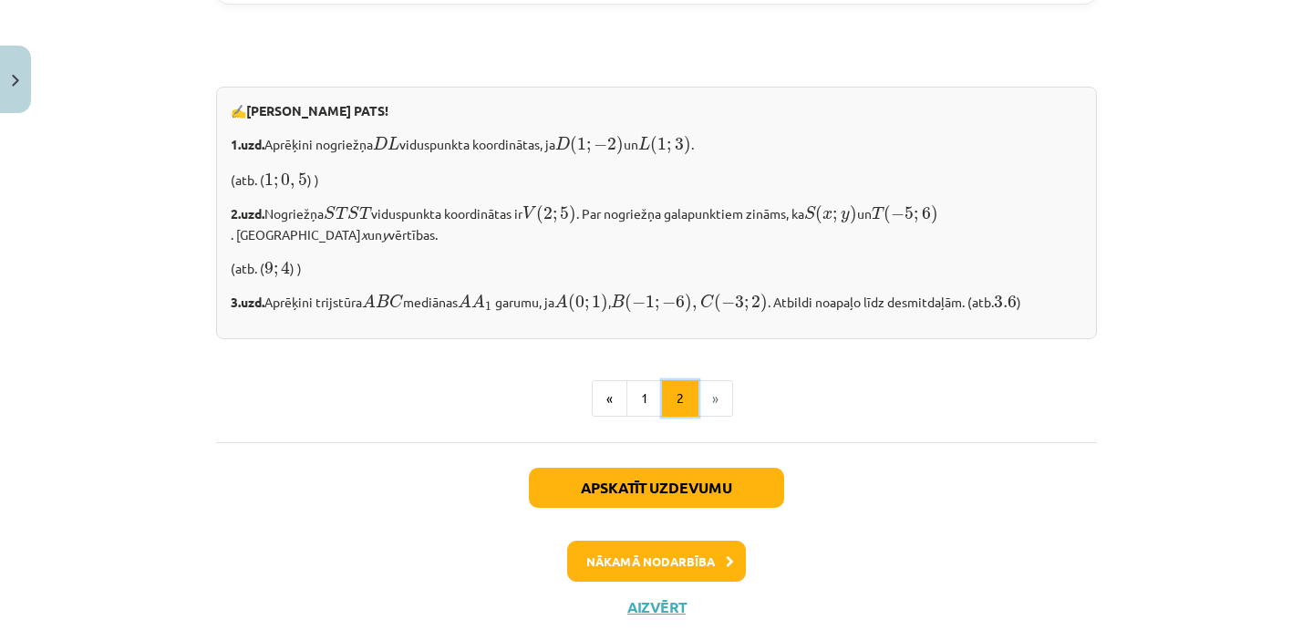
scroll to position [1602, 0]
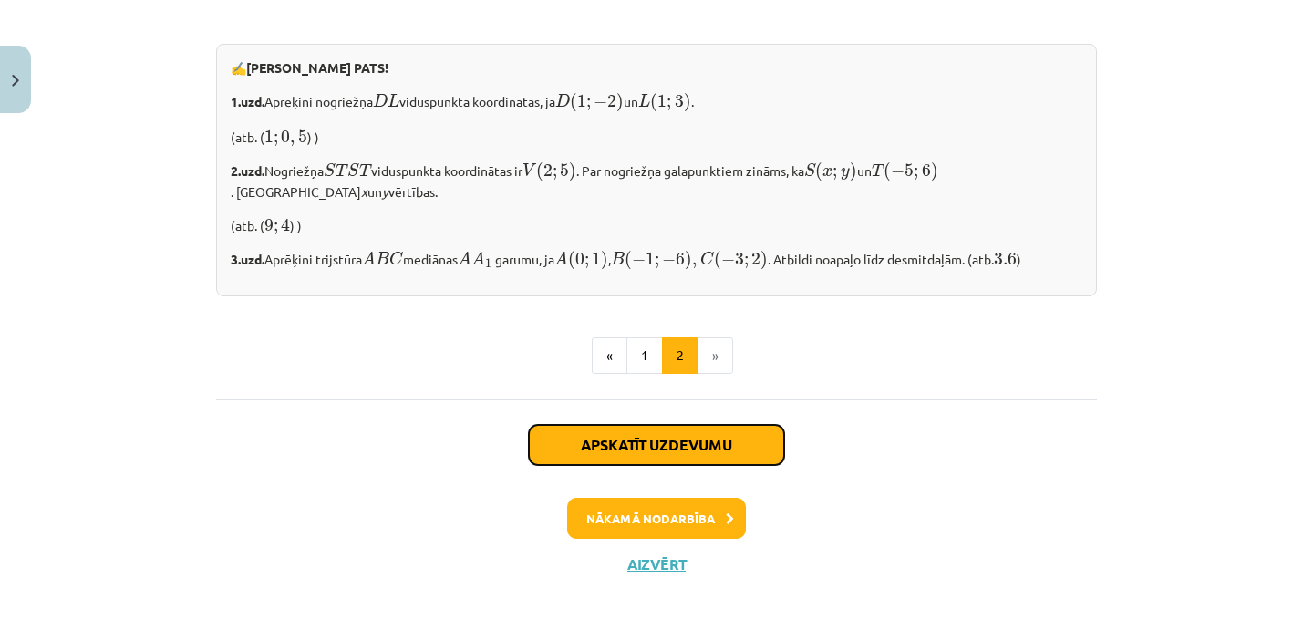
click at [731, 448] on button "Apskatīt uzdevumu" at bounding box center [656, 445] width 255 height 40
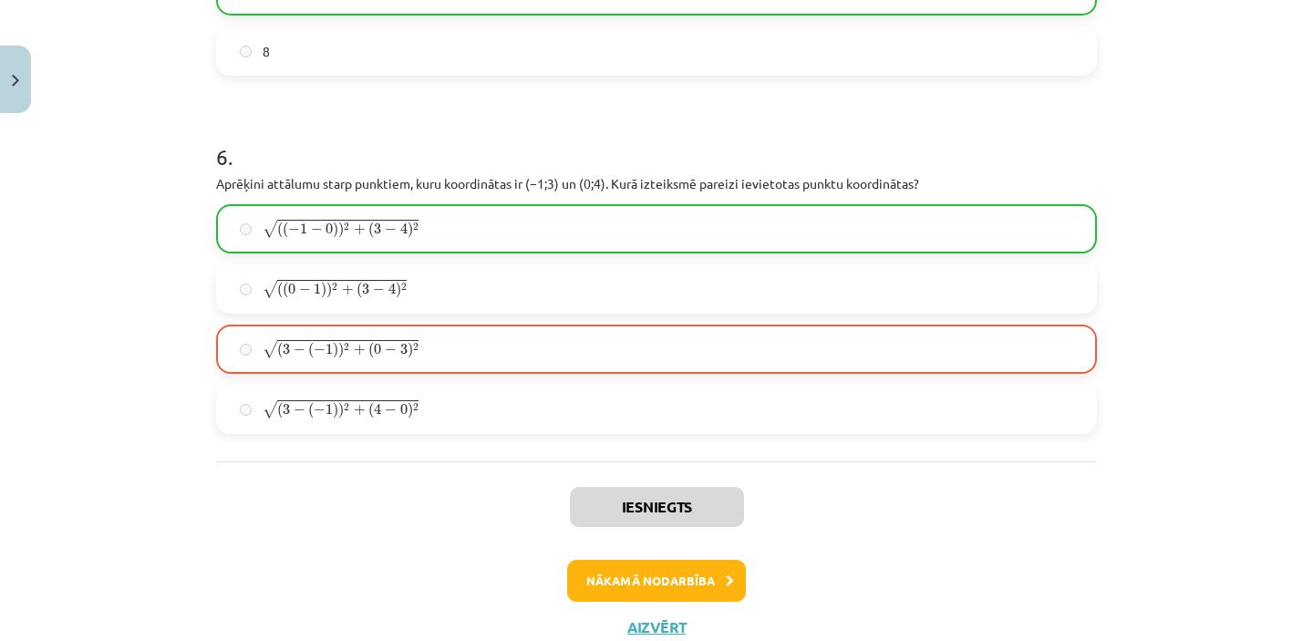
scroll to position [2069, 0]
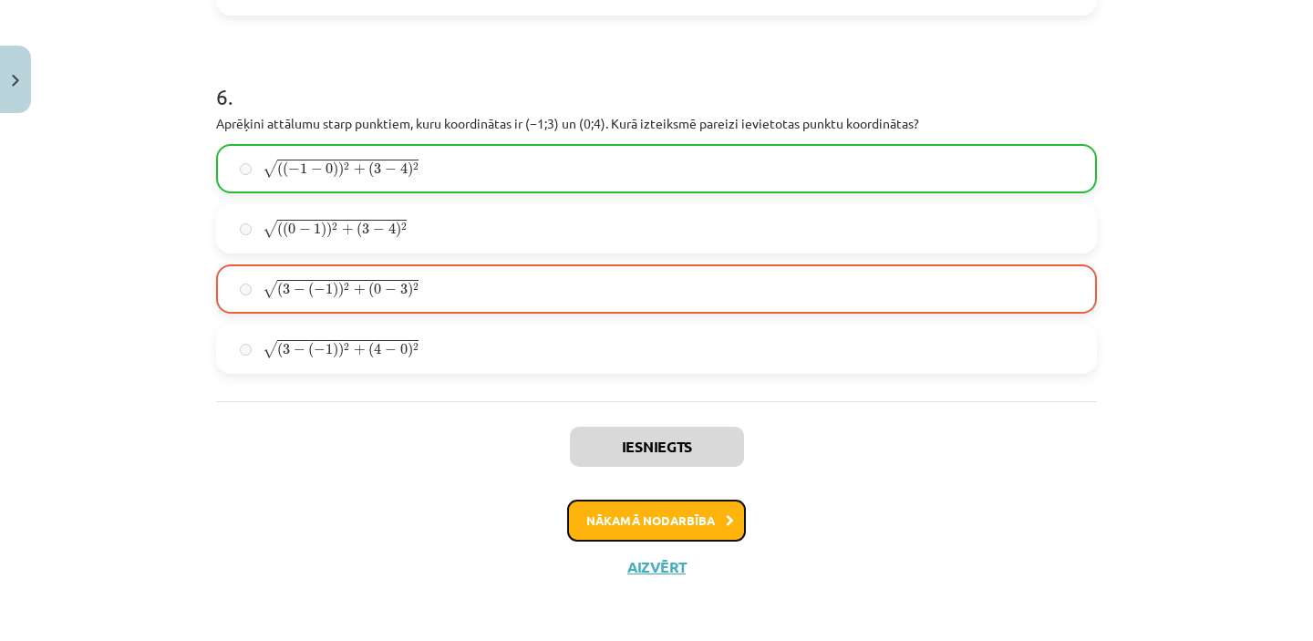
click at [666, 503] on button "Nākamā nodarbība" at bounding box center [656, 521] width 179 height 42
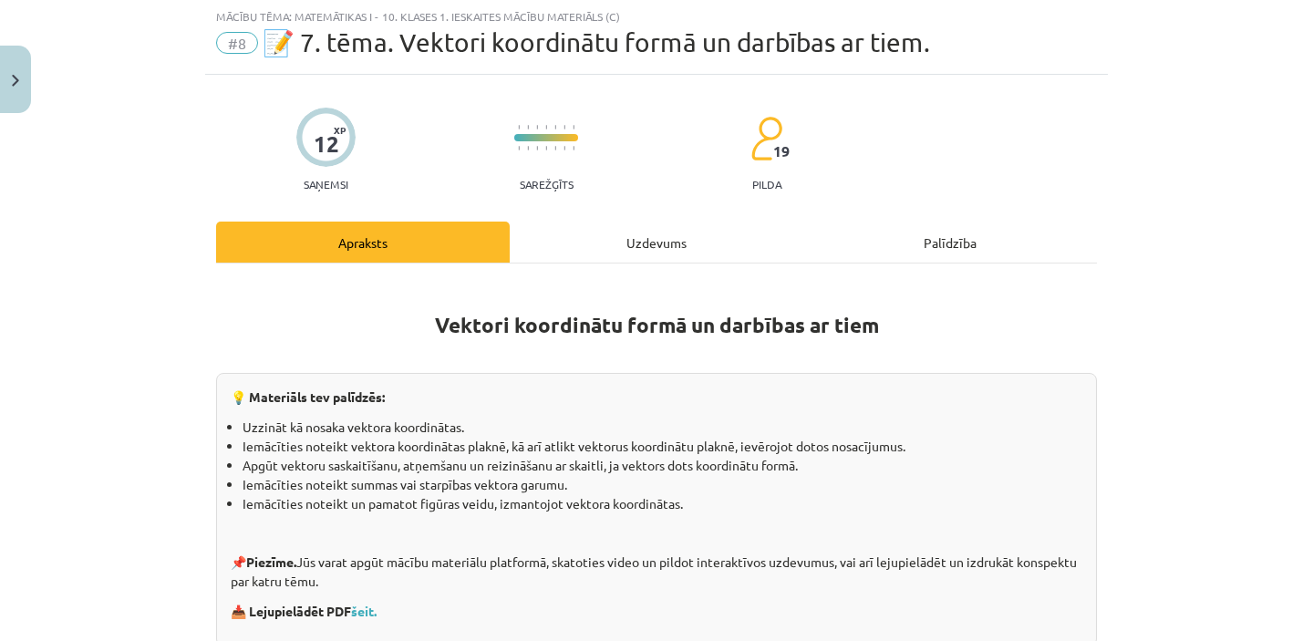
scroll to position [46, 0]
click at [6, 79] on button "Close" at bounding box center [15, 79] width 31 height 67
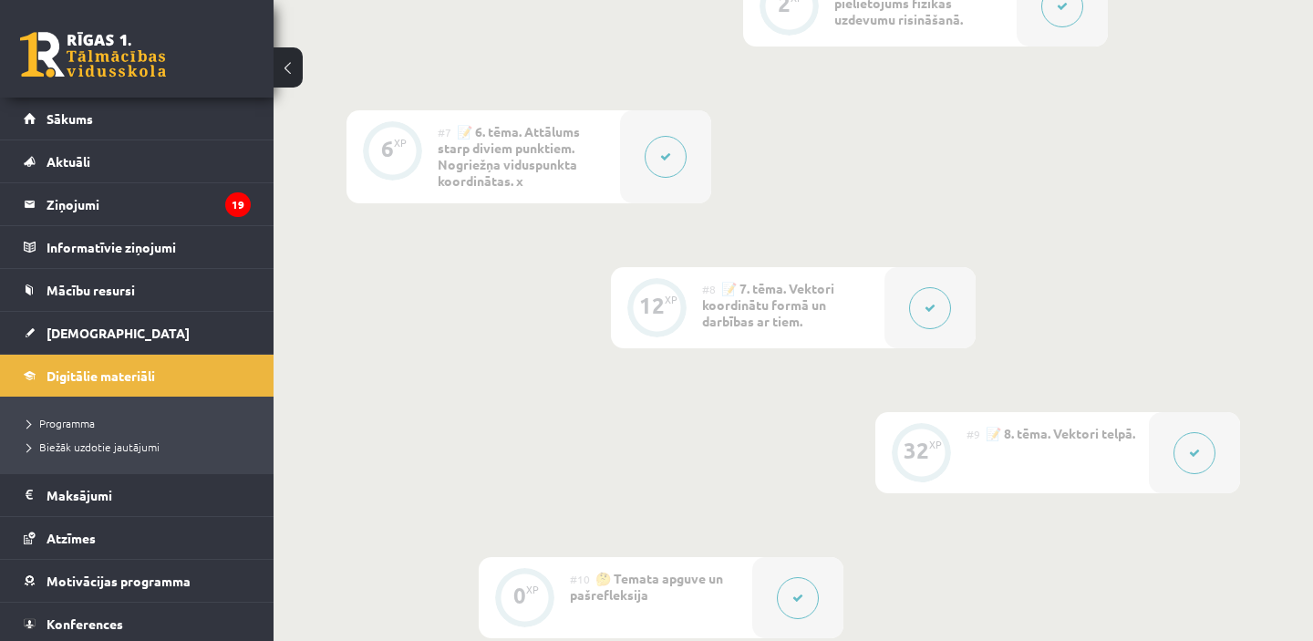
scroll to position [1256, 0]
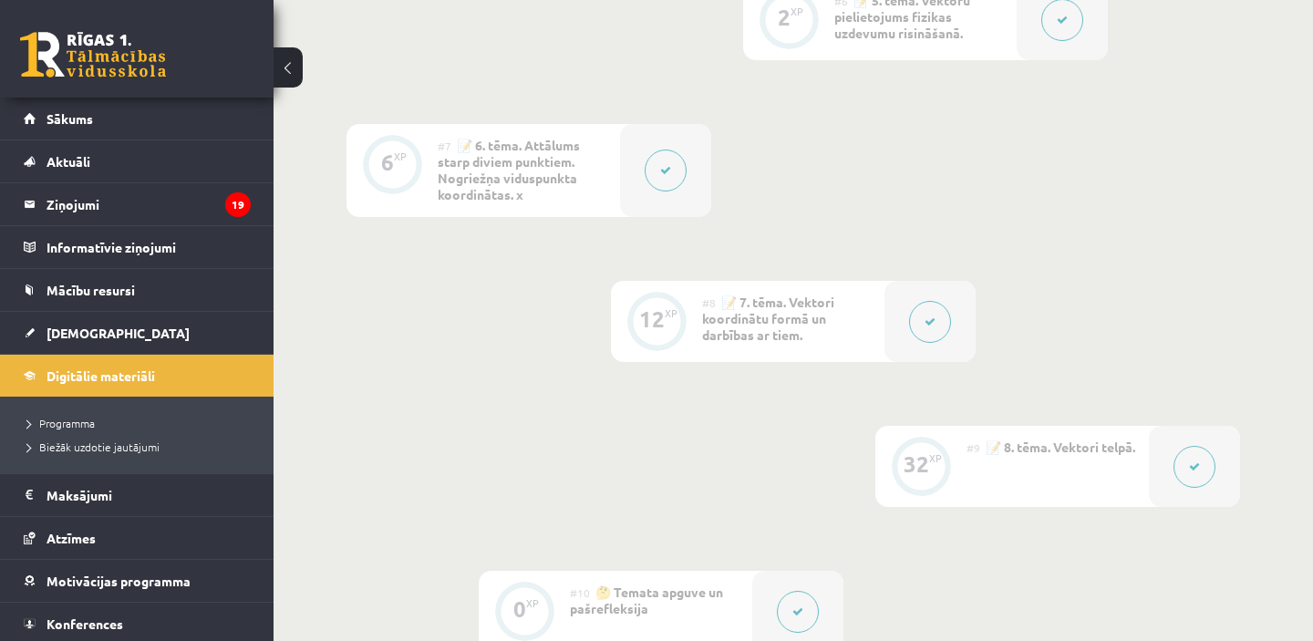
click at [932, 313] on button at bounding box center [930, 322] width 42 height 42
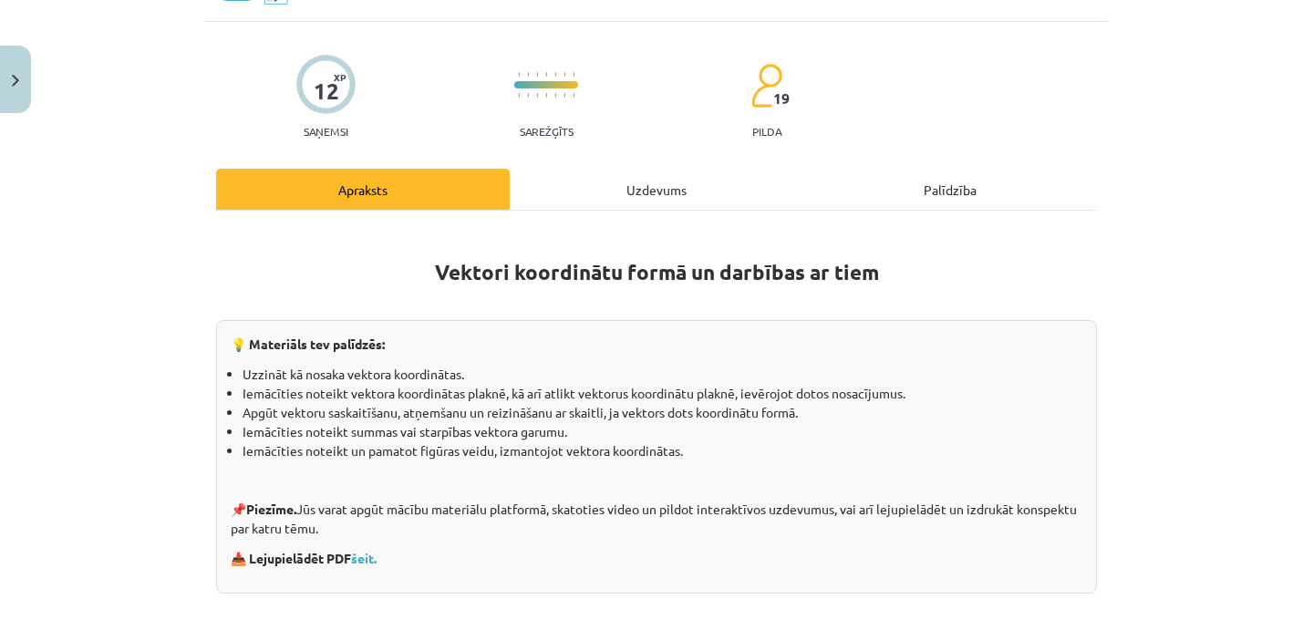
scroll to position [110, 0]
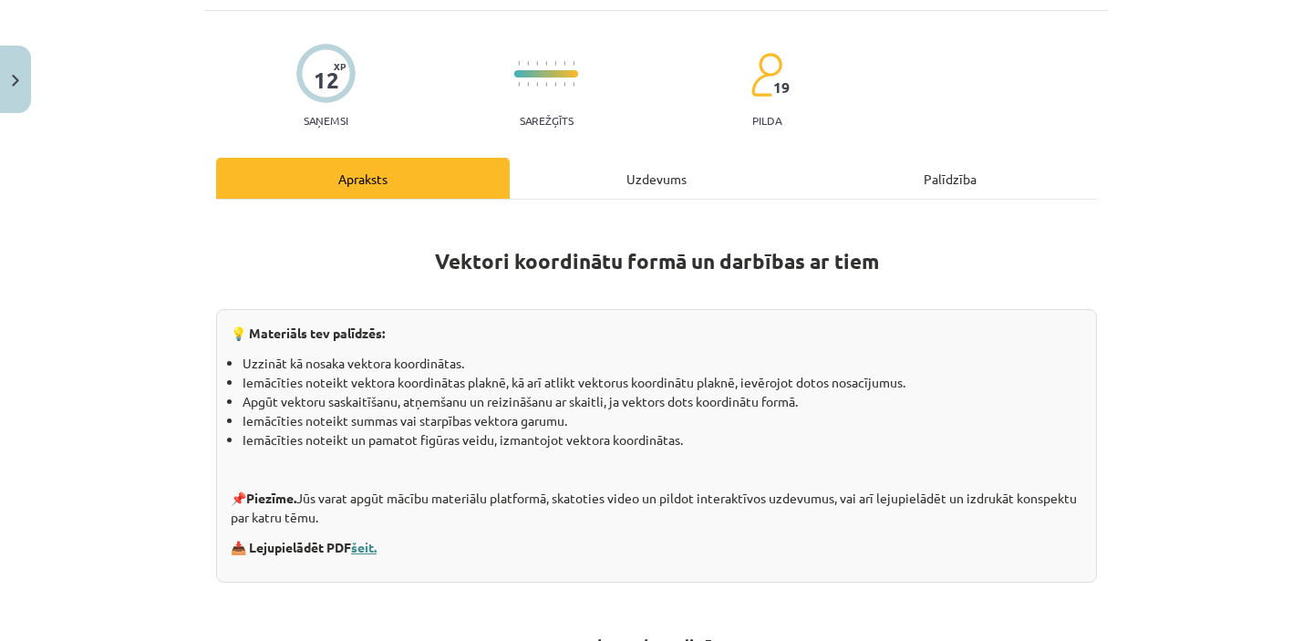
click at [361, 544] on link "šeit." at bounding box center [364, 547] width 26 height 16
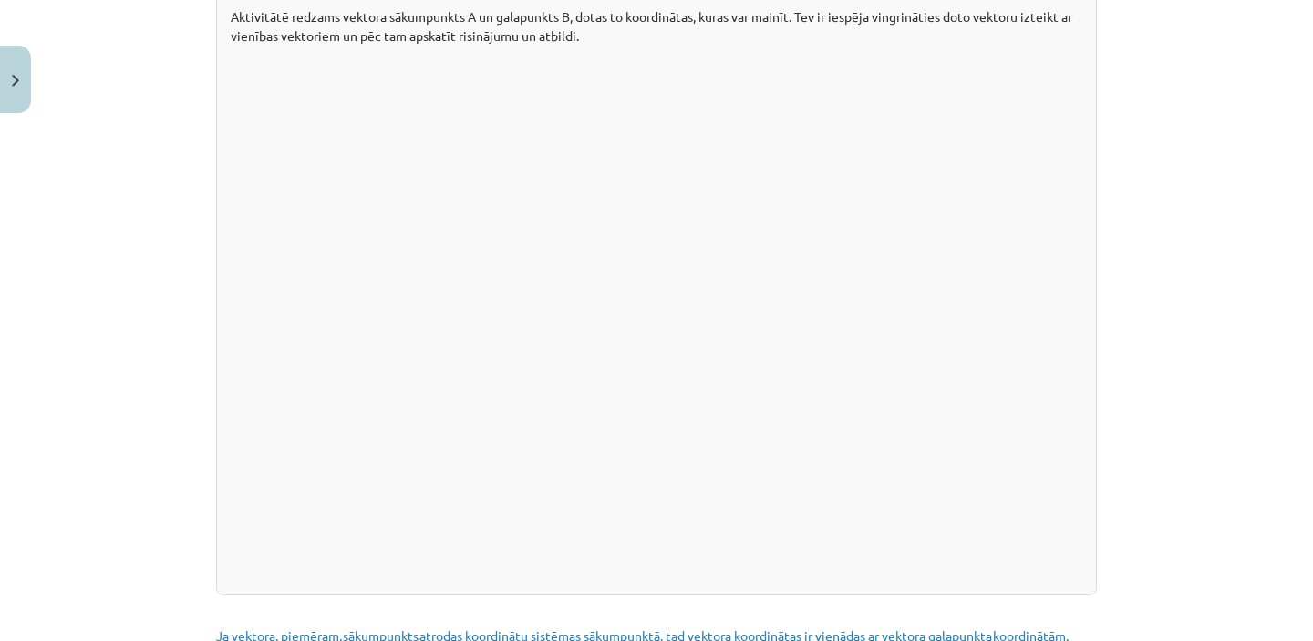
scroll to position [1870, 0]
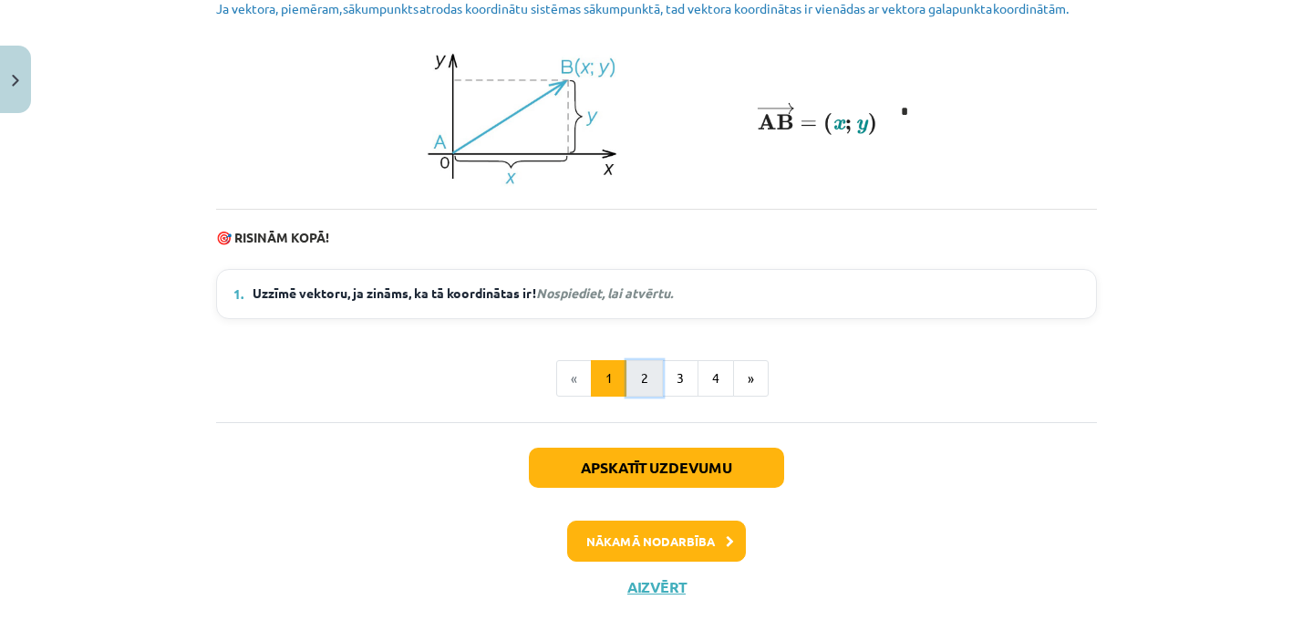
click at [644, 387] on button "2" at bounding box center [644, 378] width 36 height 36
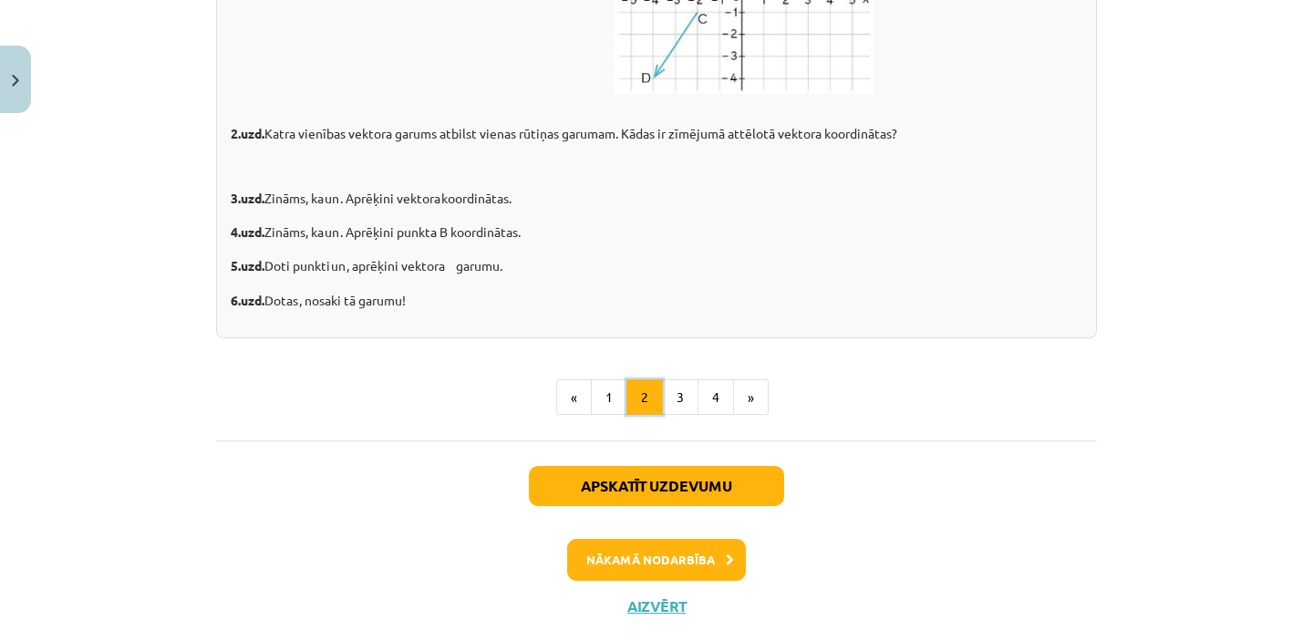
scroll to position [2976, 0]
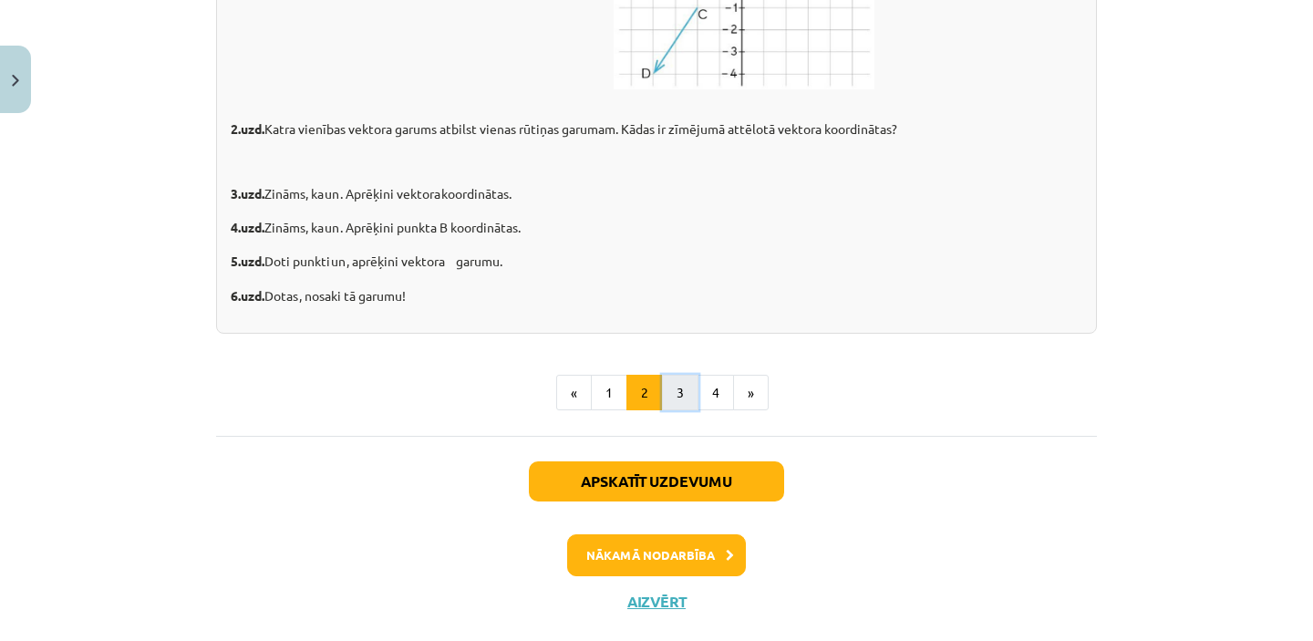
click at [678, 411] on button "3" at bounding box center [680, 393] width 36 height 36
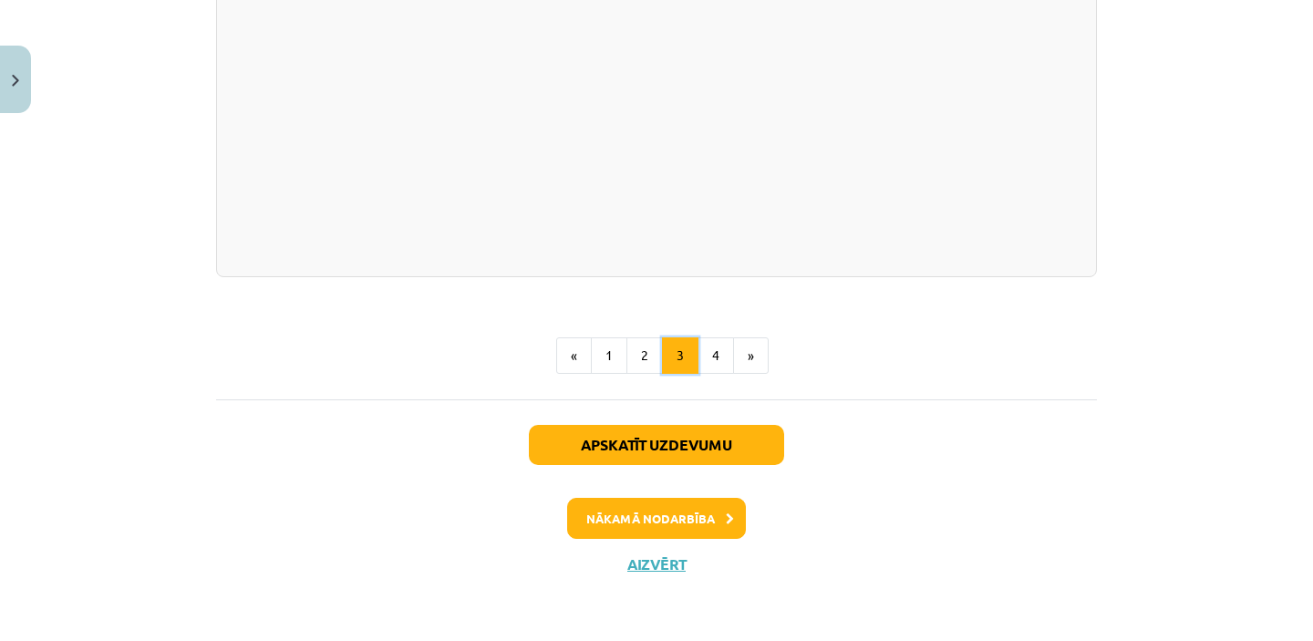
scroll to position [3703, 0]
click at [721, 374] on button "4" at bounding box center [716, 355] width 36 height 36
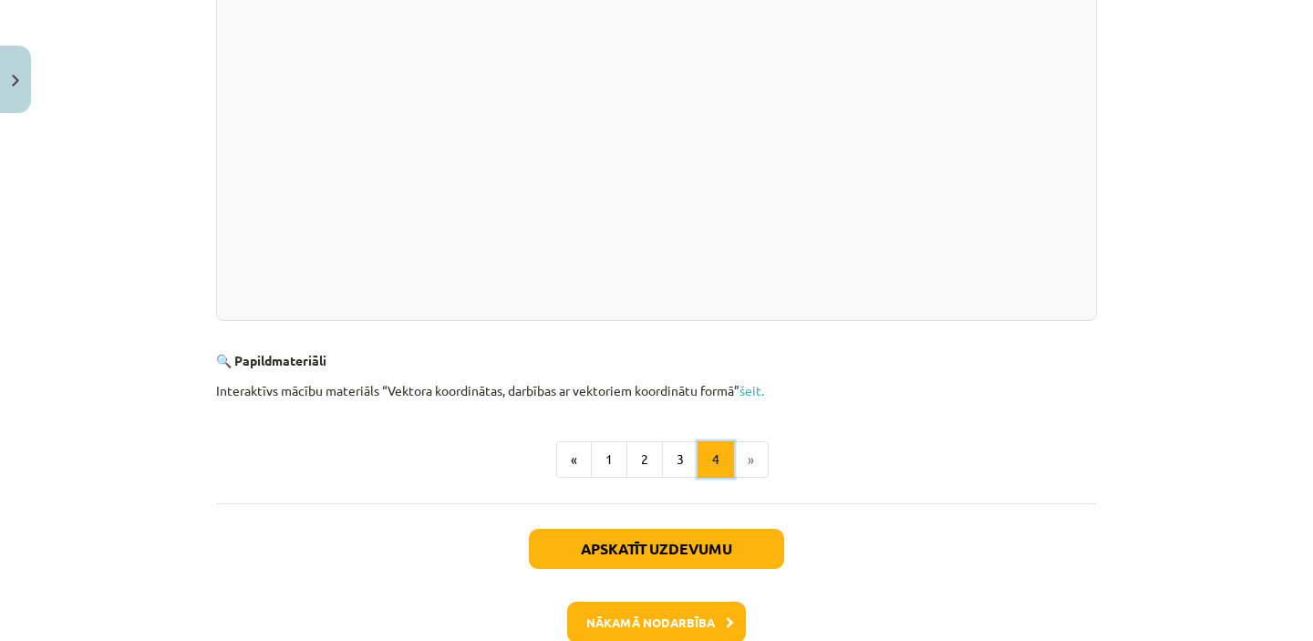
scroll to position [672, 0]
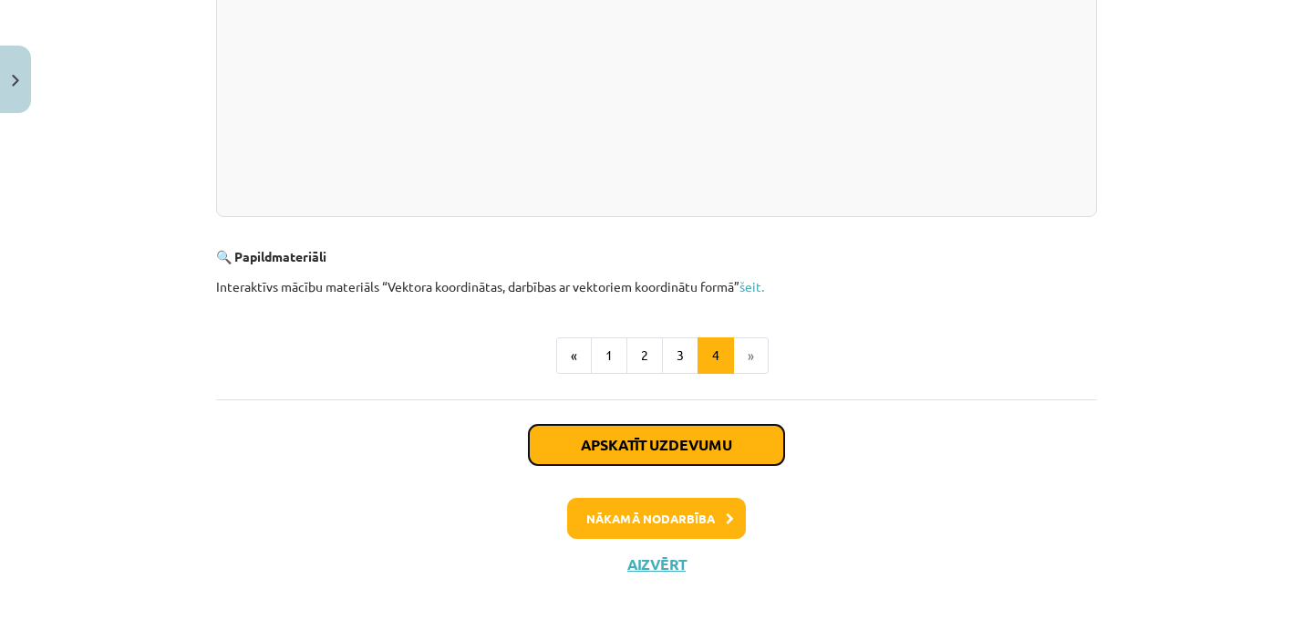
click at [656, 446] on button "Apskatīt uzdevumu" at bounding box center [656, 445] width 255 height 40
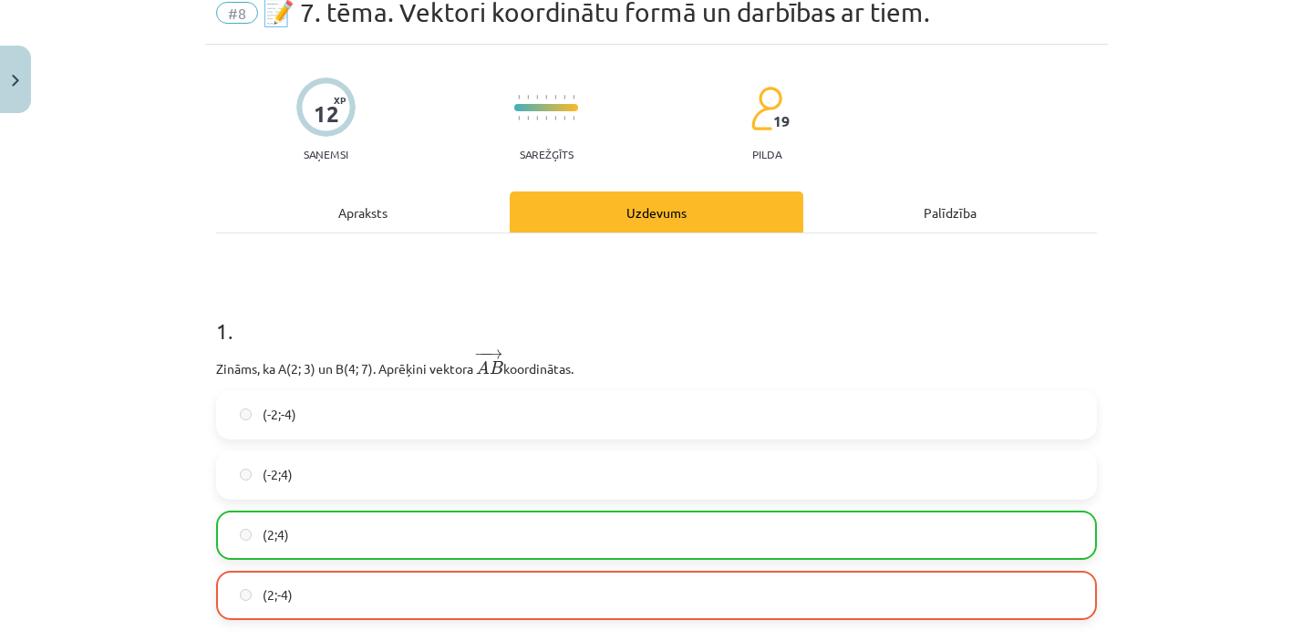
scroll to position [0, 0]
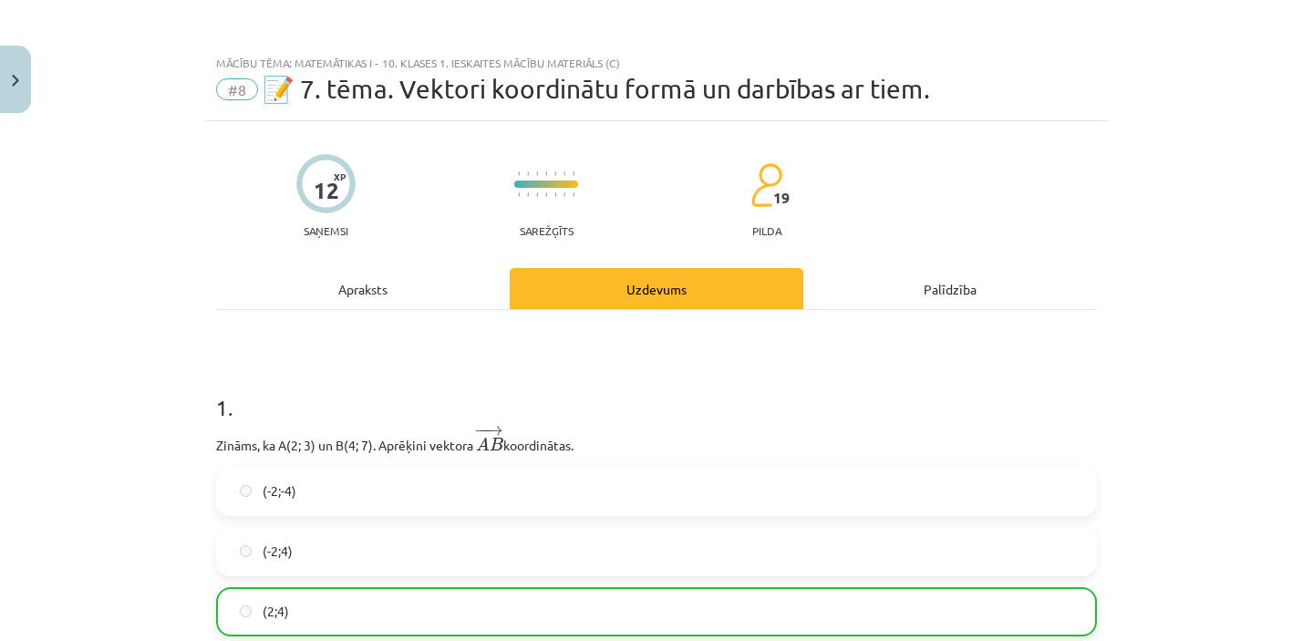
click at [356, 284] on div "Apraksts" at bounding box center [363, 288] width 294 height 41
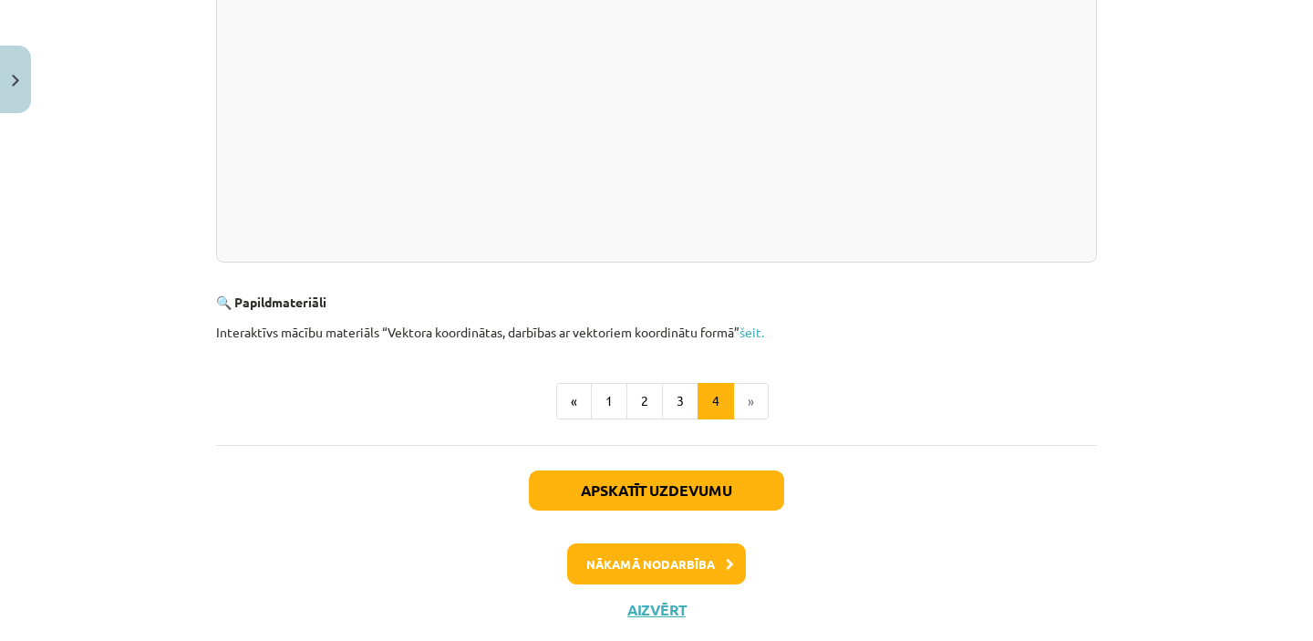
scroll to position [672, 0]
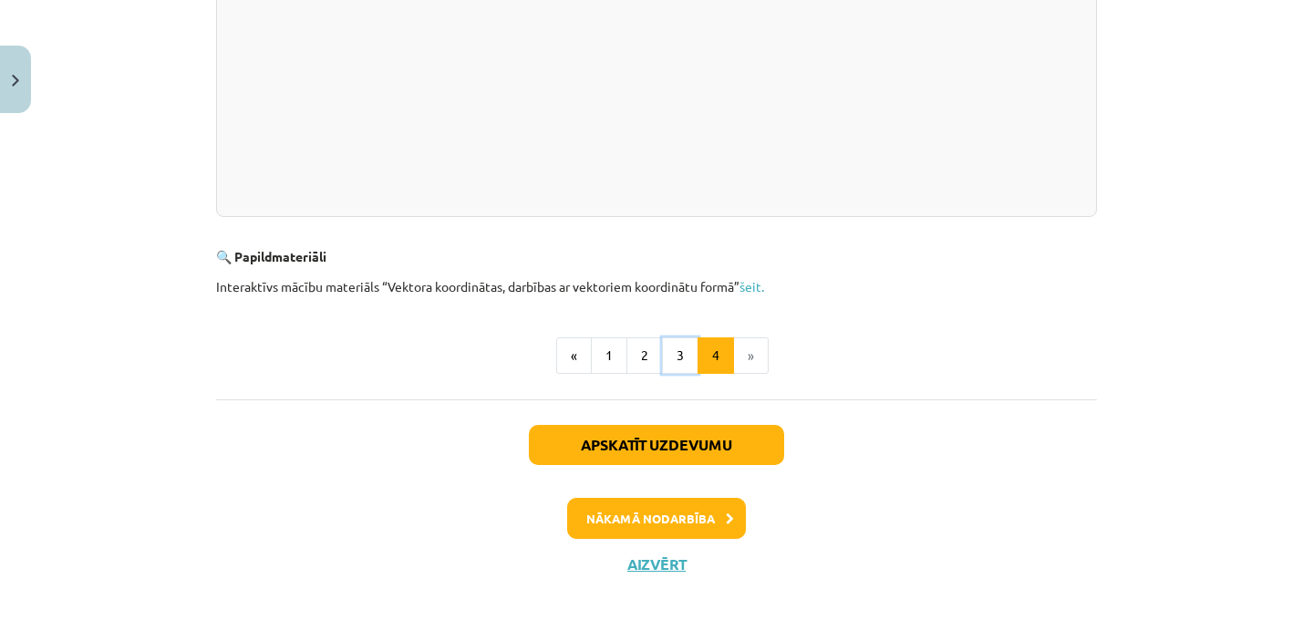
click at [686, 351] on button "3" at bounding box center [680, 355] width 36 height 36
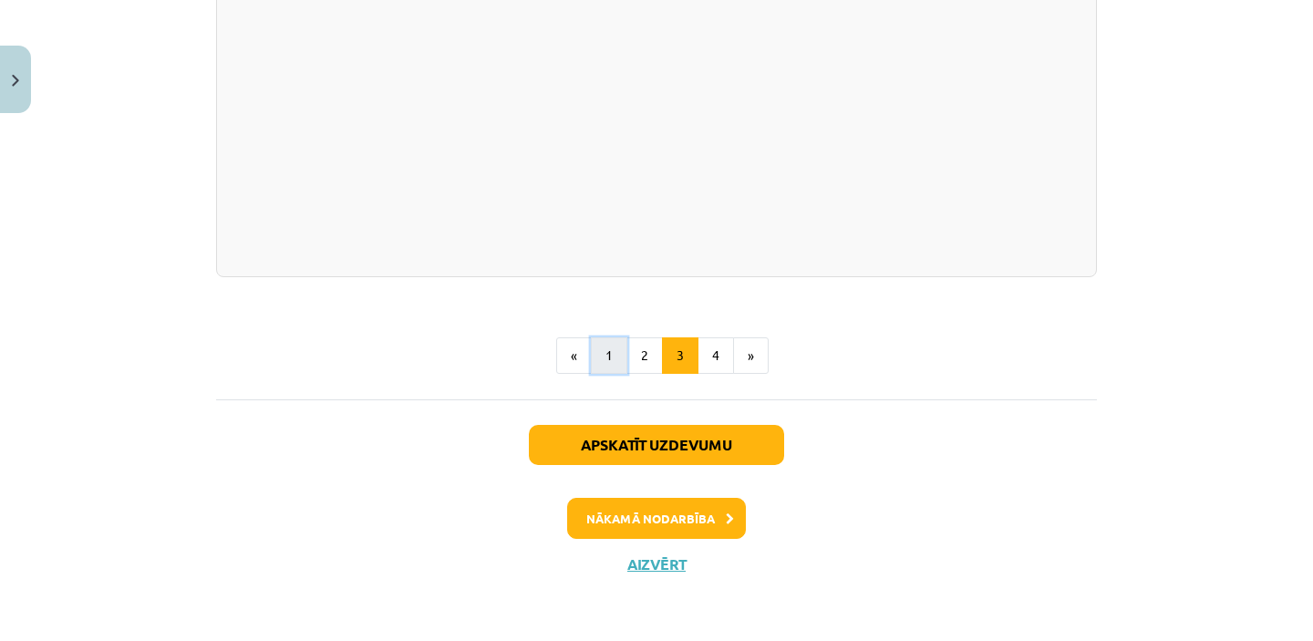
click at [609, 356] on button "1" at bounding box center [609, 355] width 36 height 36
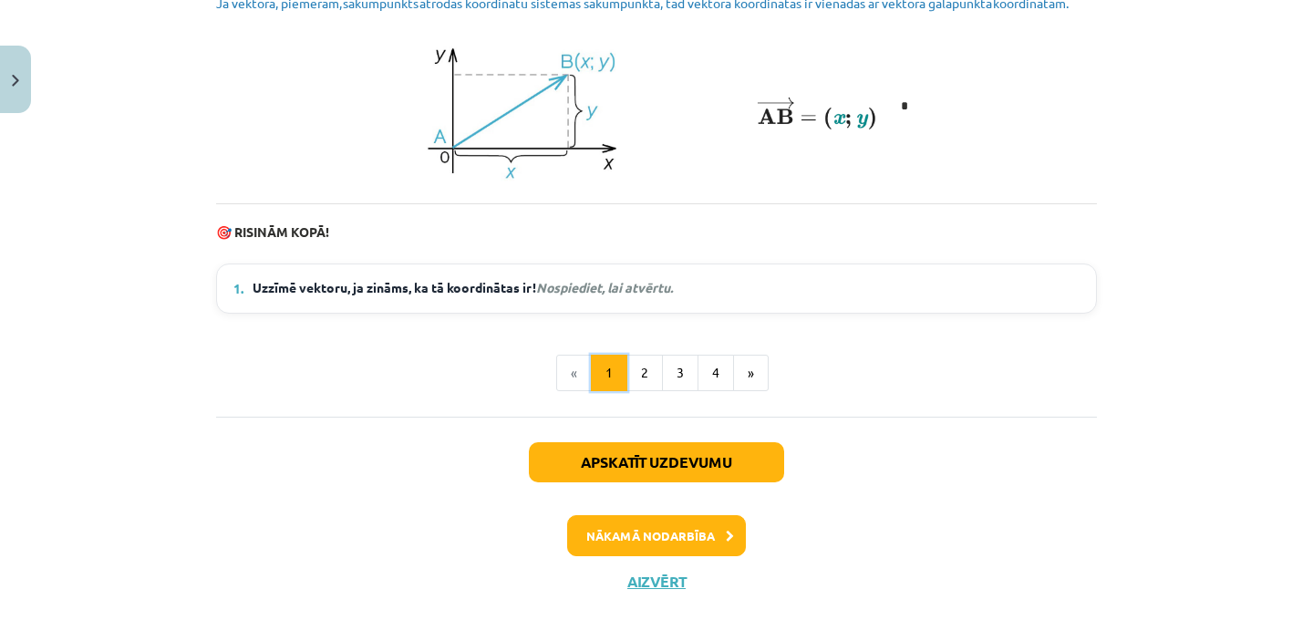
scroll to position [2537, 0]
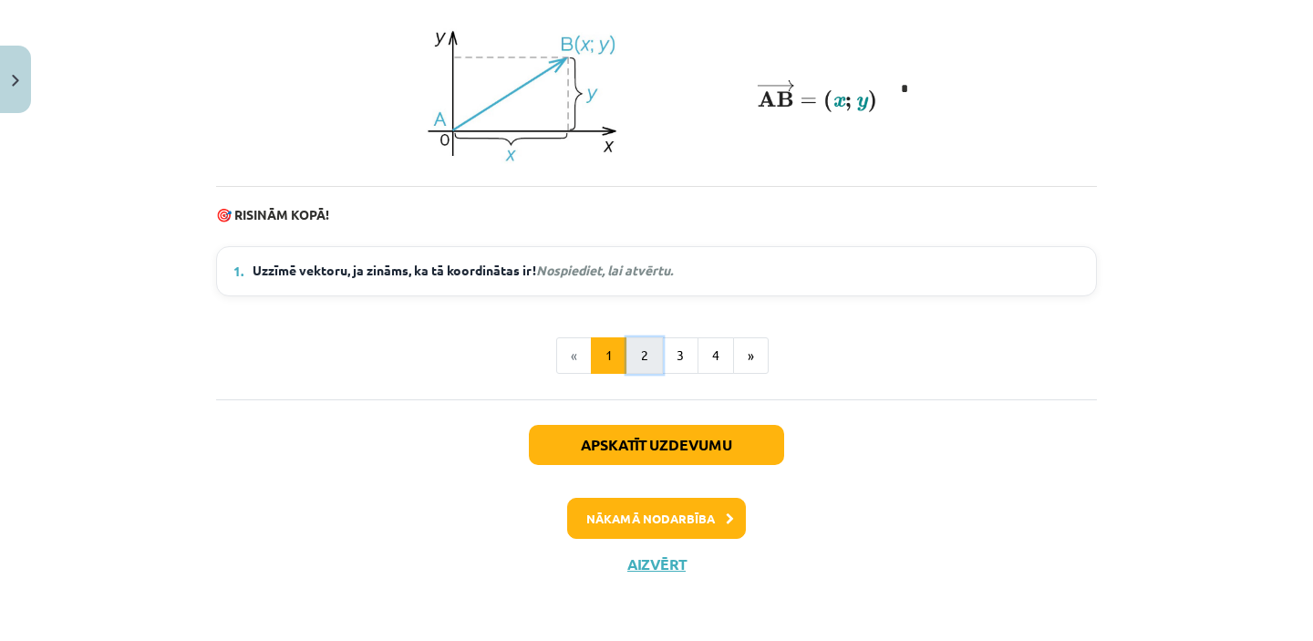
click at [647, 351] on button "2" at bounding box center [644, 355] width 36 height 36
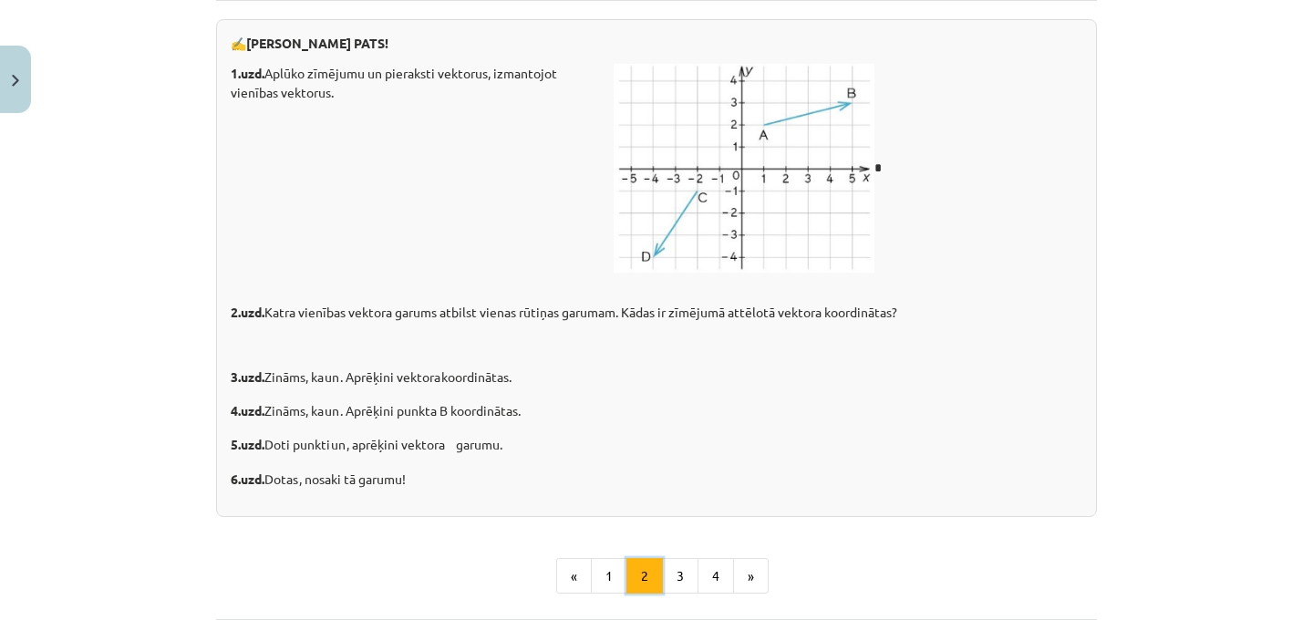
scroll to position [3071, 0]
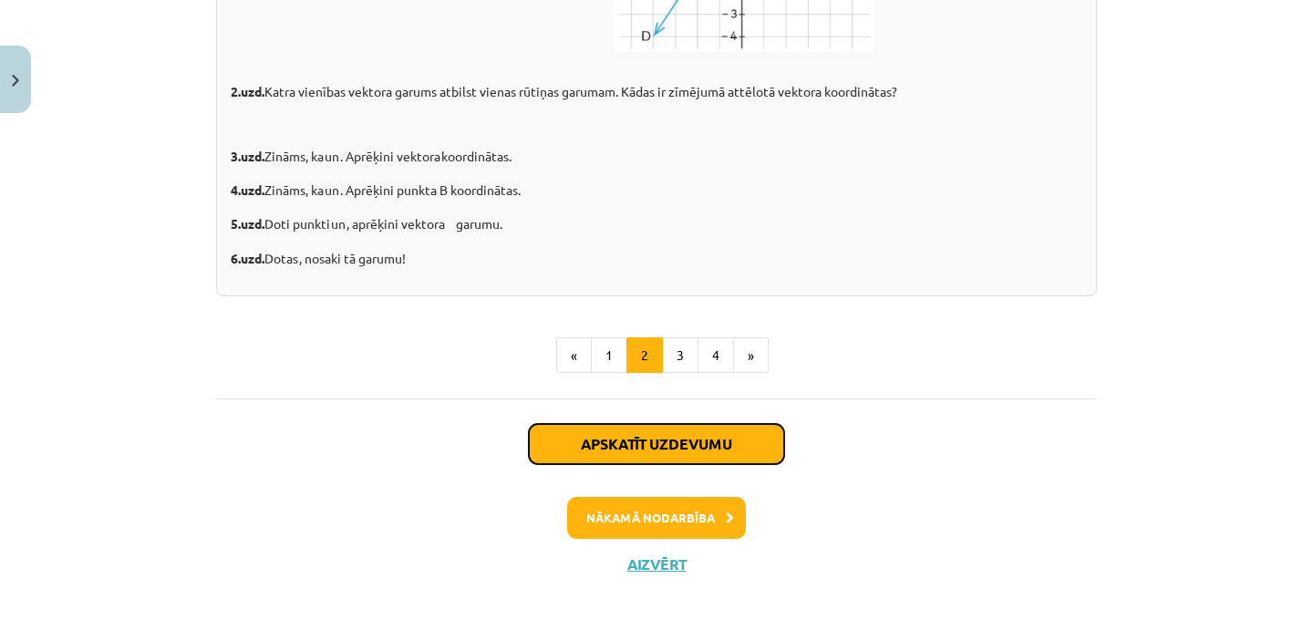
click at [698, 443] on button "Apskatīt uzdevumu" at bounding box center [656, 444] width 255 height 40
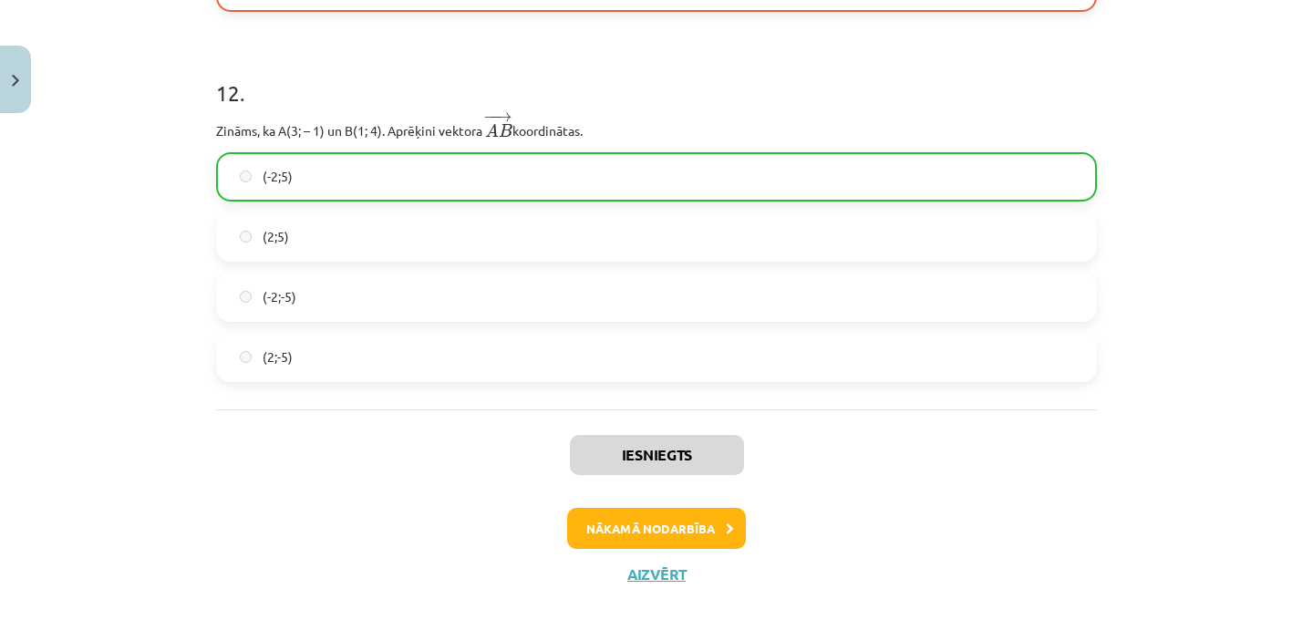
scroll to position [5292, 0]
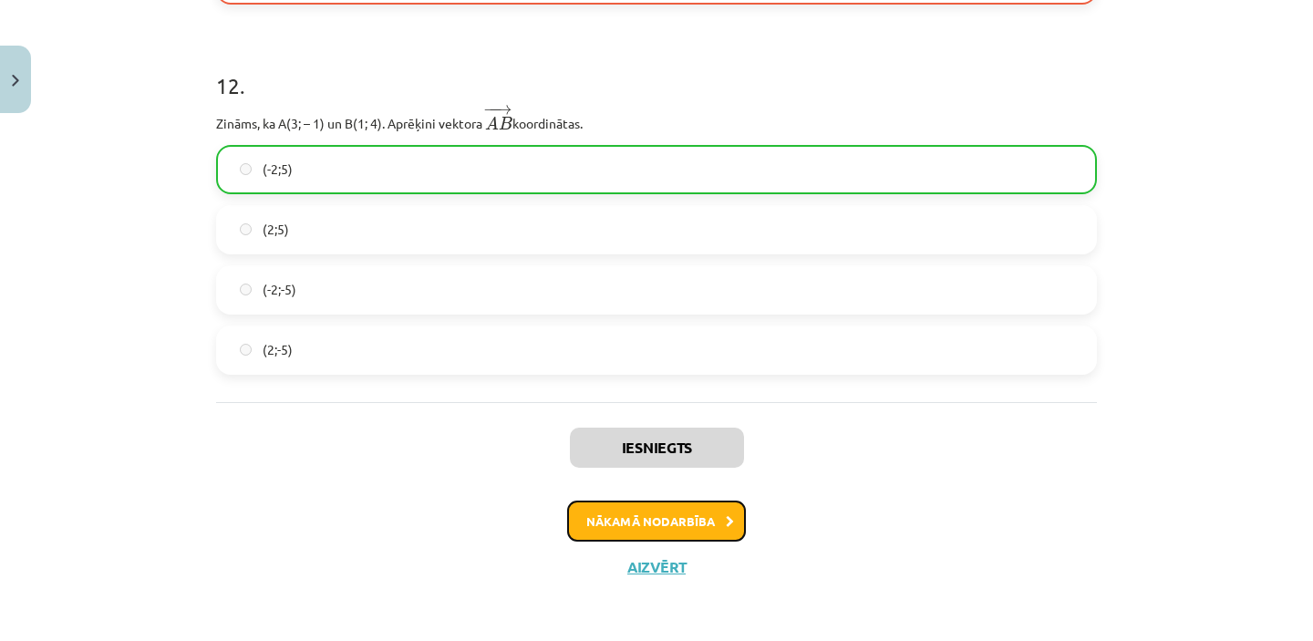
click at [645, 520] on button "Nākamā nodarbība" at bounding box center [656, 522] width 179 height 42
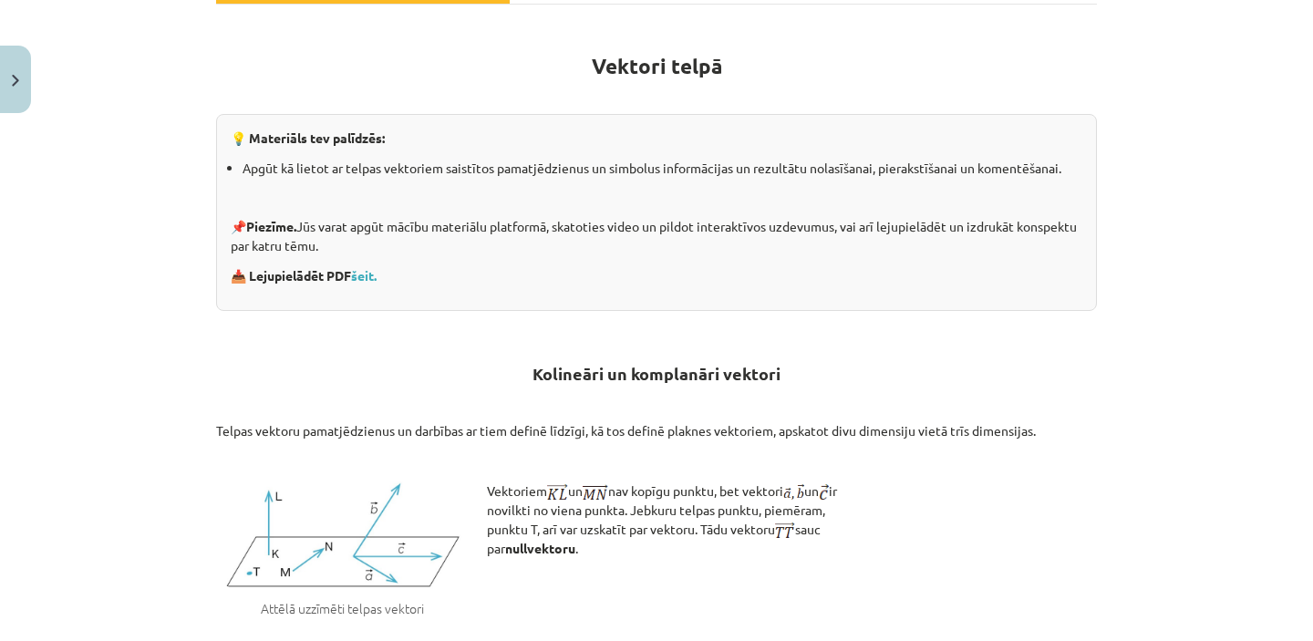
scroll to position [236, 0]
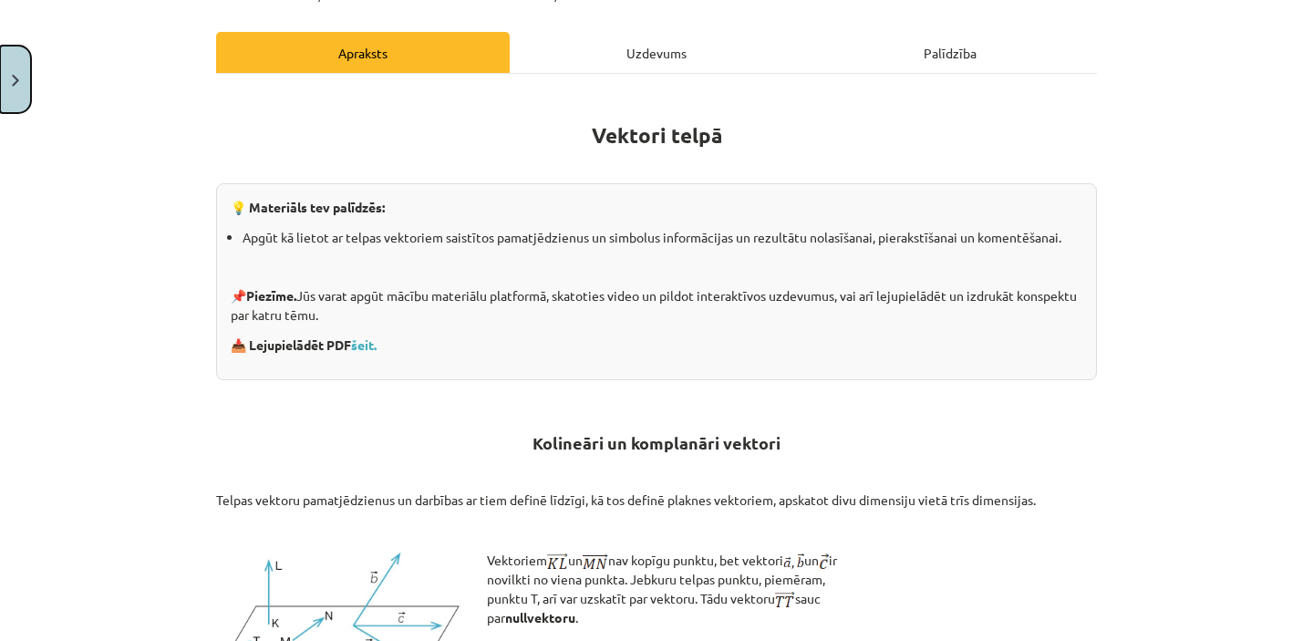
click at [22, 68] on button "Close" at bounding box center [15, 79] width 31 height 67
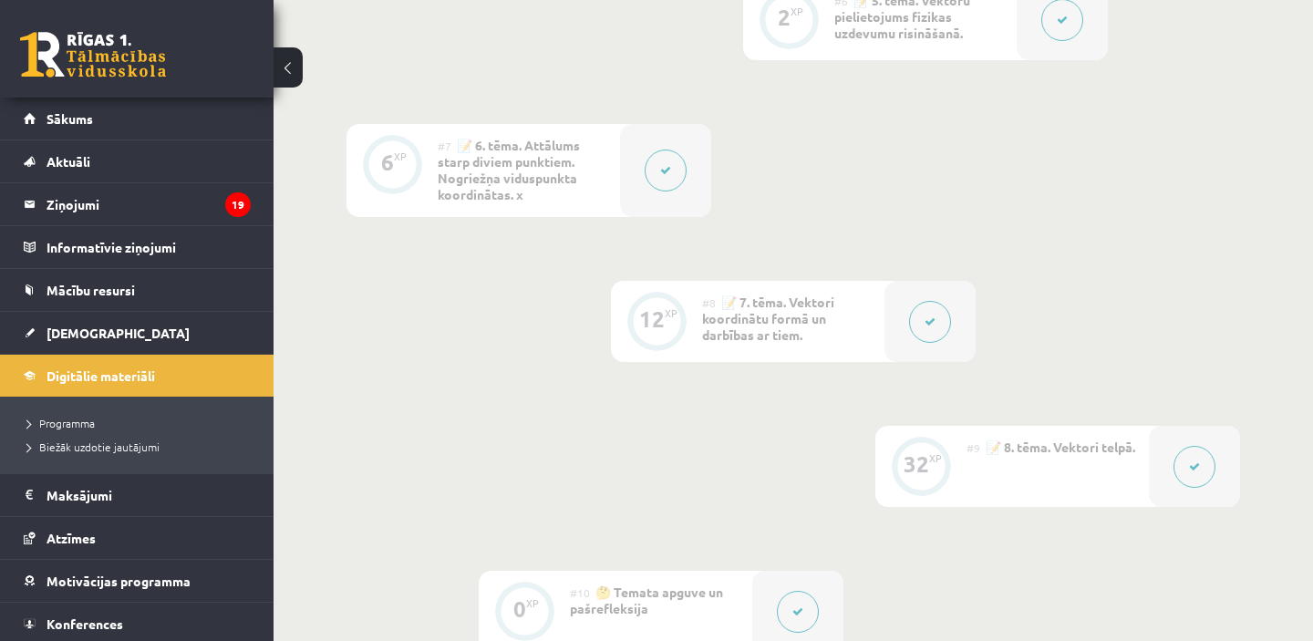
click at [930, 329] on button at bounding box center [930, 322] width 42 height 42
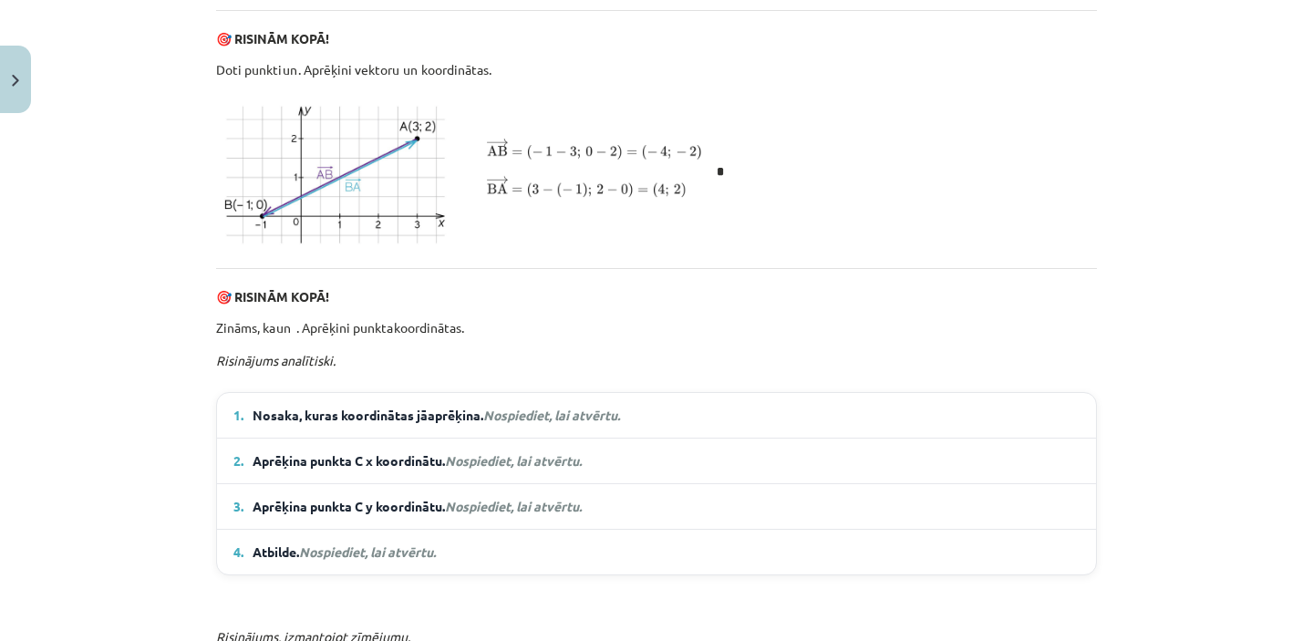
scroll to position [819, 0]
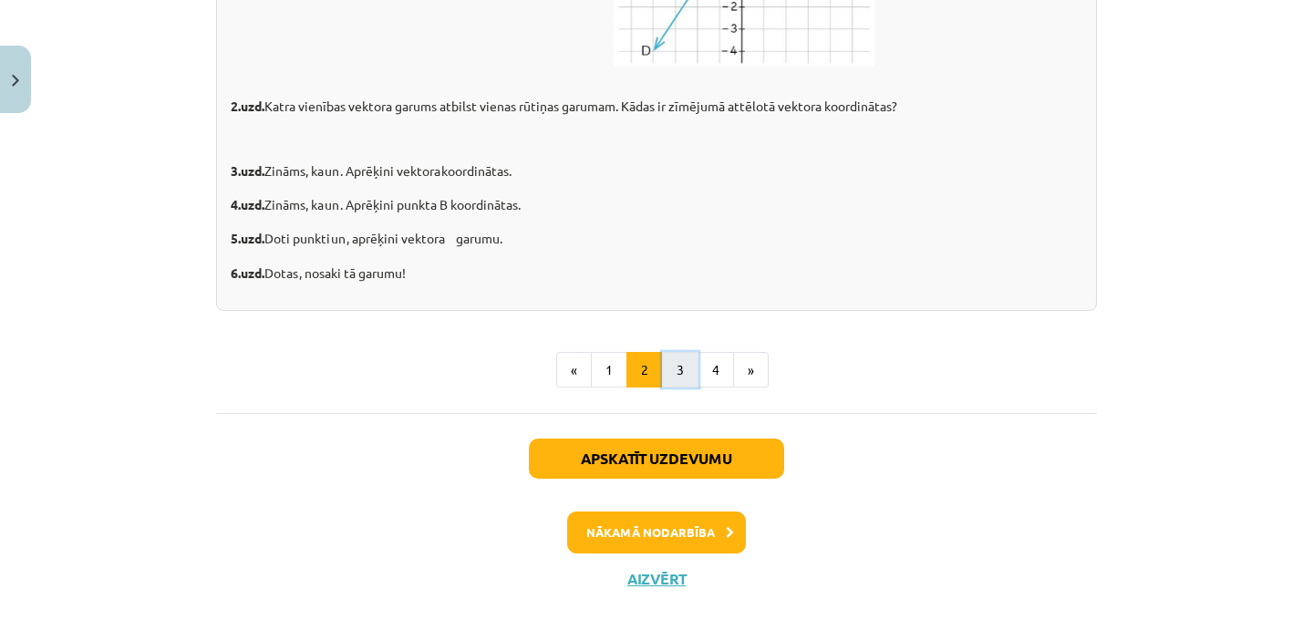
click at [677, 388] on button "3" at bounding box center [680, 370] width 36 height 36
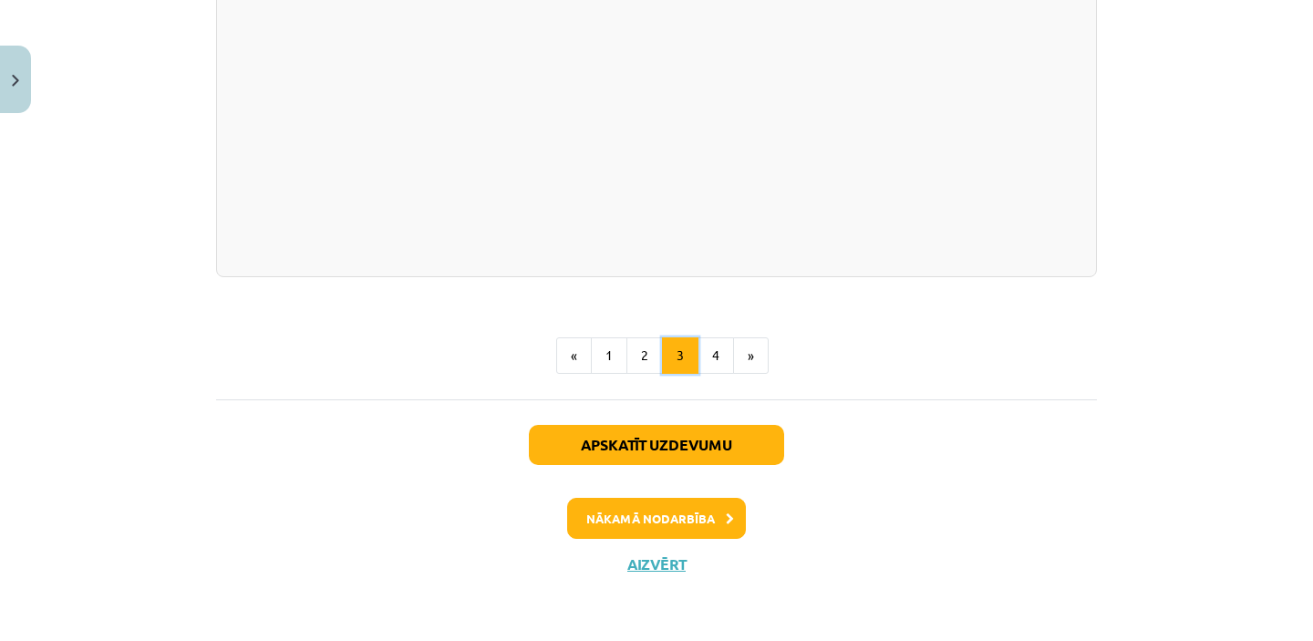
scroll to position [3749, 0]
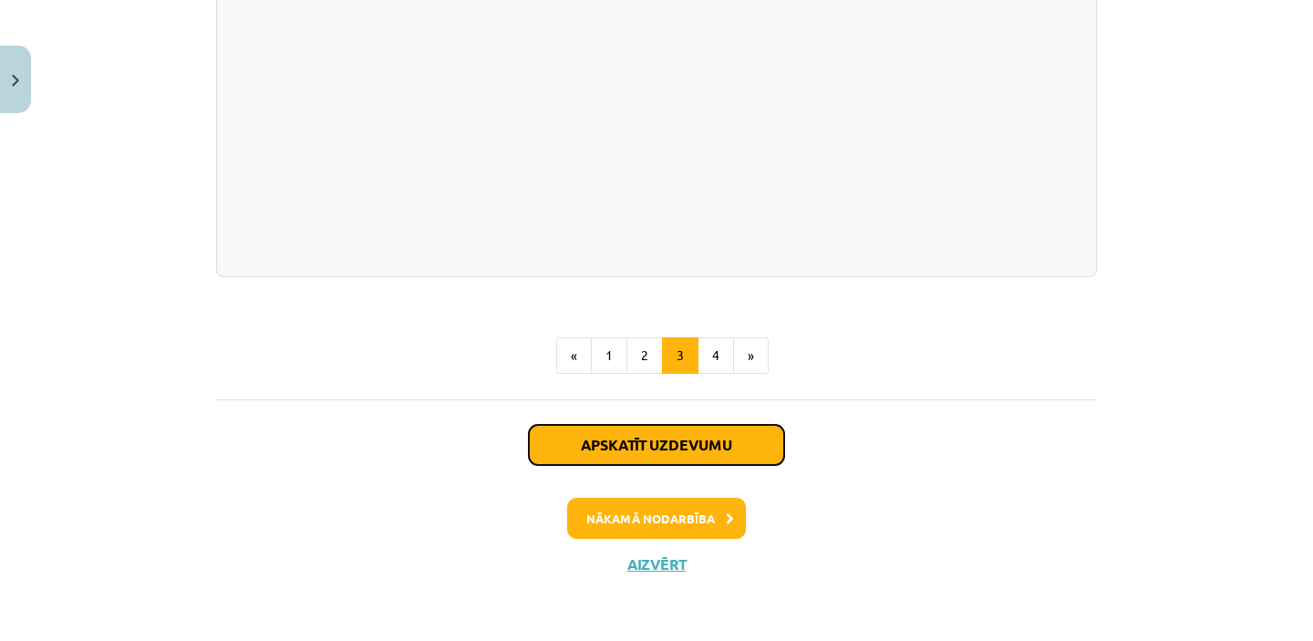
click at [633, 446] on button "Apskatīt uzdevumu" at bounding box center [656, 445] width 255 height 40
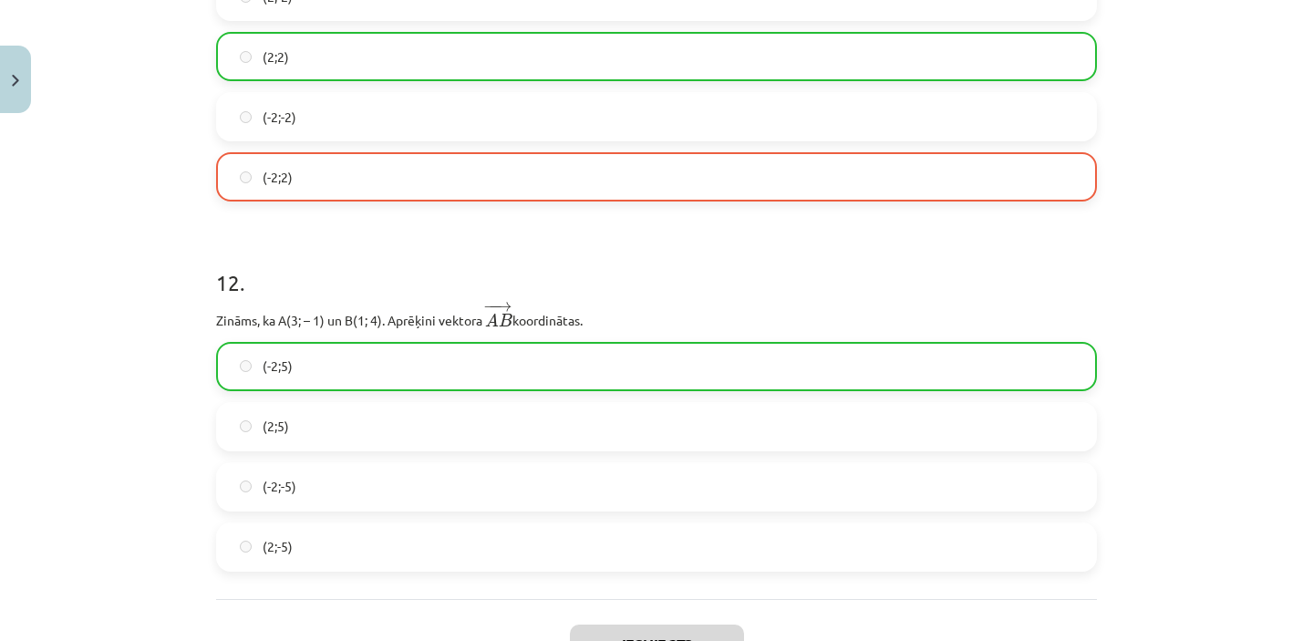
scroll to position [5292, 0]
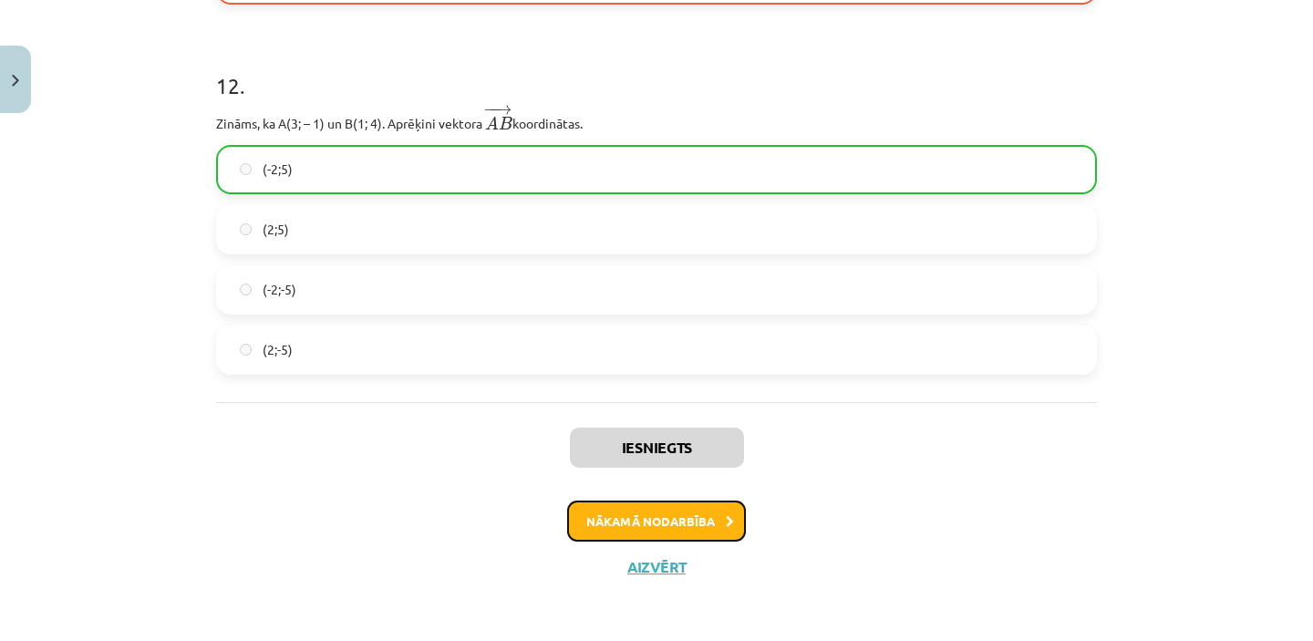
click at [590, 517] on button "Nākamā nodarbība" at bounding box center [656, 522] width 179 height 42
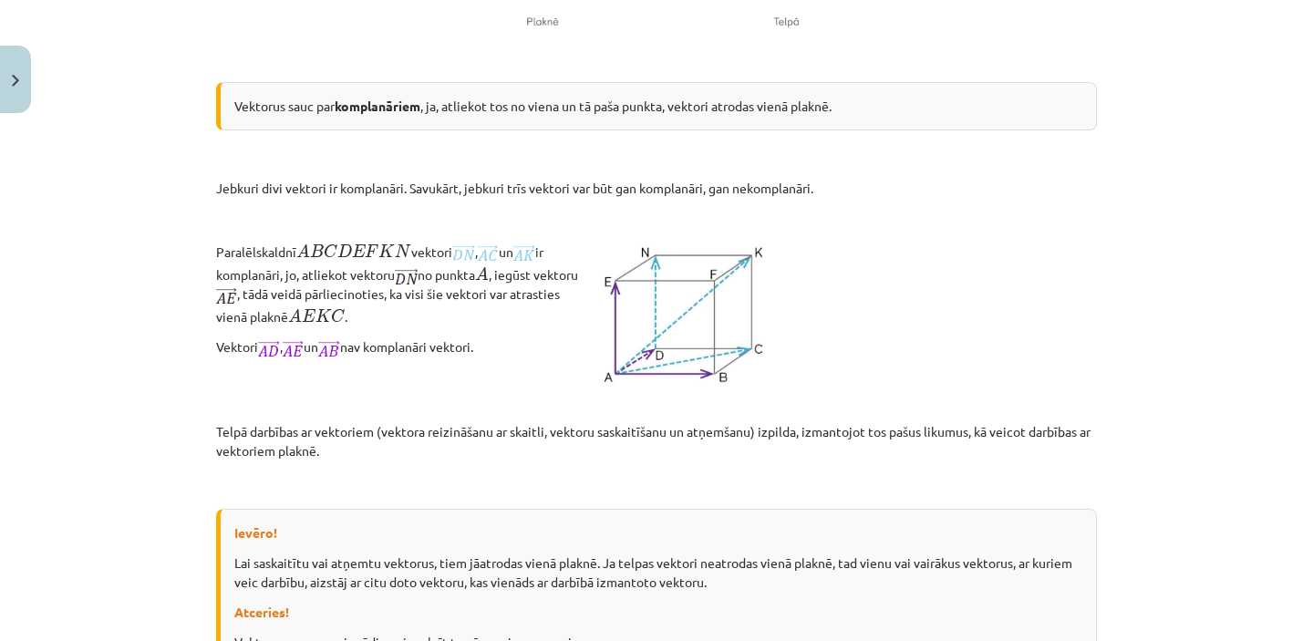
scroll to position [1346, 0]
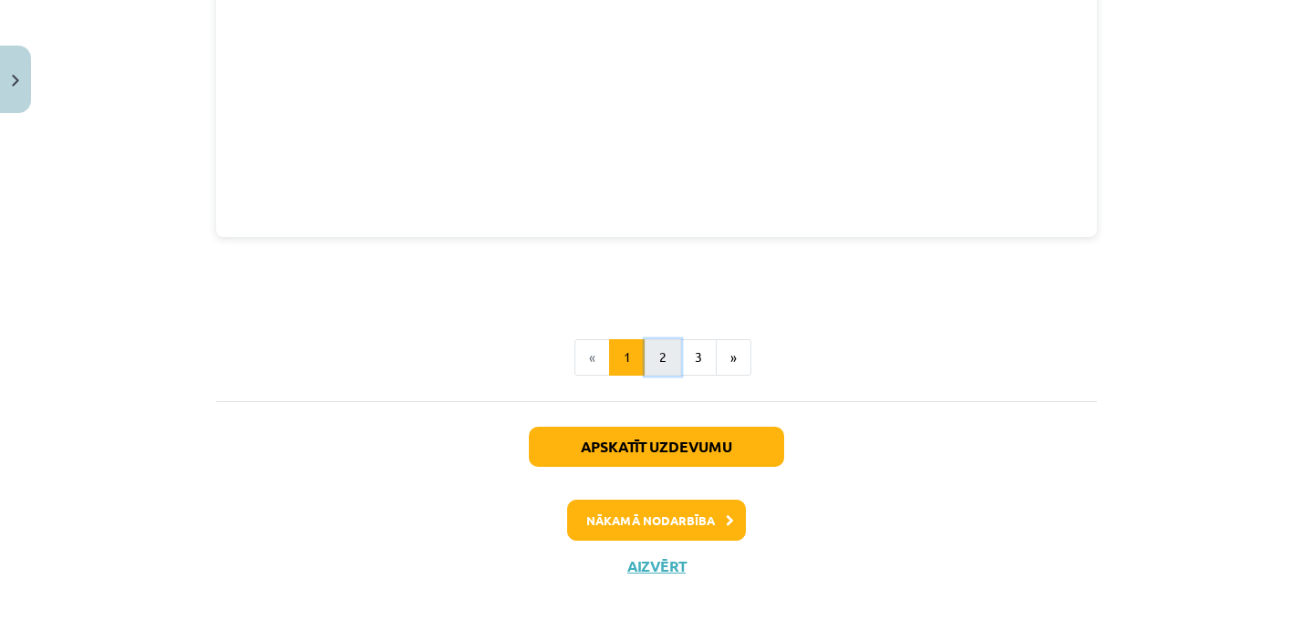
click at [658, 346] on button "2" at bounding box center [663, 357] width 36 height 36
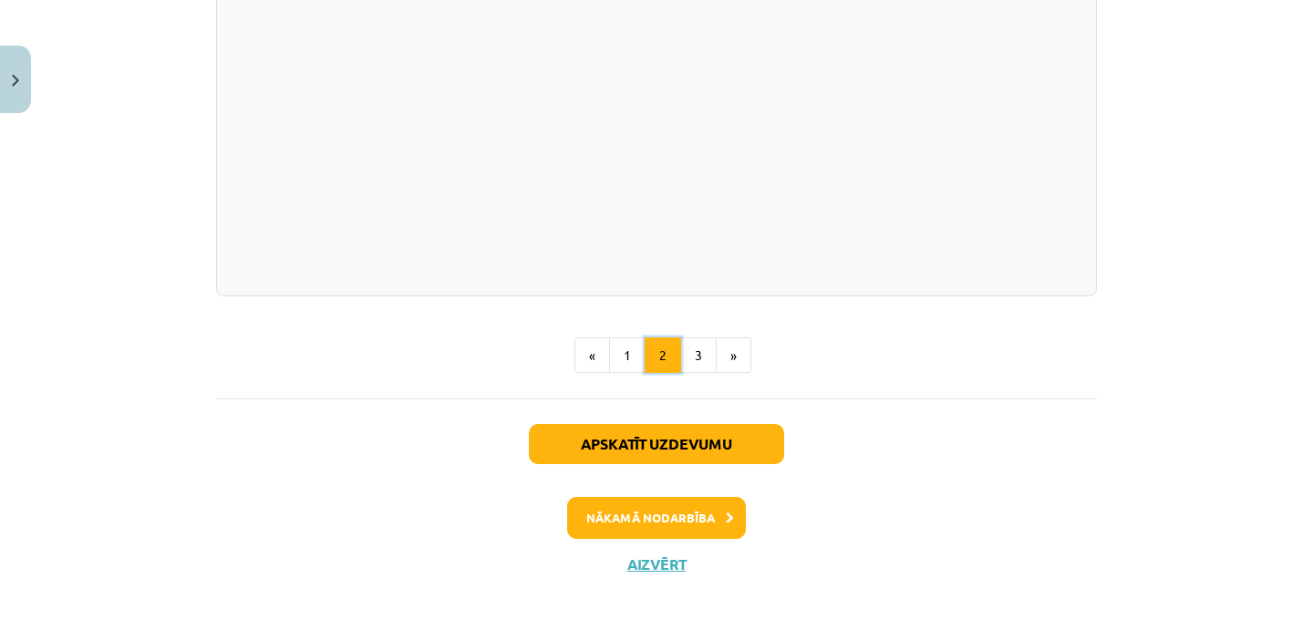
scroll to position [2756, 0]
click at [702, 351] on button "3" at bounding box center [698, 355] width 36 height 36
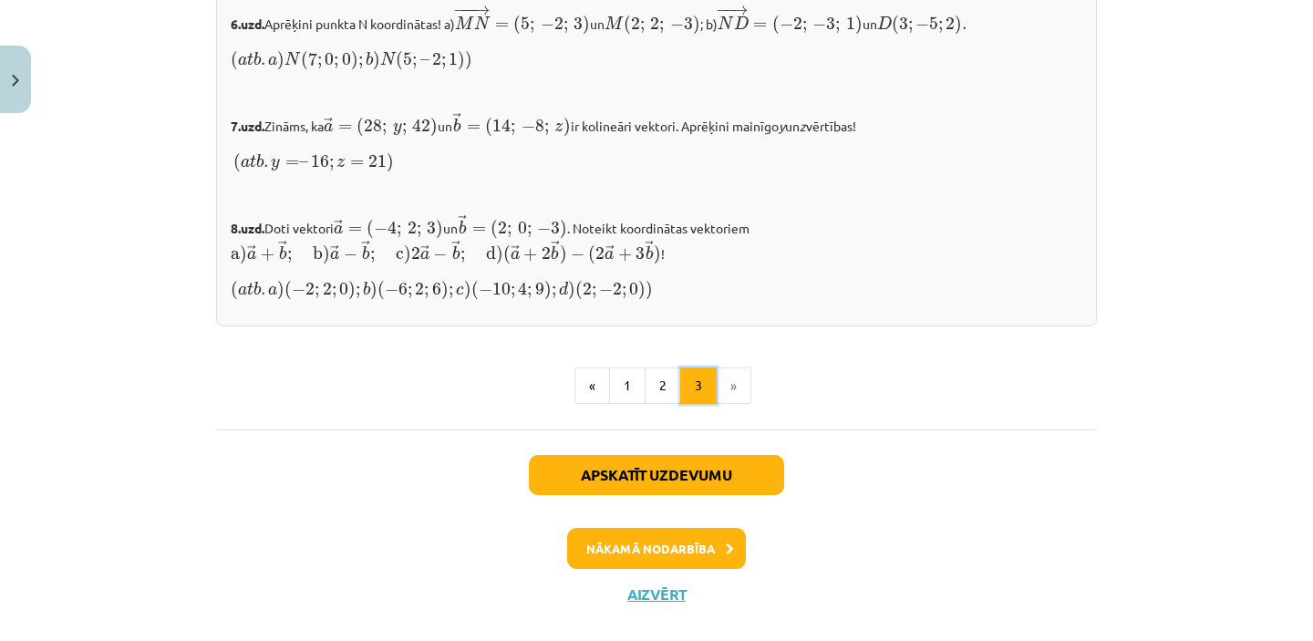
scroll to position [2039, 0]
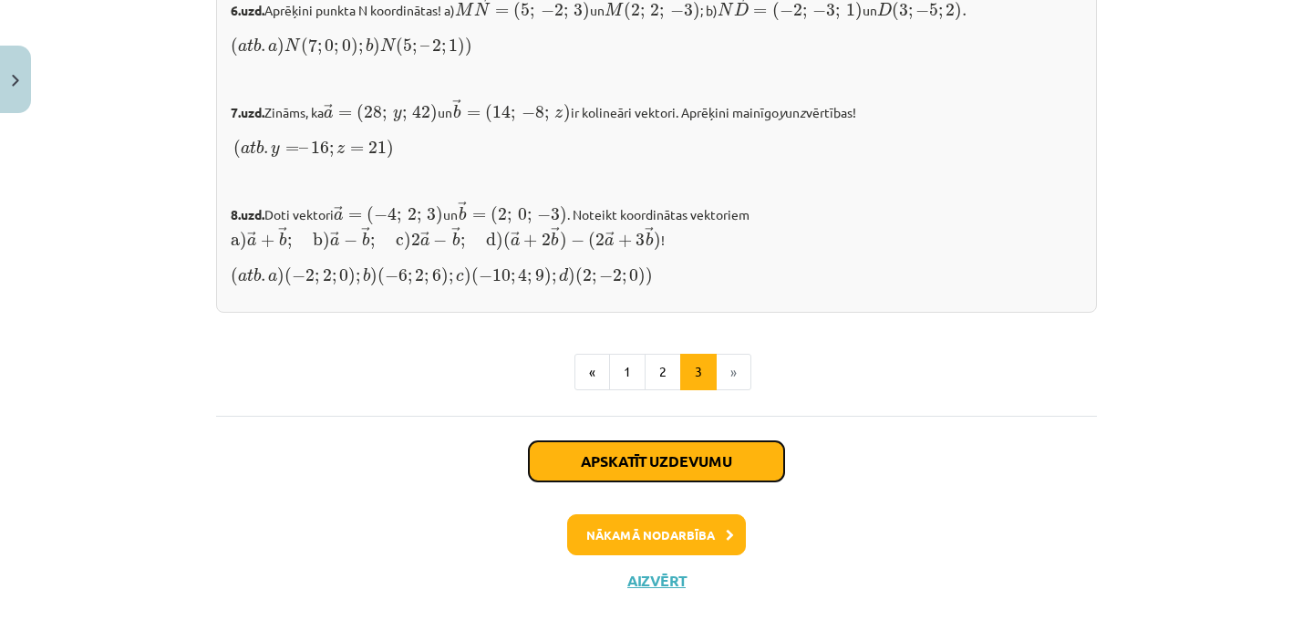
click at [746, 445] on button "Apskatīt uzdevumu" at bounding box center [656, 461] width 255 height 40
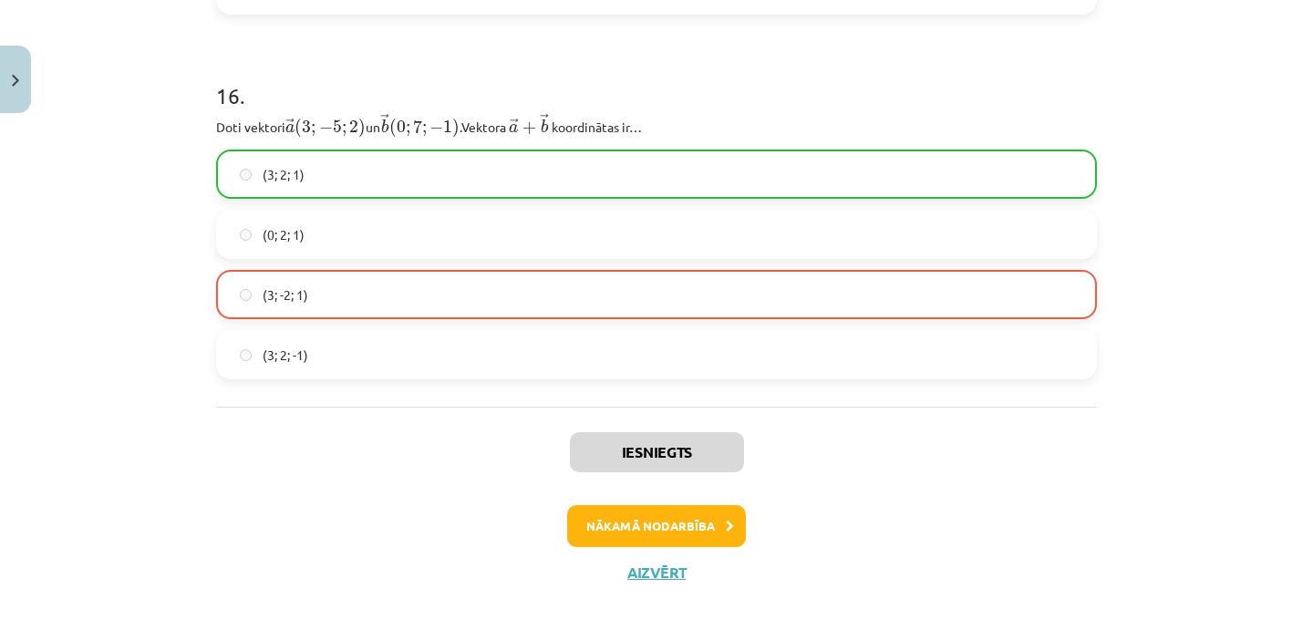
scroll to position [9089, 0]
click at [721, 528] on button "Nākamā nodarbība" at bounding box center [656, 525] width 179 height 42
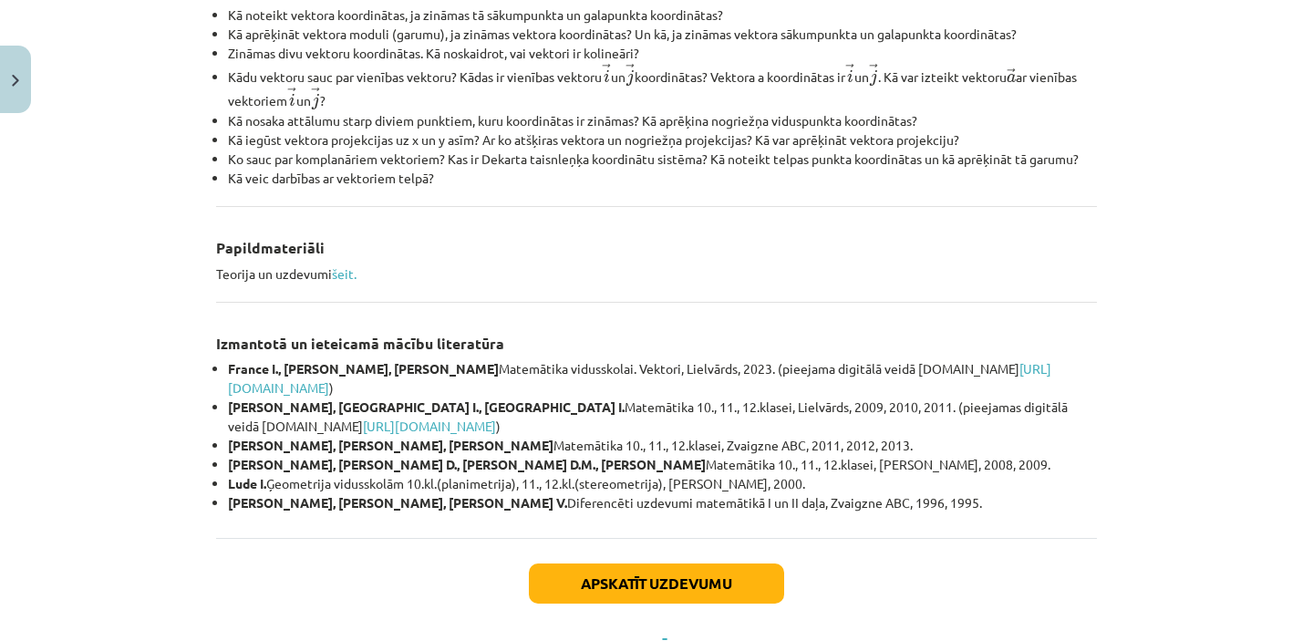
scroll to position [752, 0]
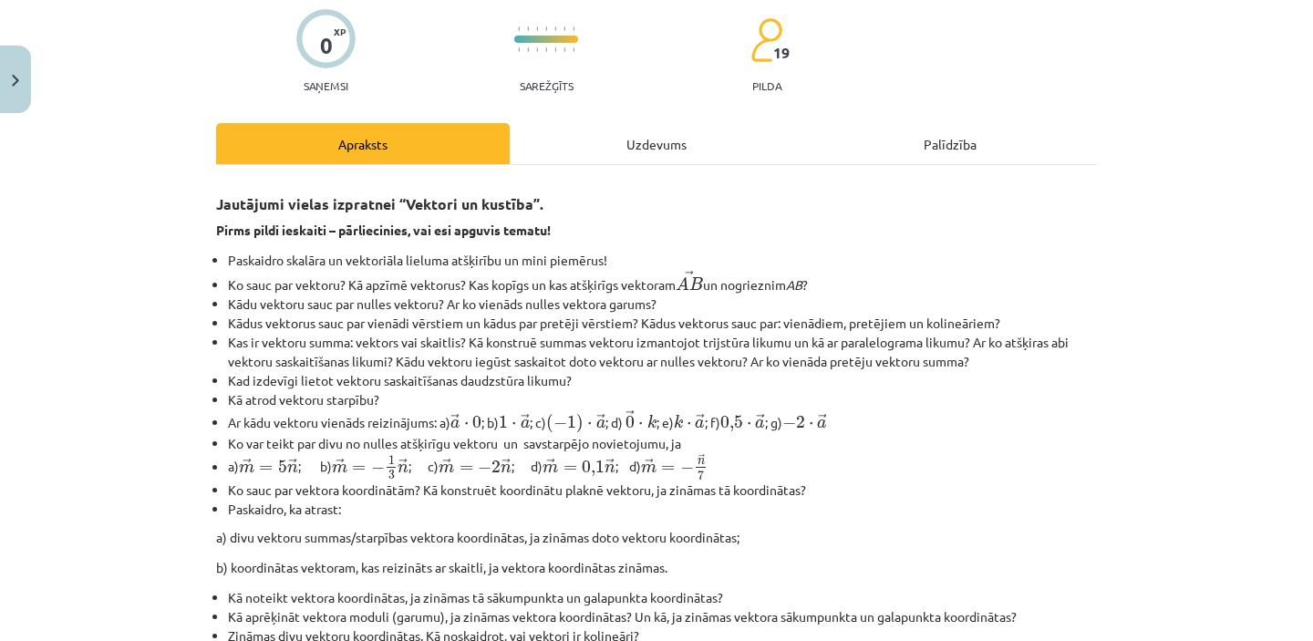
click at [651, 141] on div "Uzdevums" at bounding box center [657, 143] width 294 height 41
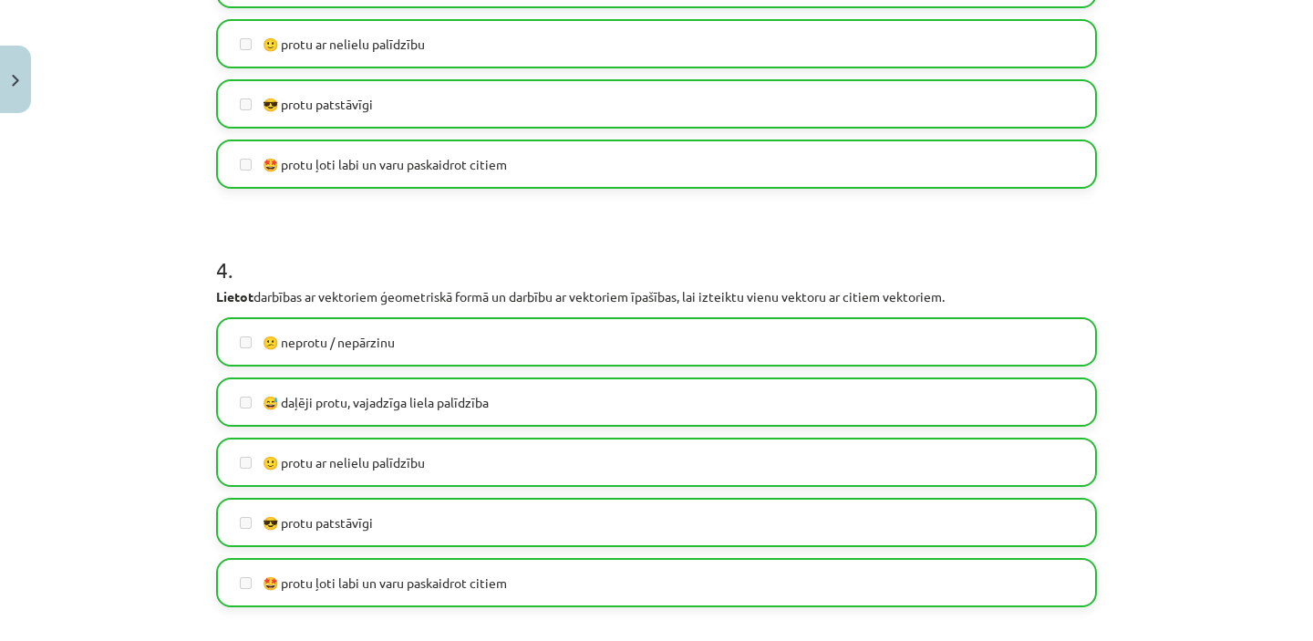
scroll to position [0, 0]
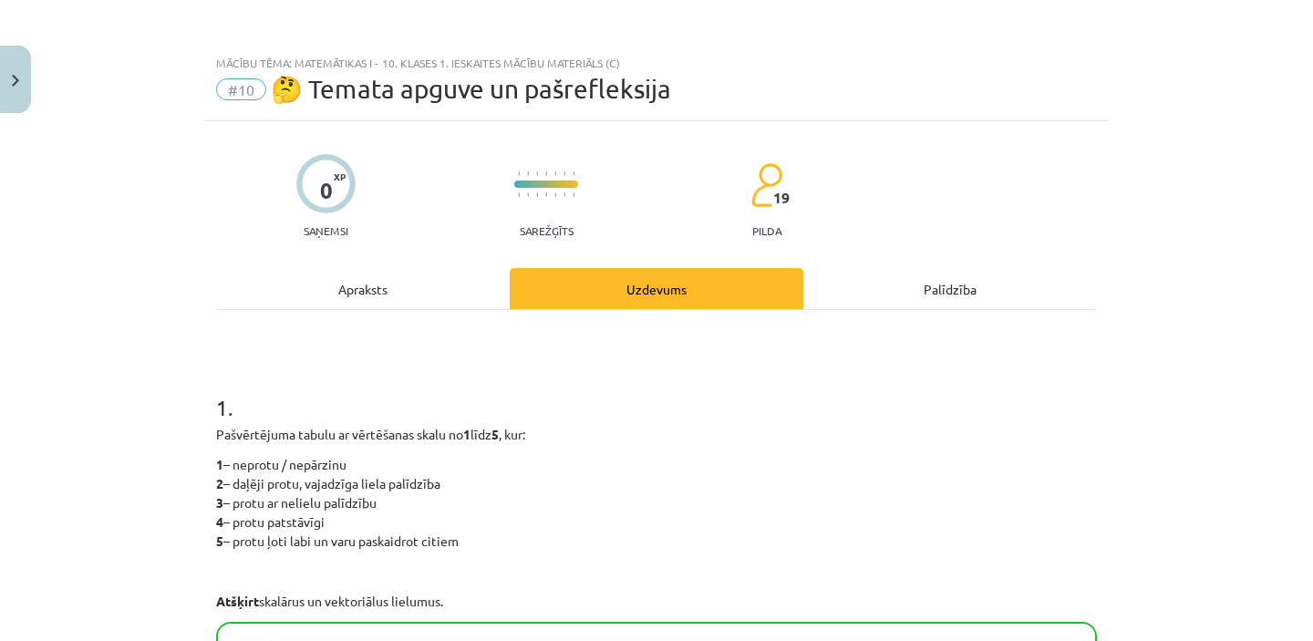
click at [375, 292] on div "Apraksts" at bounding box center [363, 288] width 294 height 41
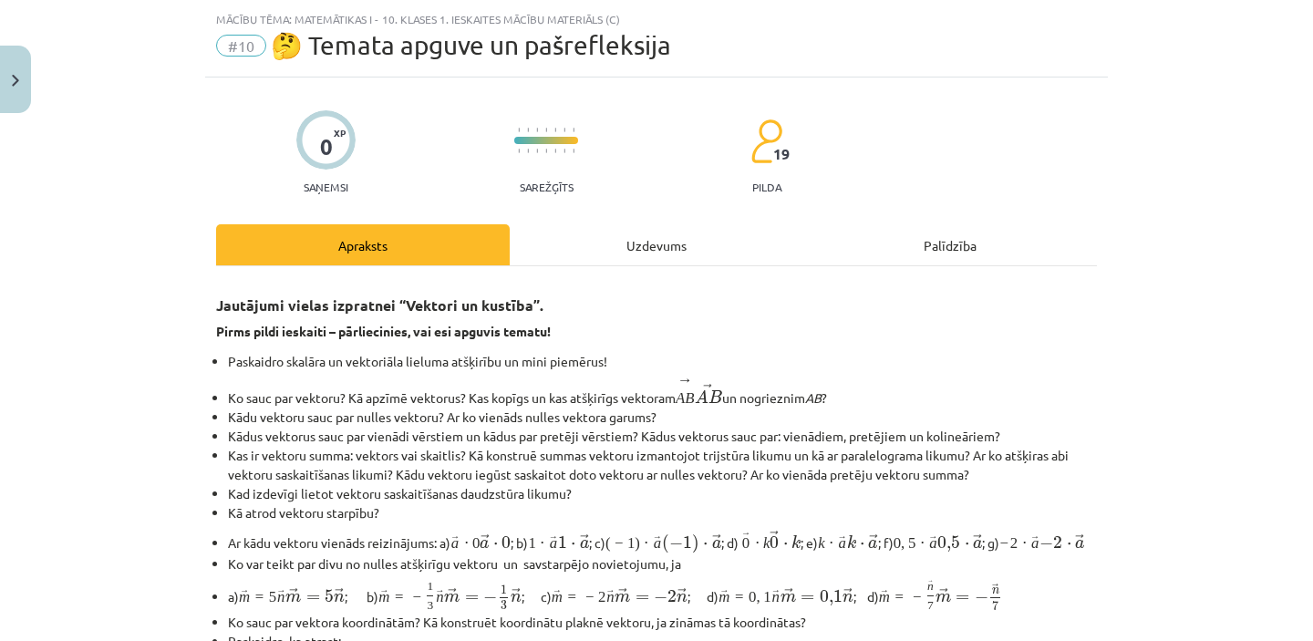
scroll to position [46, 0]
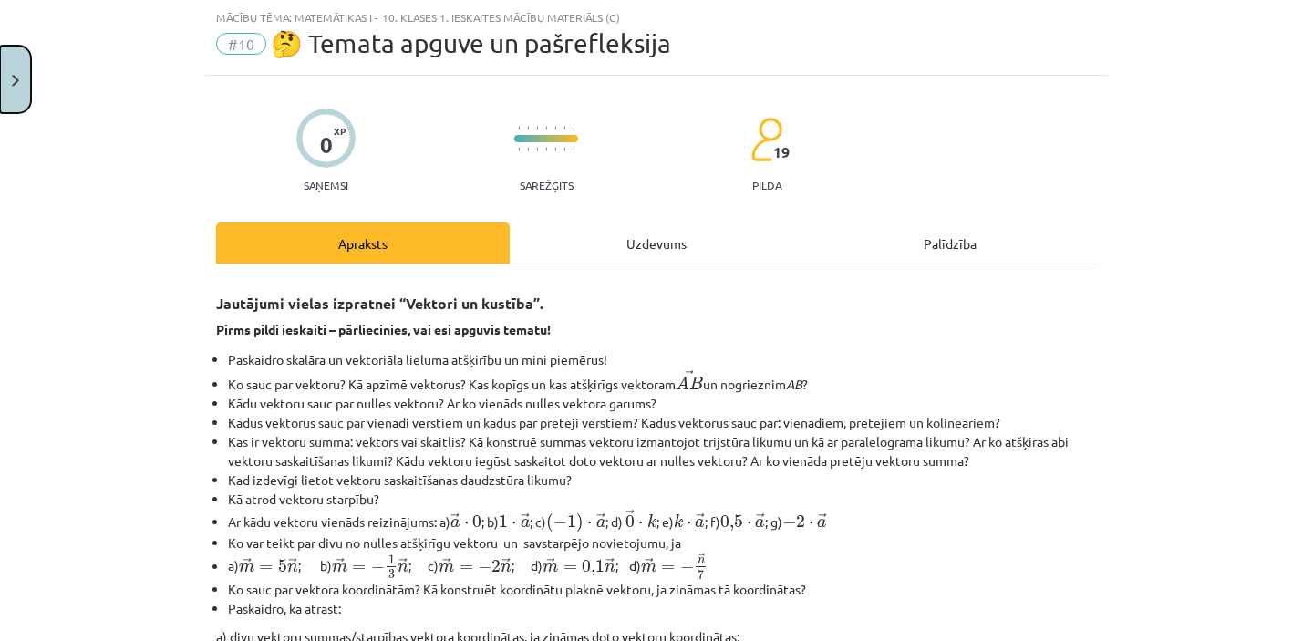
click at [5, 74] on button "Close" at bounding box center [15, 79] width 31 height 67
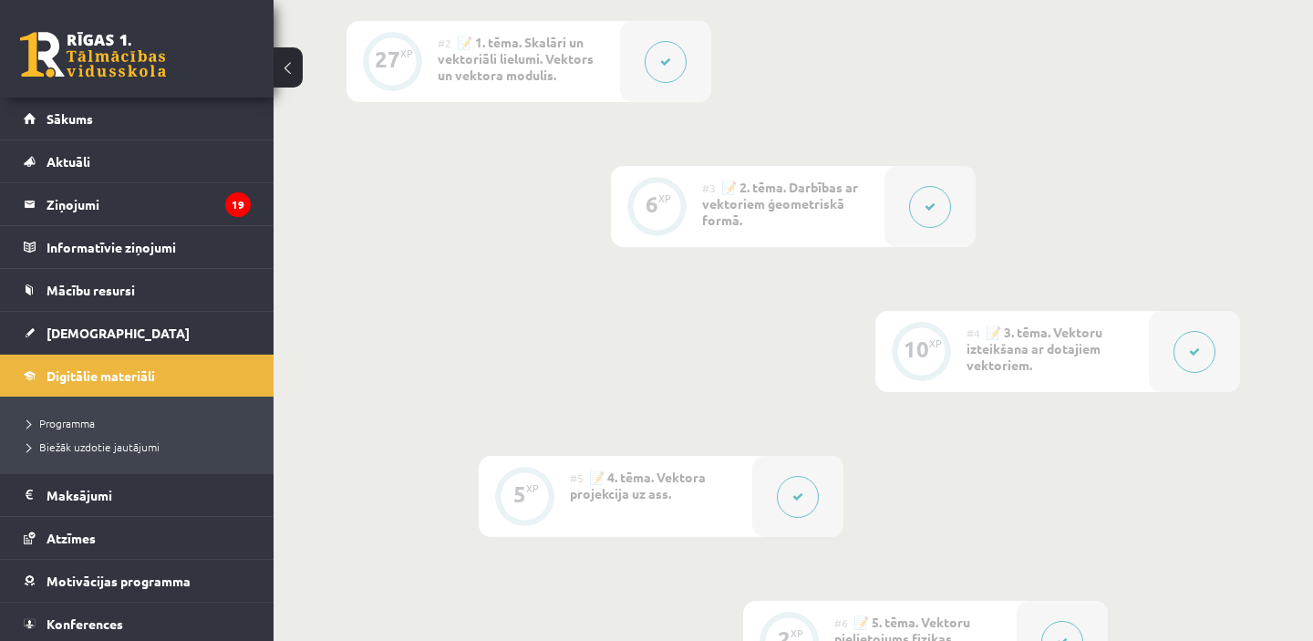
scroll to position [0, 0]
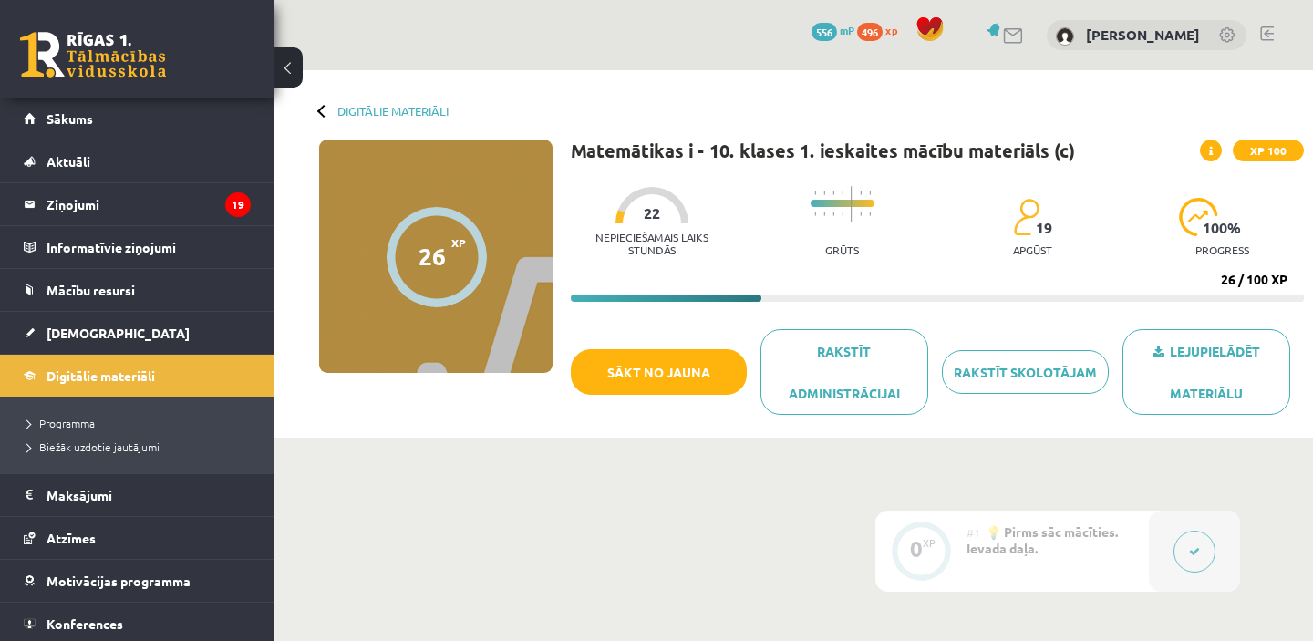
click at [1272, 31] on link at bounding box center [1267, 33] width 14 height 15
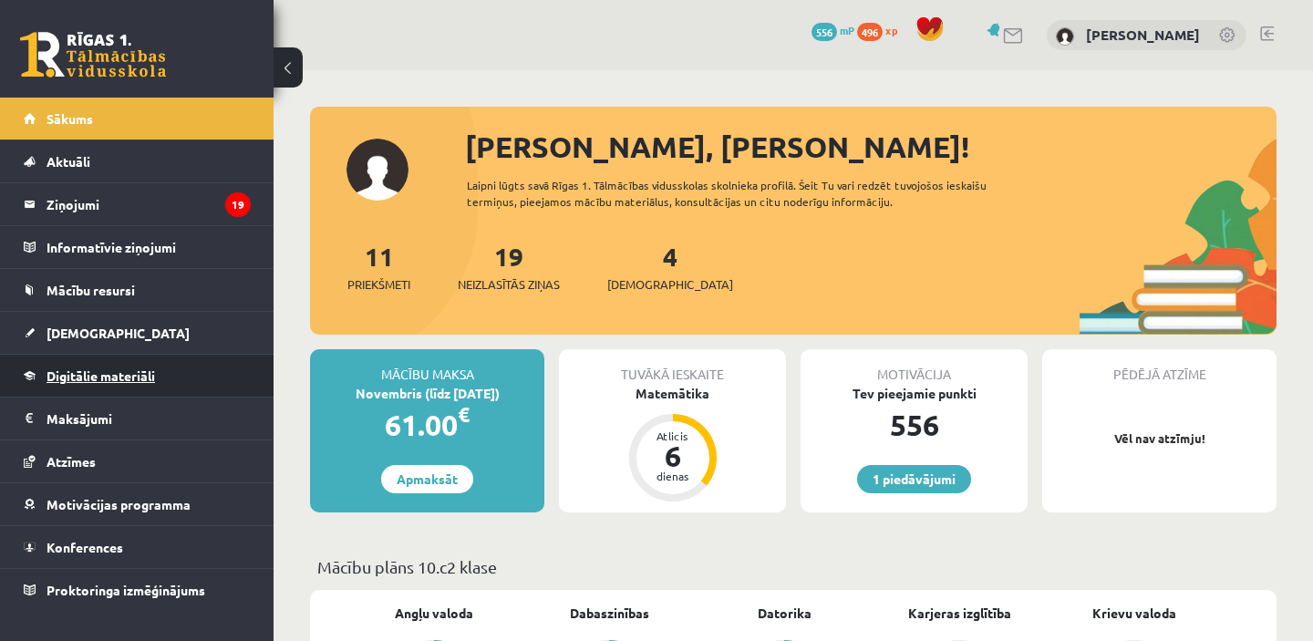
click at [90, 372] on span "Digitālie materiāli" at bounding box center [101, 375] width 109 height 16
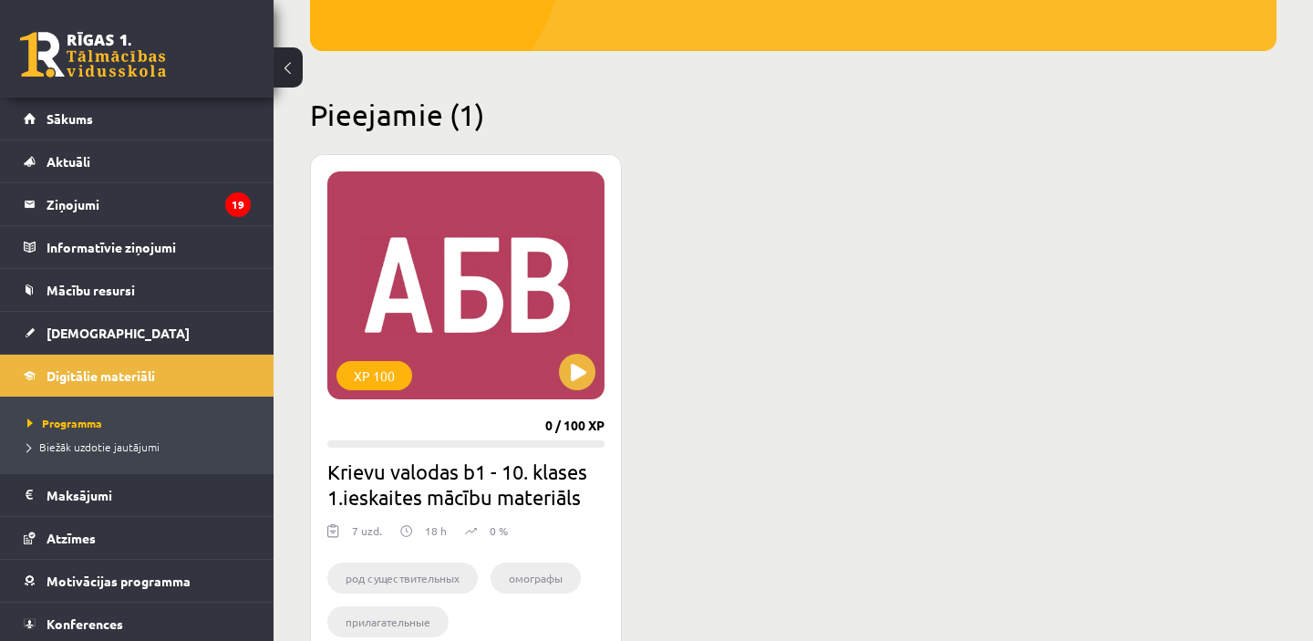
scroll to position [367, 0]
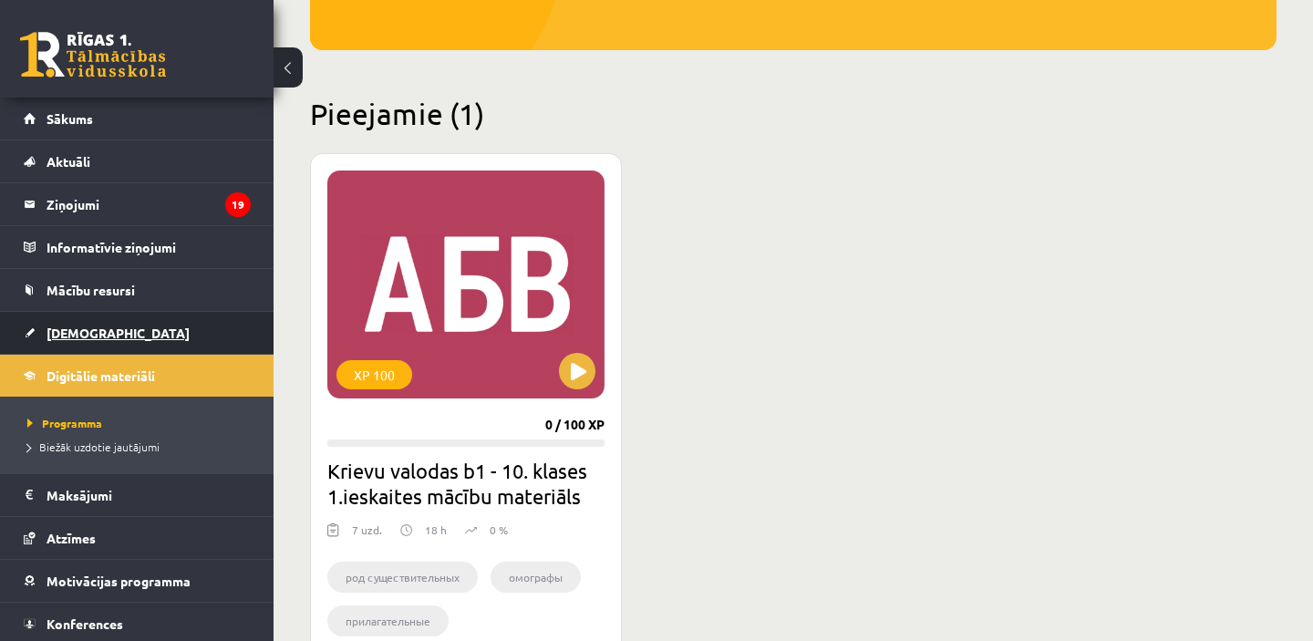
click at [83, 331] on span "[DEMOGRAPHIC_DATA]" at bounding box center [118, 333] width 143 height 16
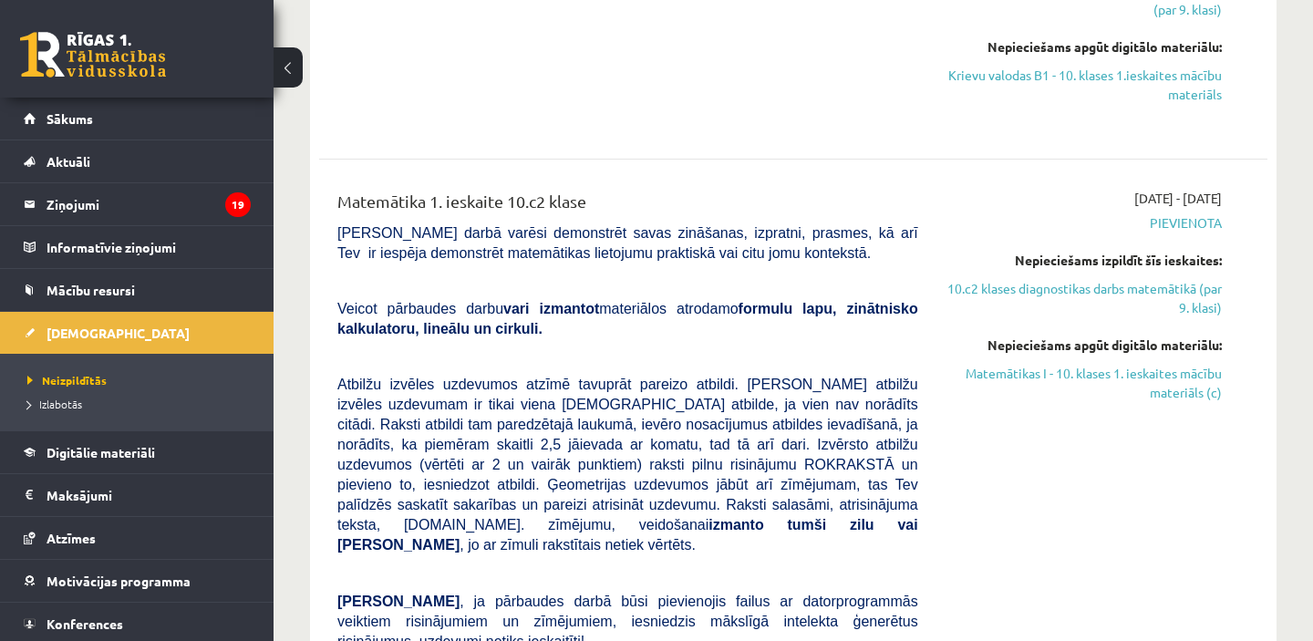
scroll to position [626, 0]
click at [1204, 384] on link "Matemātikas I - 10. klases 1. ieskaites mācību materiāls (c)" at bounding box center [1084, 382] width 276 height 38
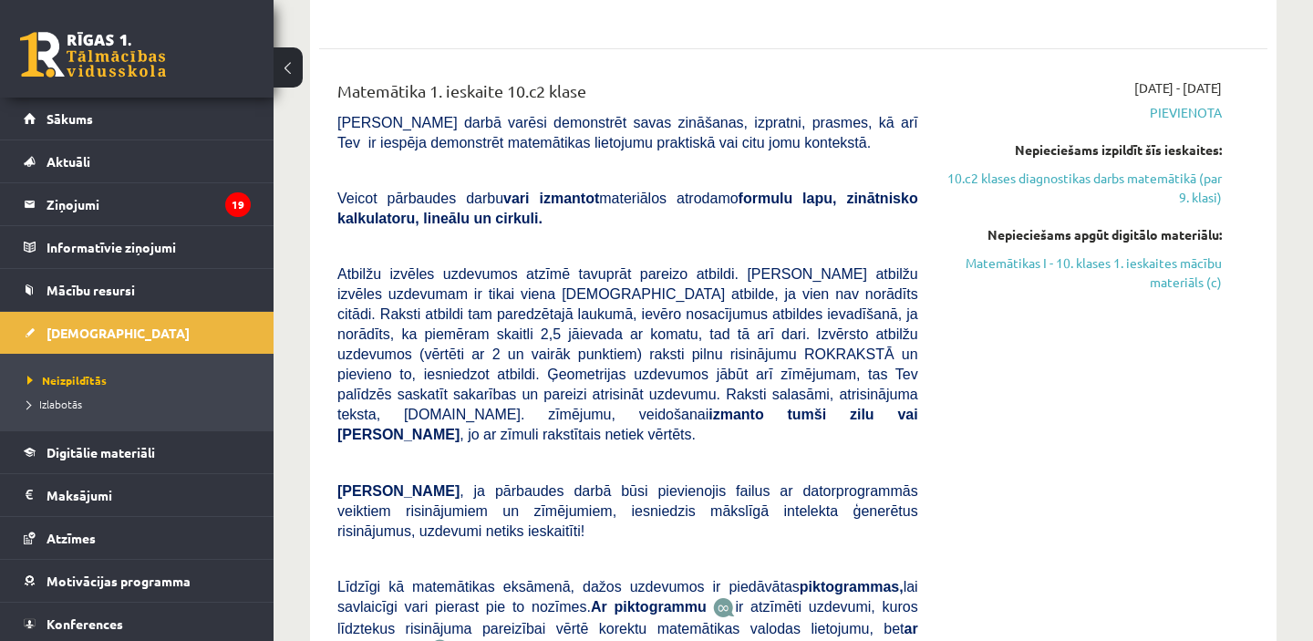
scroll to position [729, 0]
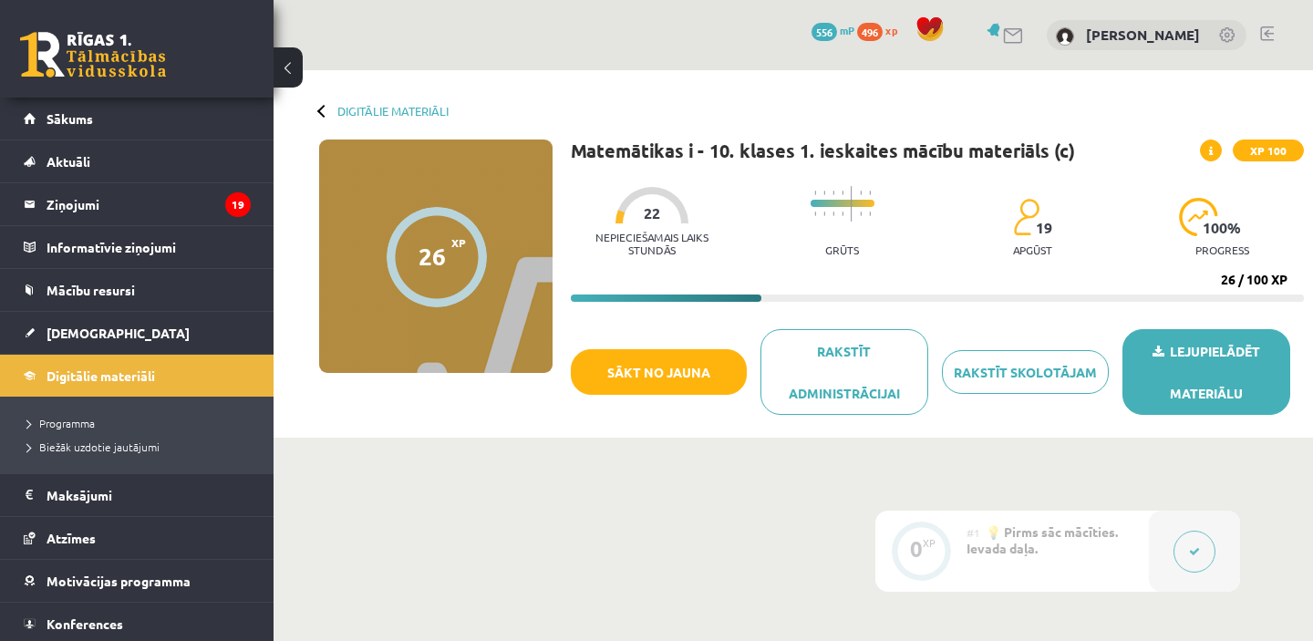
click at [1185, 357] on link "Lejupielādēt materiālu" at bounding box center [1206, 372] width 168 height 86
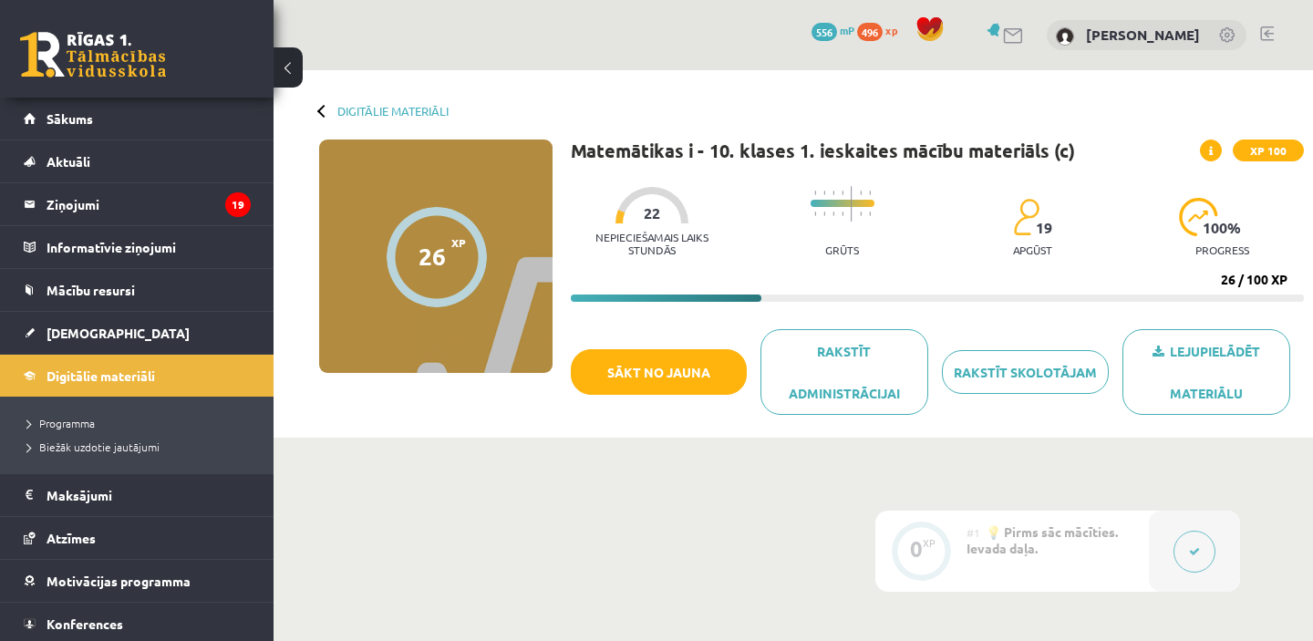
click at [1272, 39] on link at bounding box center [1267, 33] width 14 height 15
